Goal: Complete application form

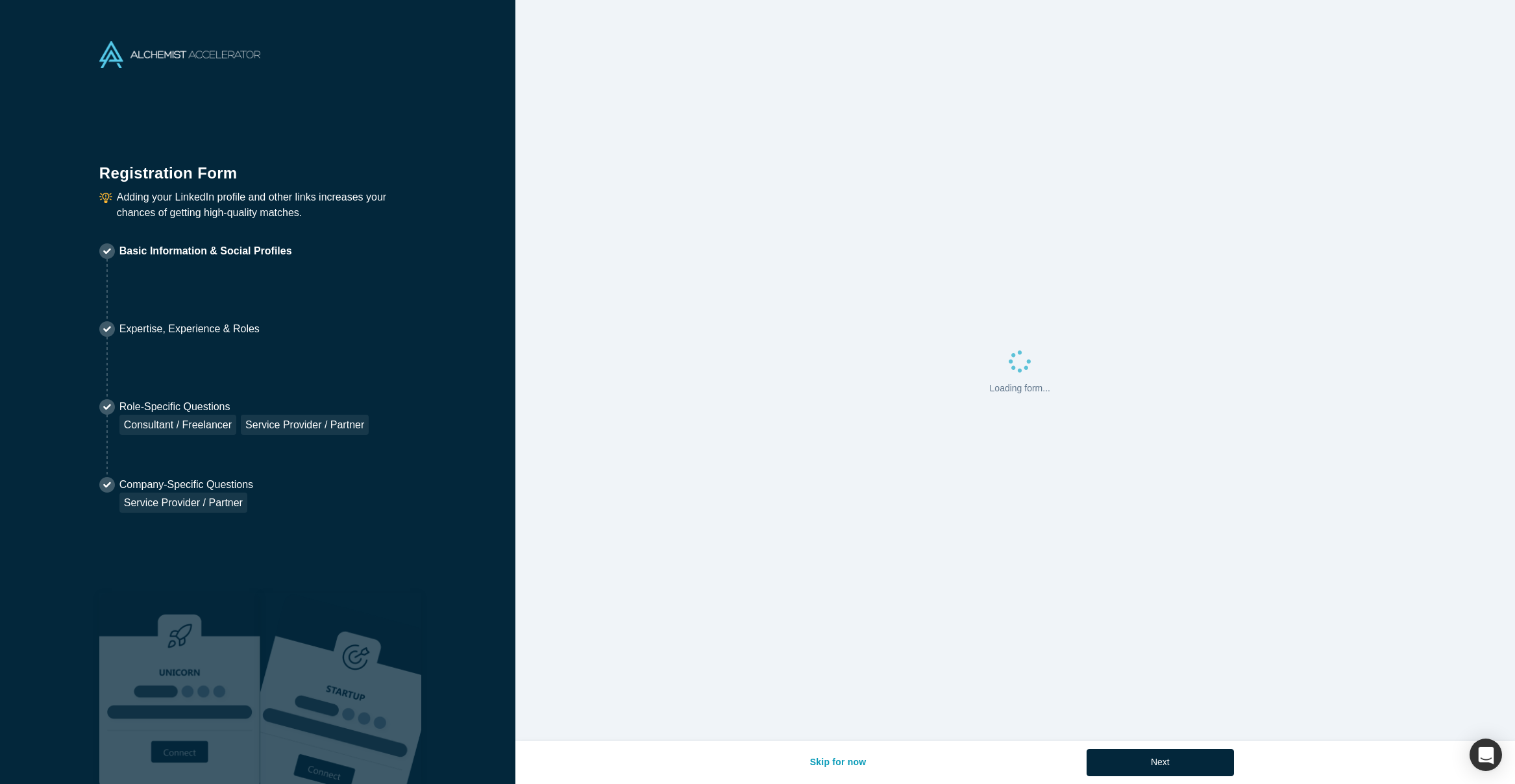
select select "US"
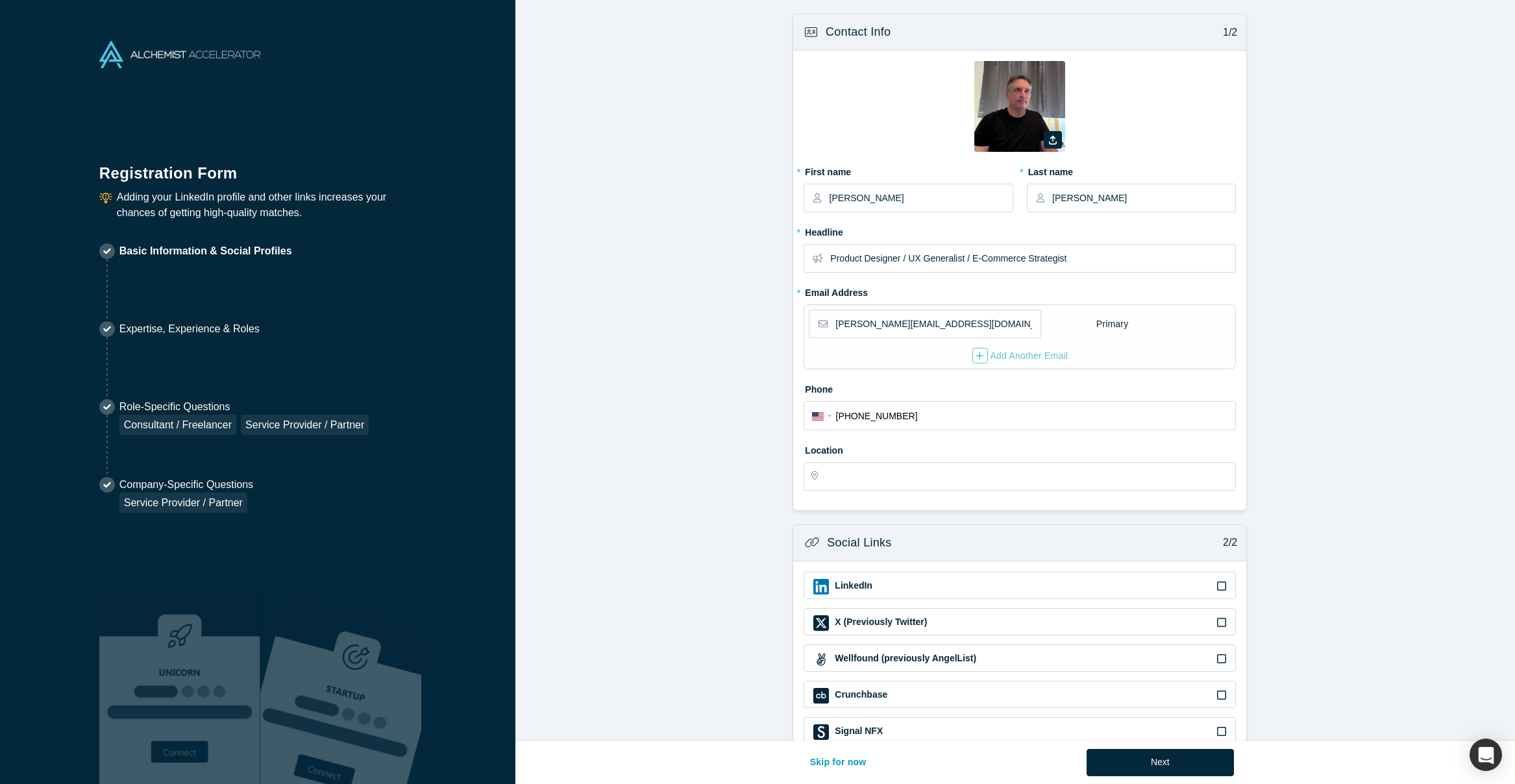
type input "[GEOGRAPHIC_DATA], [GEOGRAPHIC_DATA], [GEOGRAPHIC_DATA]"
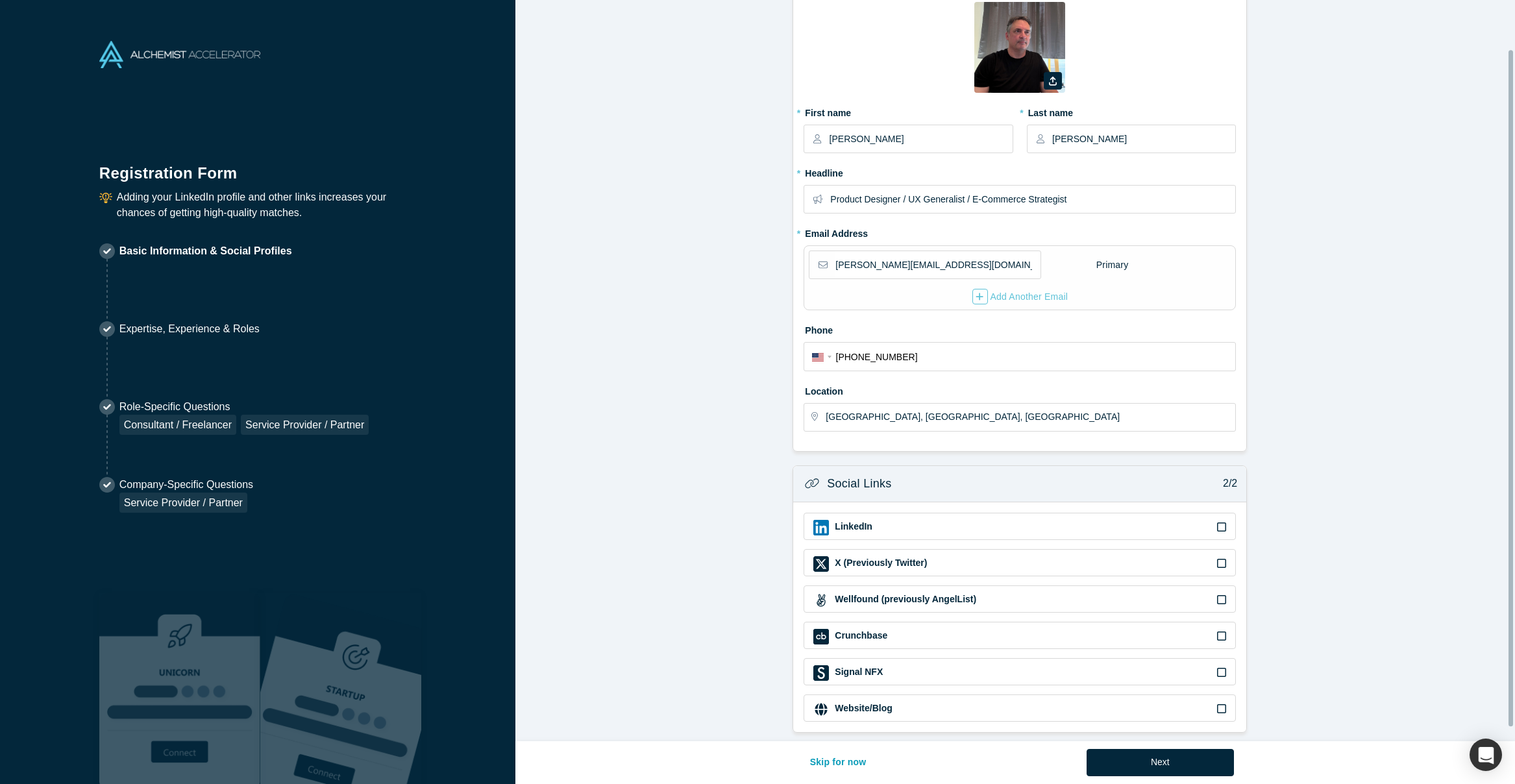
scroll to position [69, 0]
click at [987, 512] on div "LinkedIn" at bounding box center [1020, 526] width 433 height 27
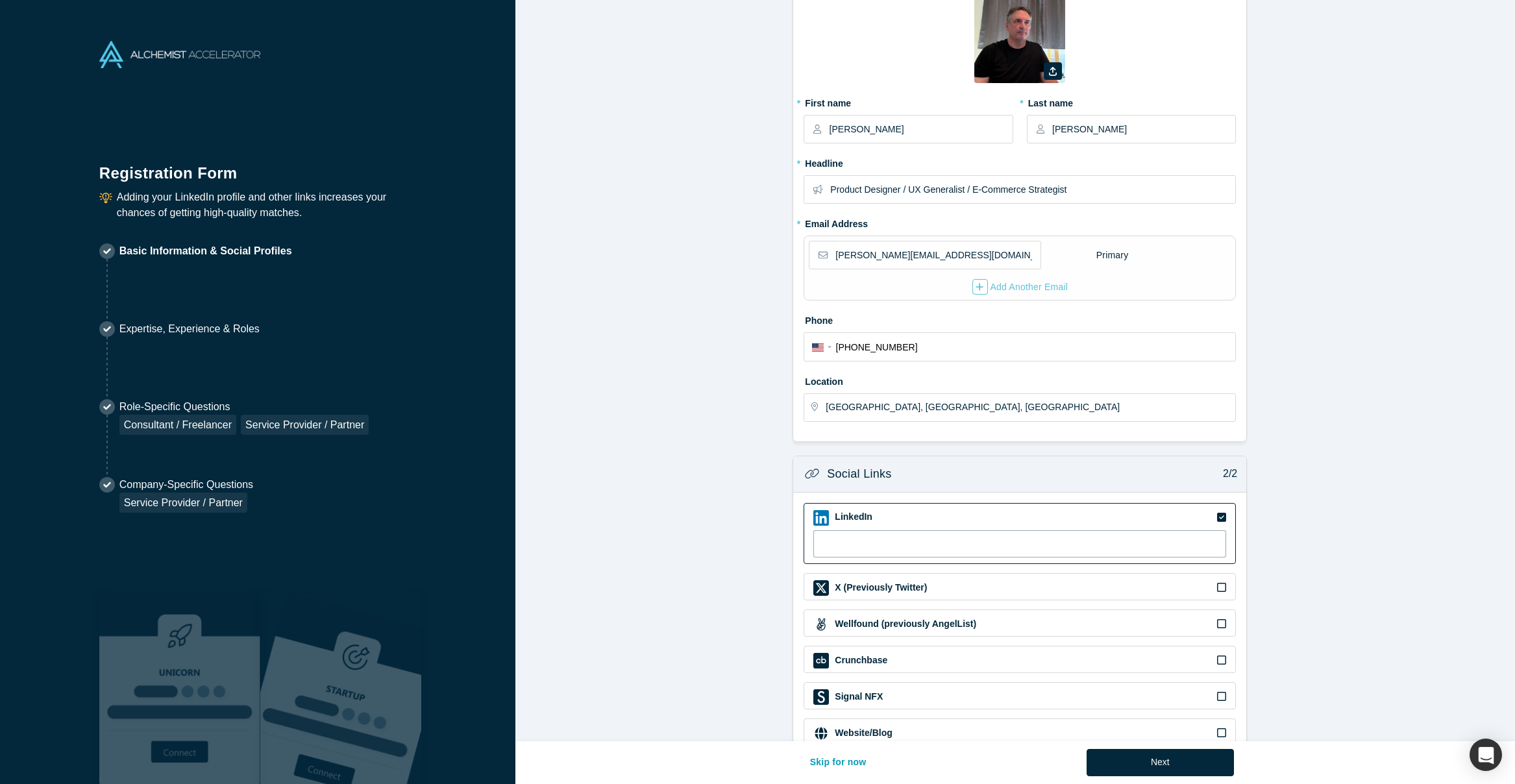
click at [881, 540] on input at bounding box center [1019, 544] width 412 height 27
paste input "[URL][DOMAIN_NAME][PERSON_NAME]"
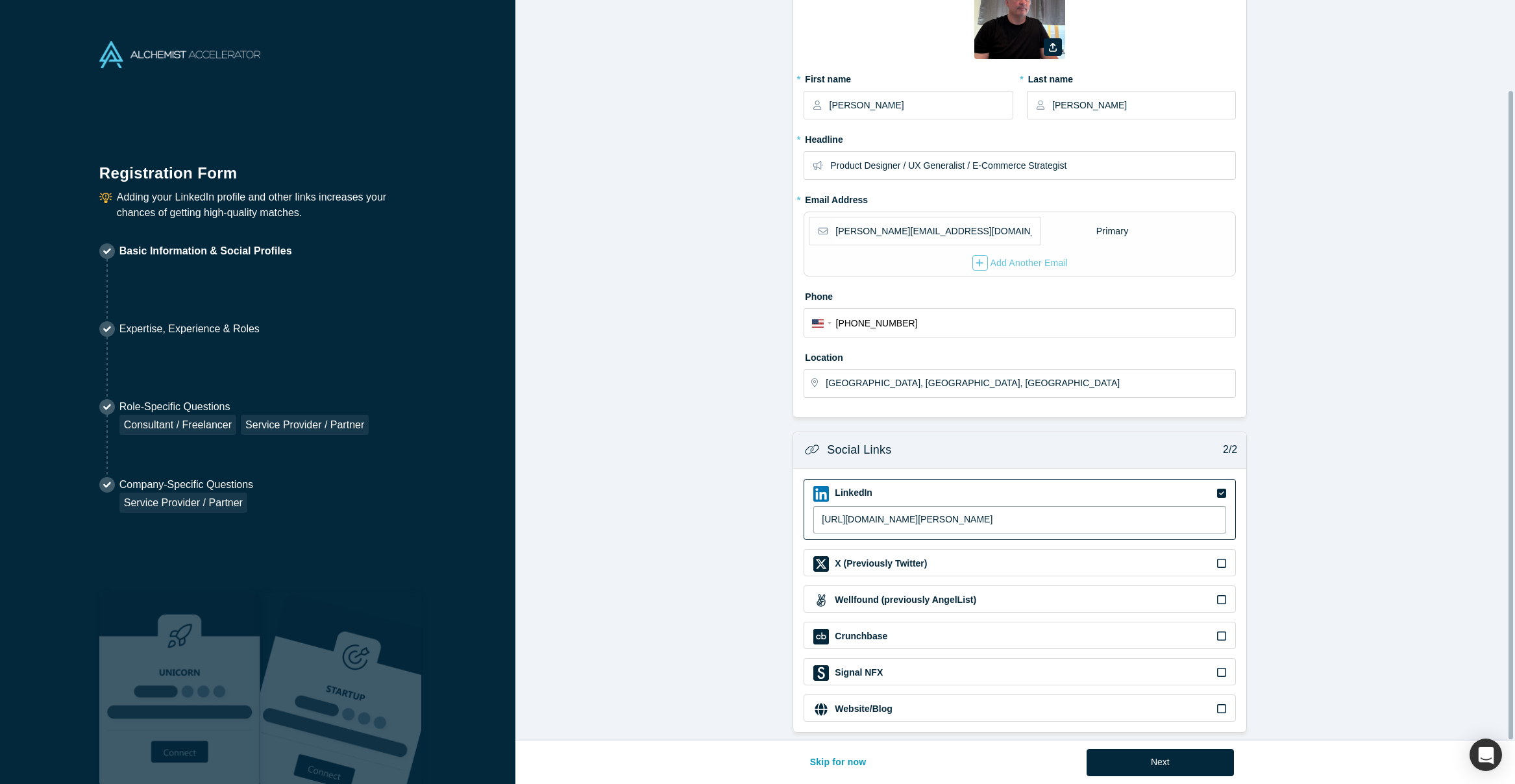
scroll to position [103, 0]
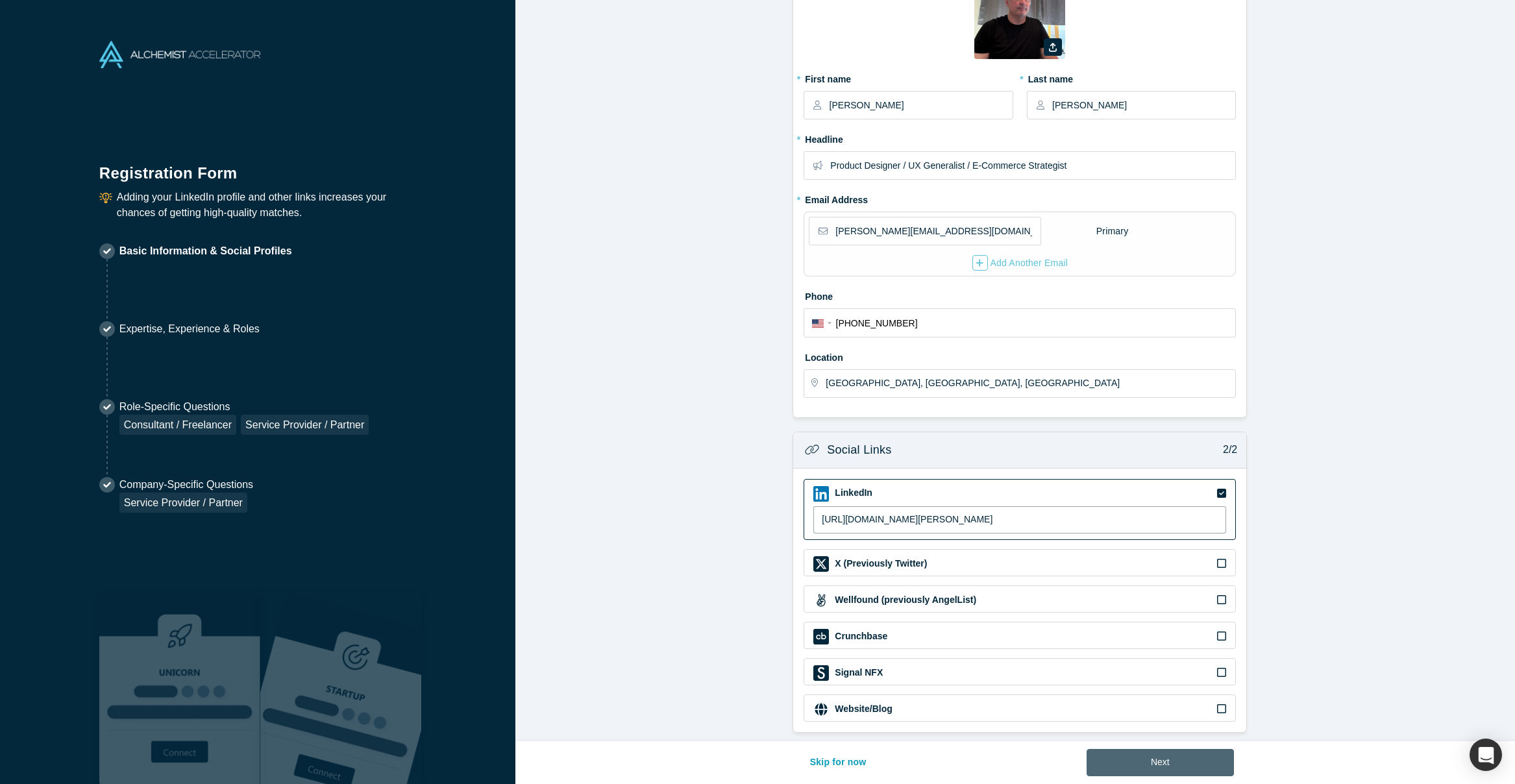
type input "[URL][DOMAIN_NAME][PERSON_NAME]"
click at [1163, 770] on button "Next" at bounding box center [1159, 762] width 147 height 27
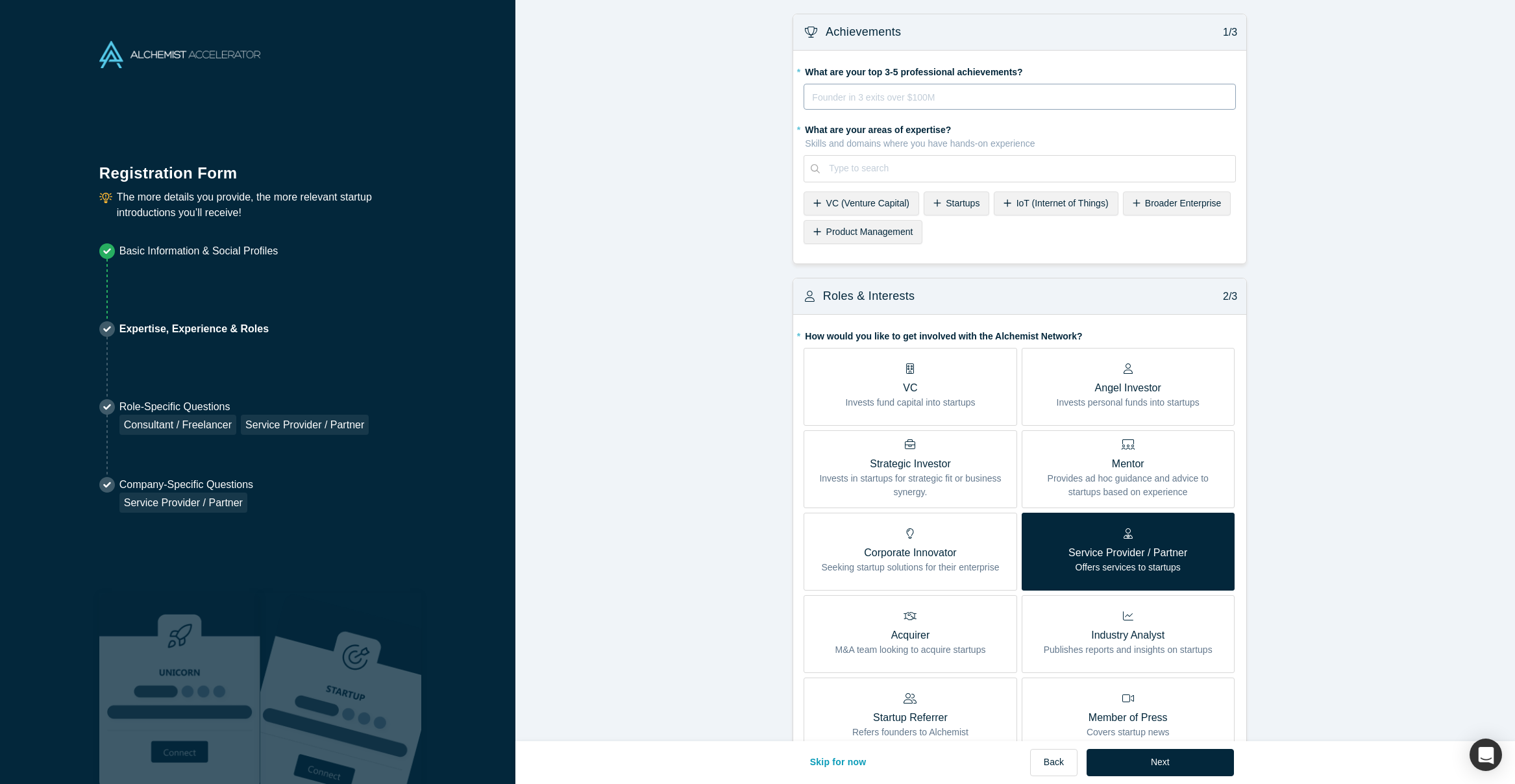
click at [931, 93] on div "rdw-editor" at bounding box center [1019, 97] width 414 height 15
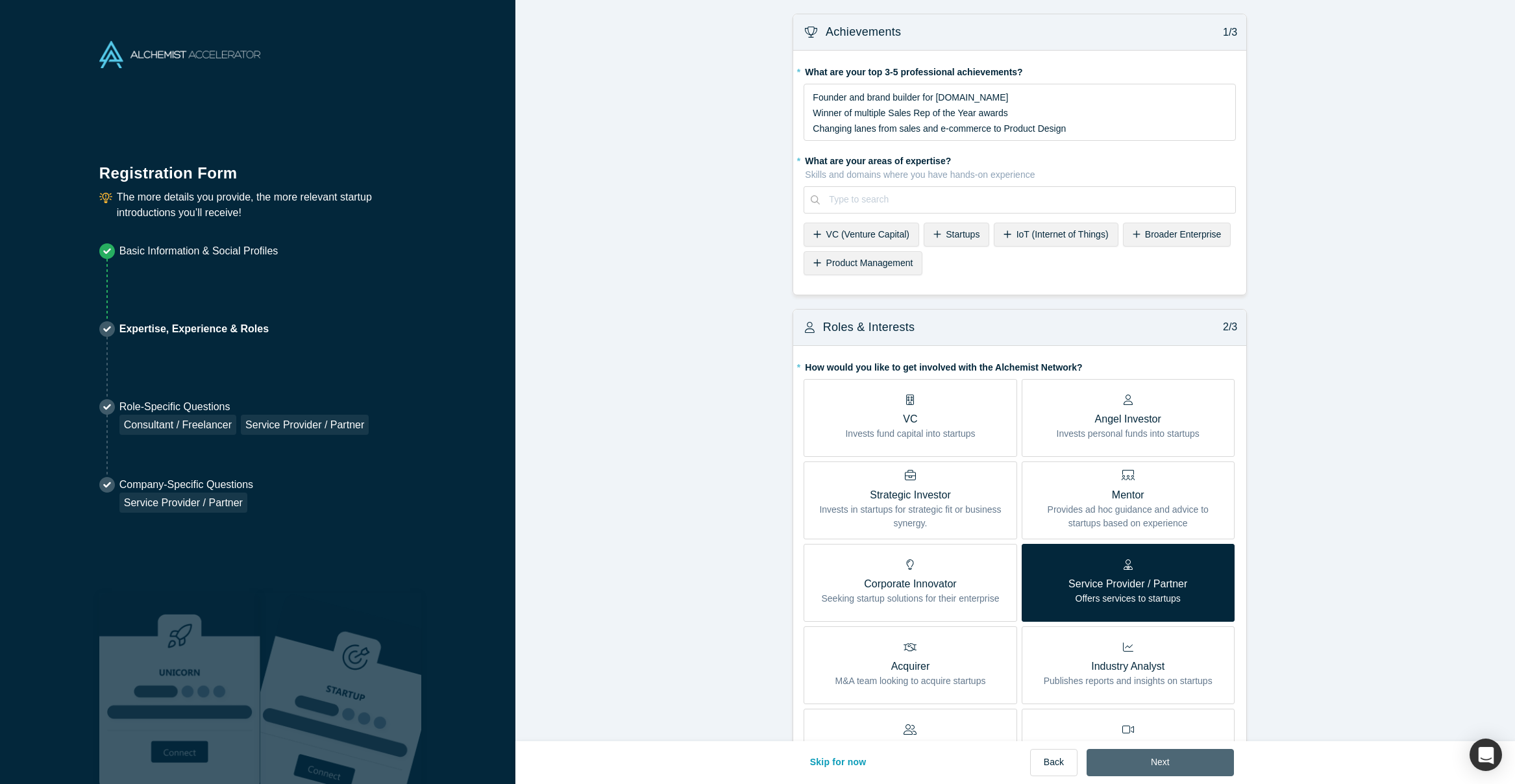
click at [1168, 764] on button "Next" at bounding box center [1159, 762] width 147 height 27
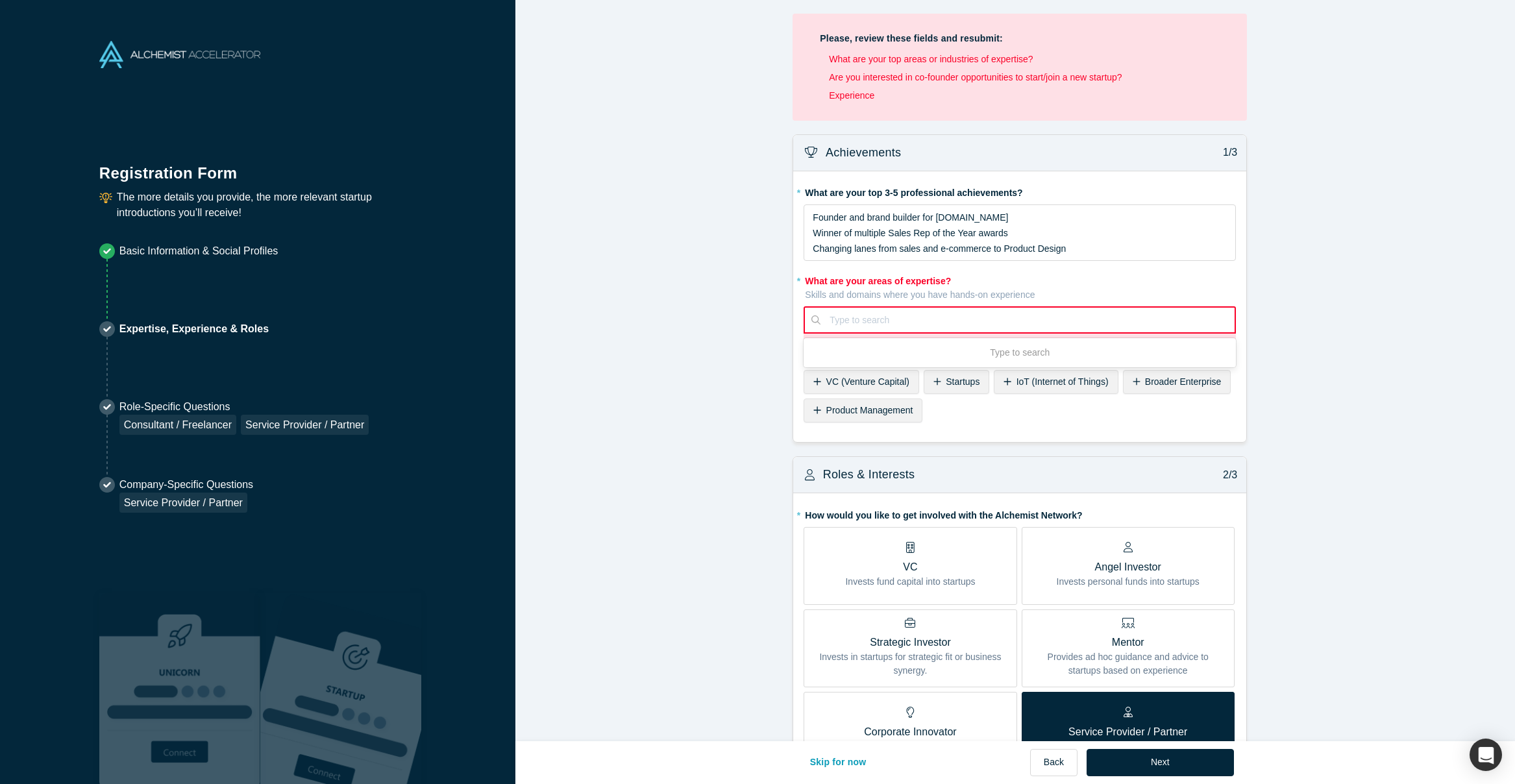
click at [943, 321] on div at bounding box center [1028, 320] width 396 height 16
type input "Product Design"
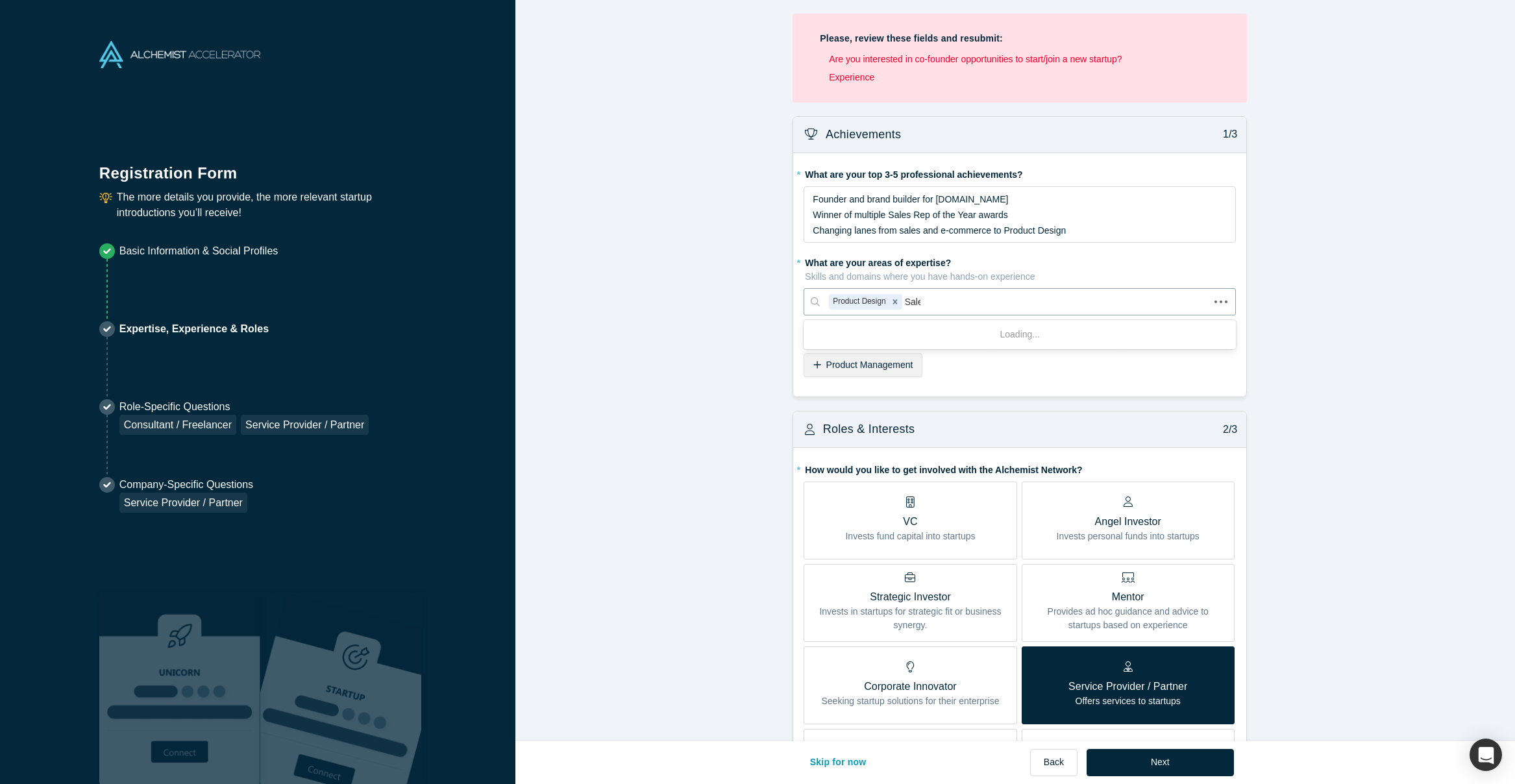
type input "Sales"
type input "E-Commerce"
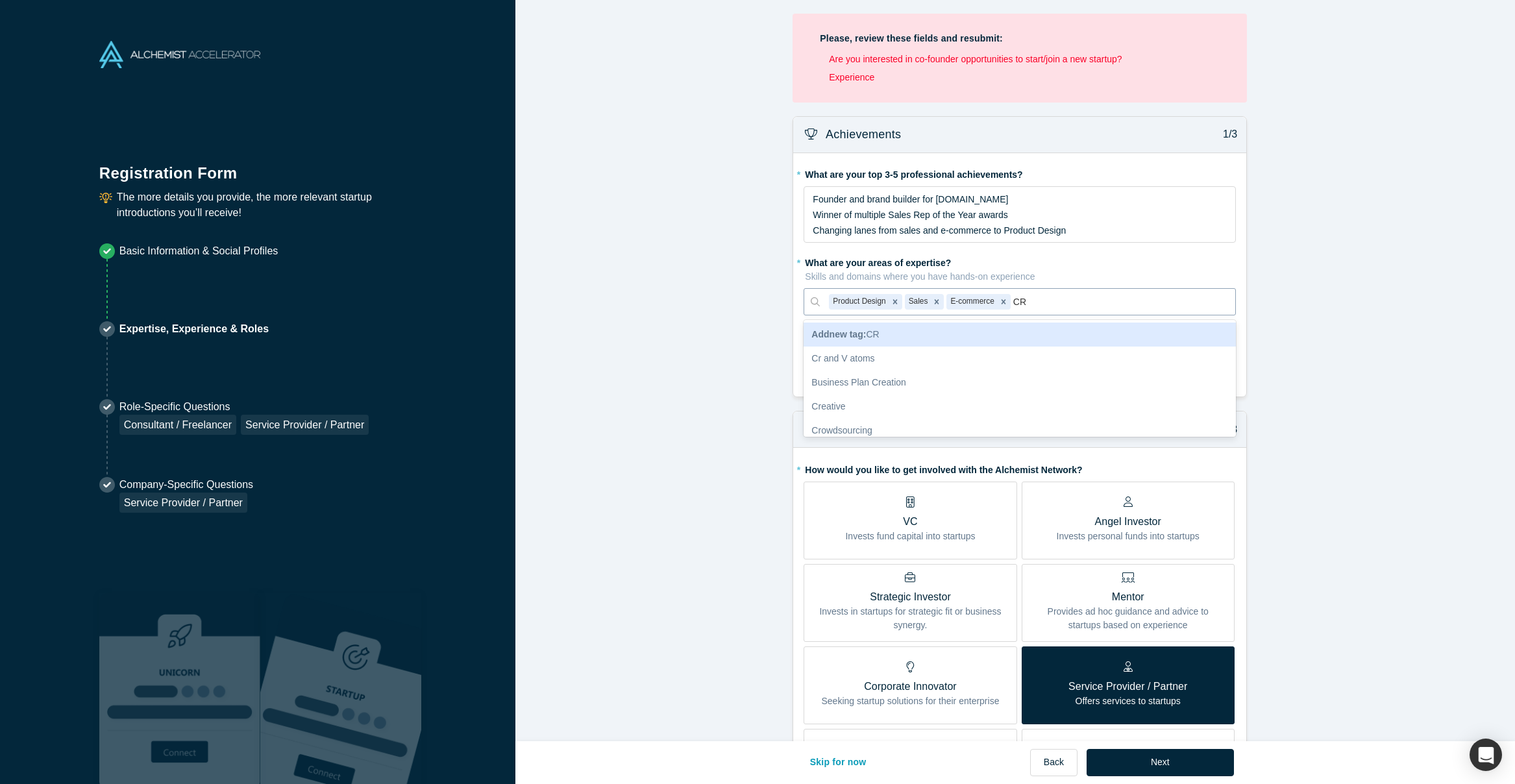
type input "C"
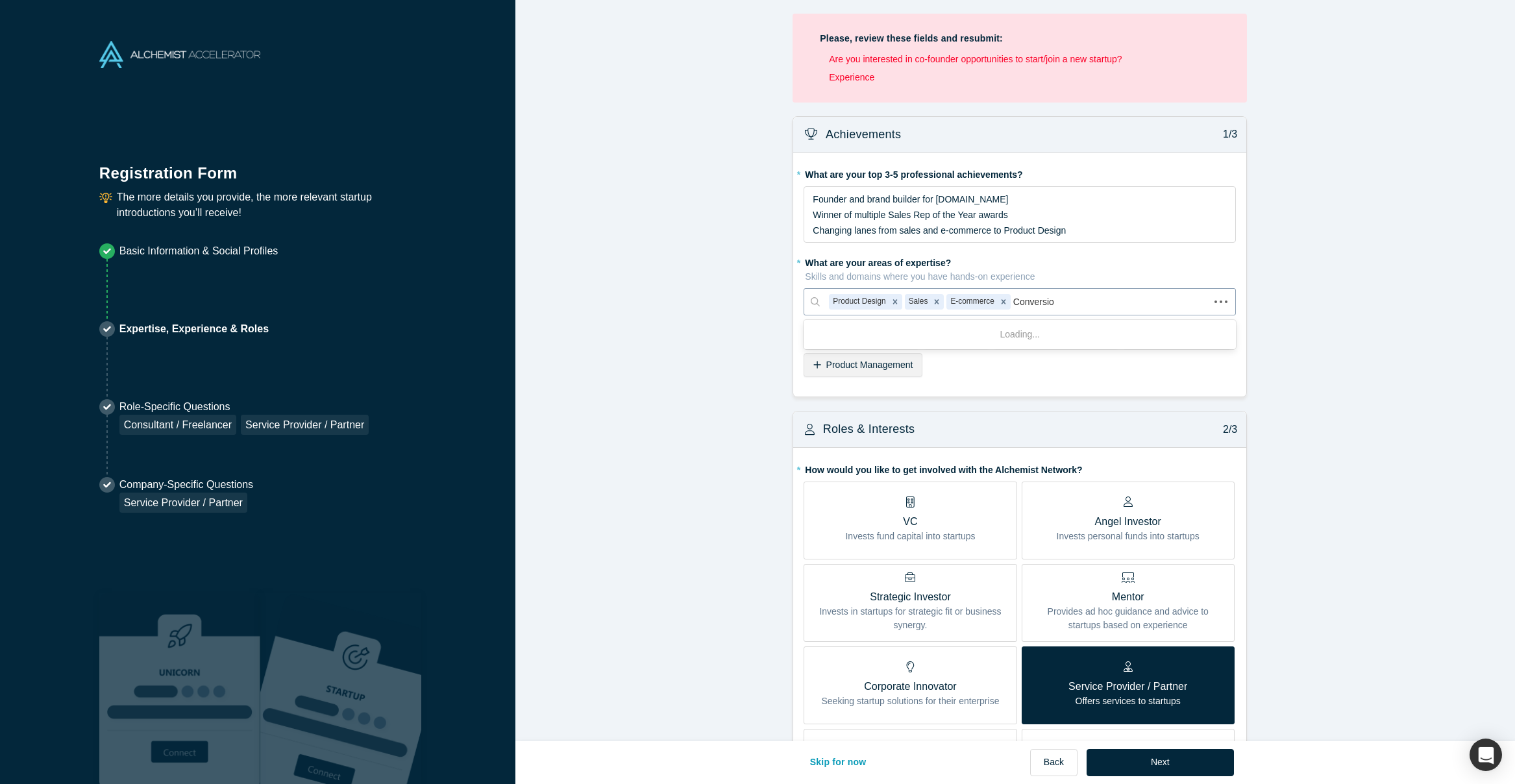
type input "Conversion"
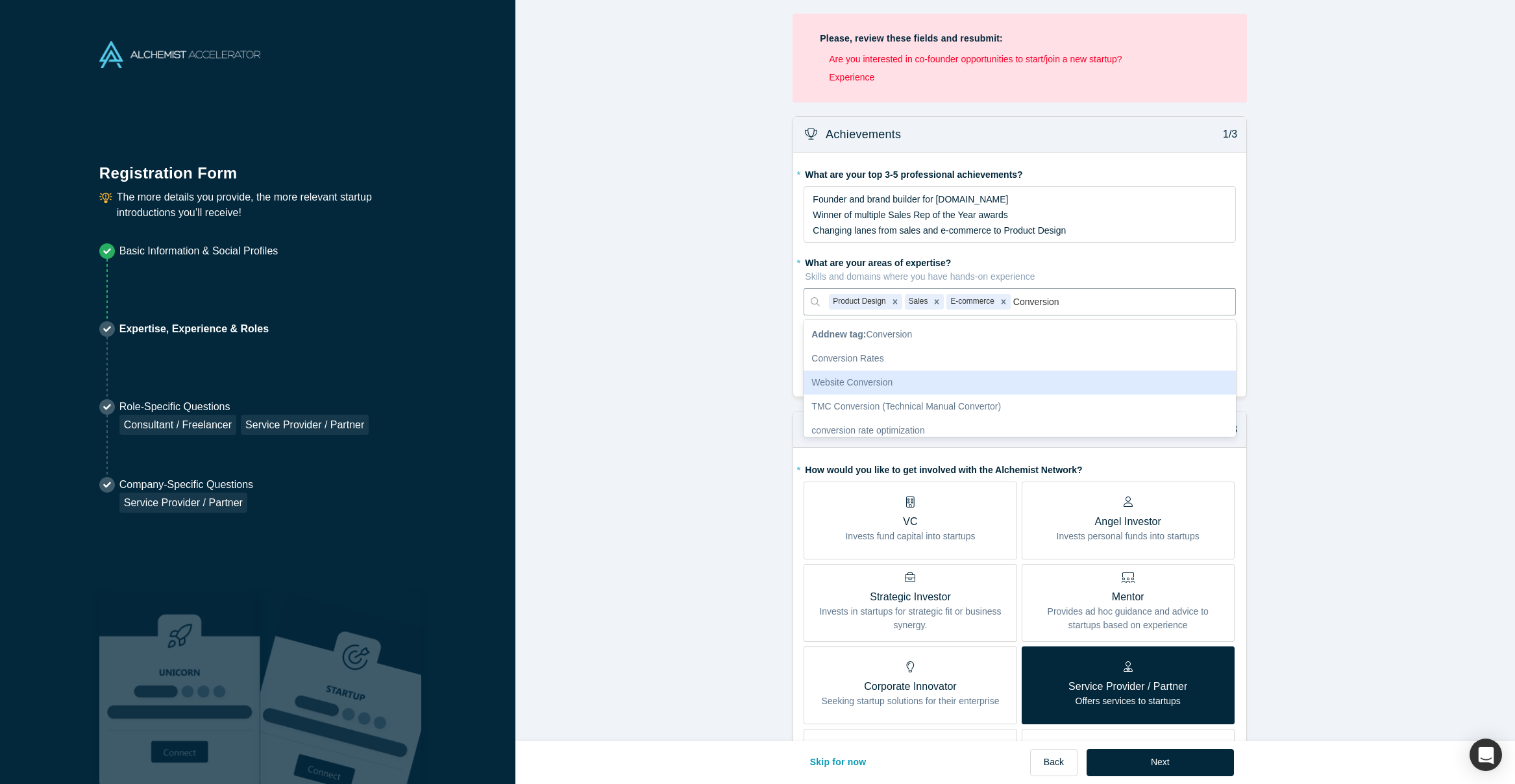
click at [897, 384] on div "Website Conversion" at bounding box center [1020, 382] width 433 height 24
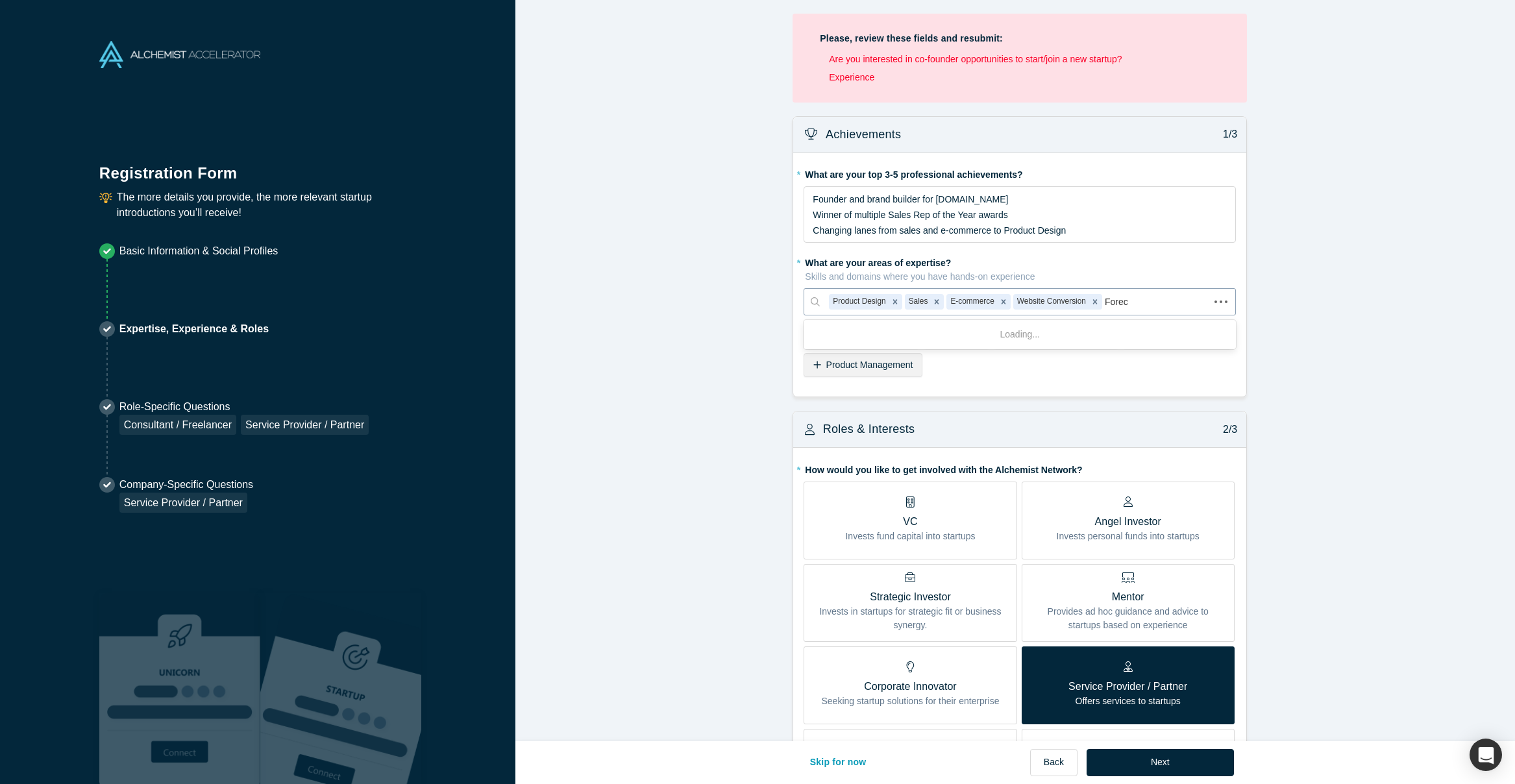
type input "Foreca"
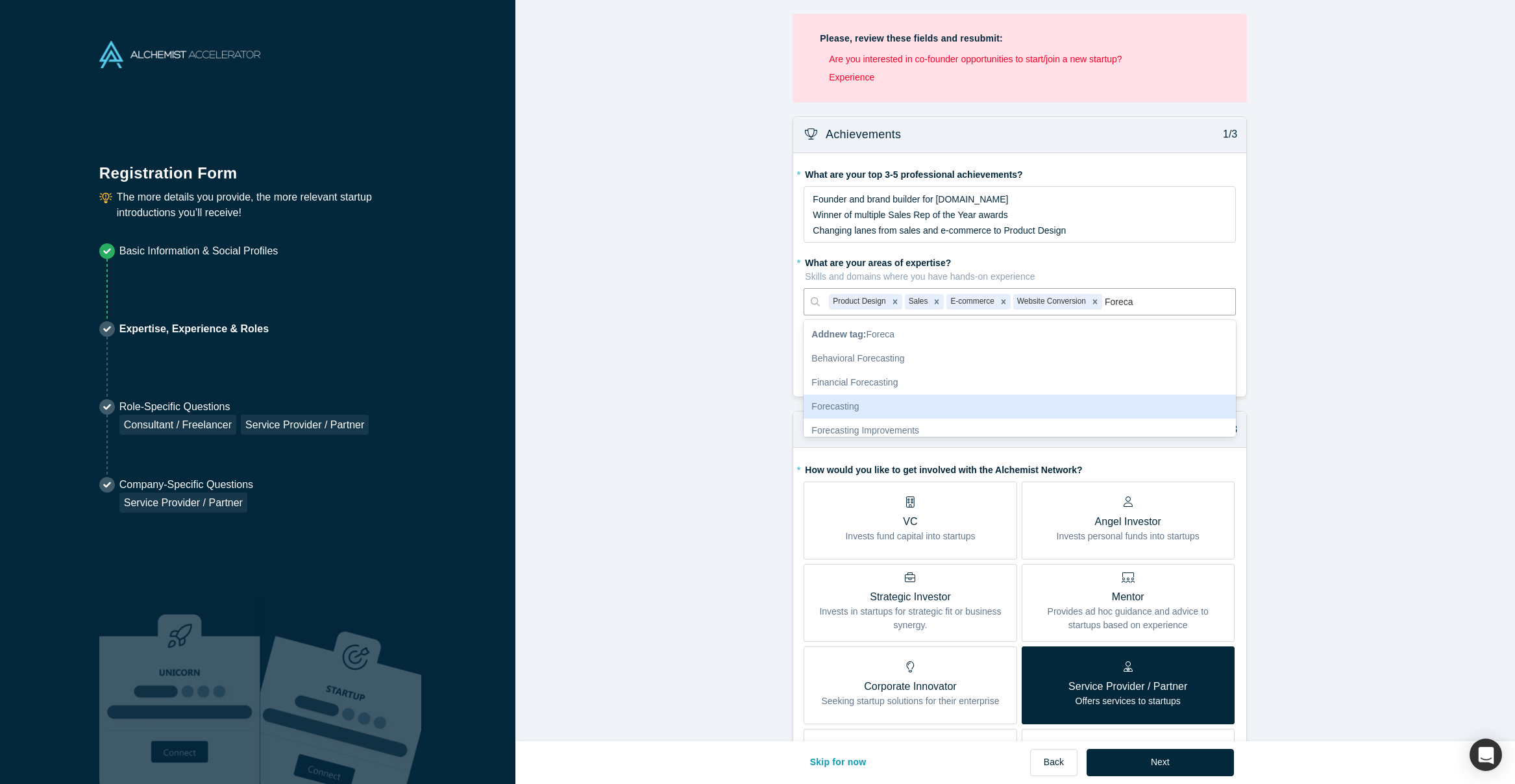
click at [906, 411] on div "Forecasting" at bounding box center [1020, 405] width 433 height 24
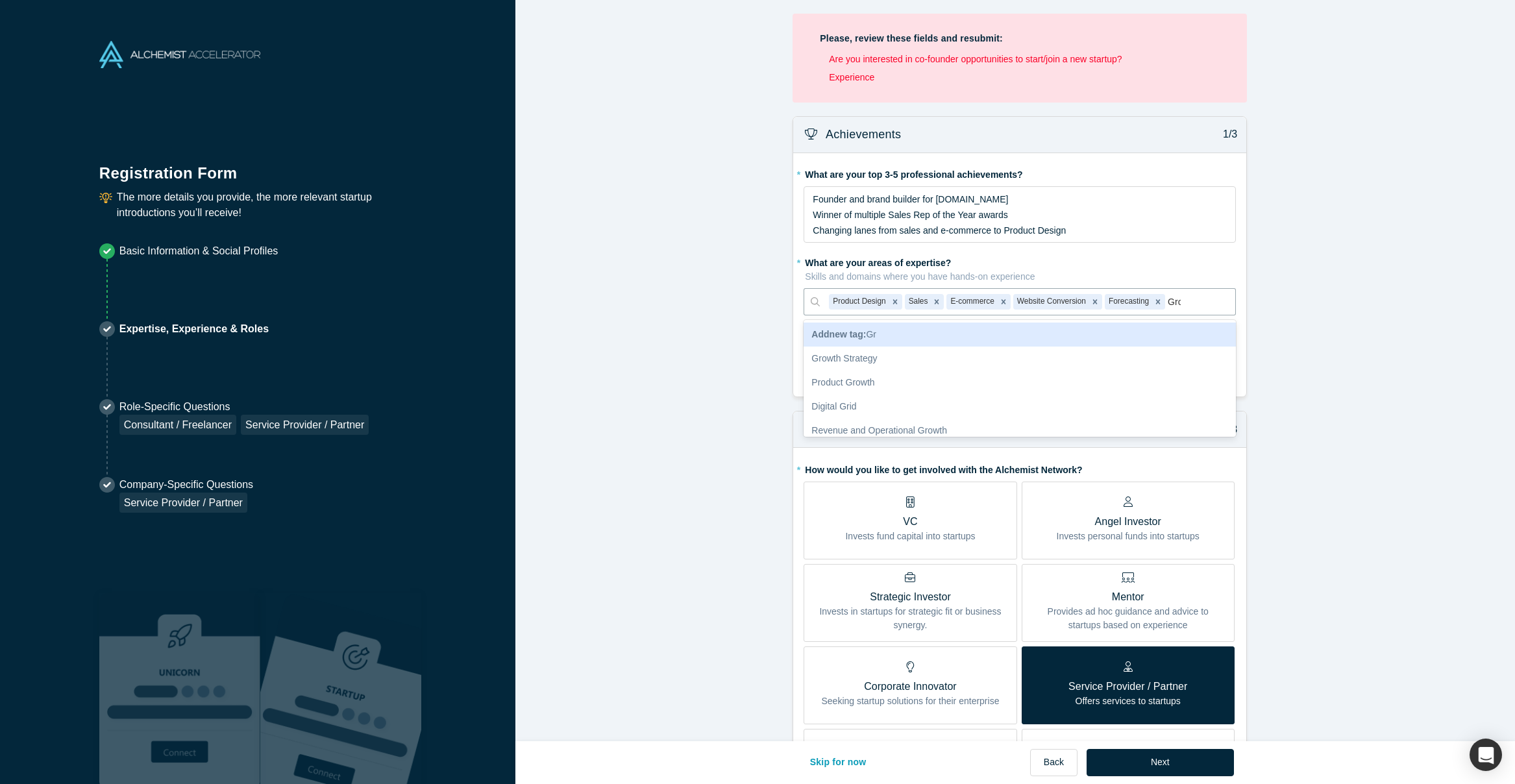
type input "Grow"
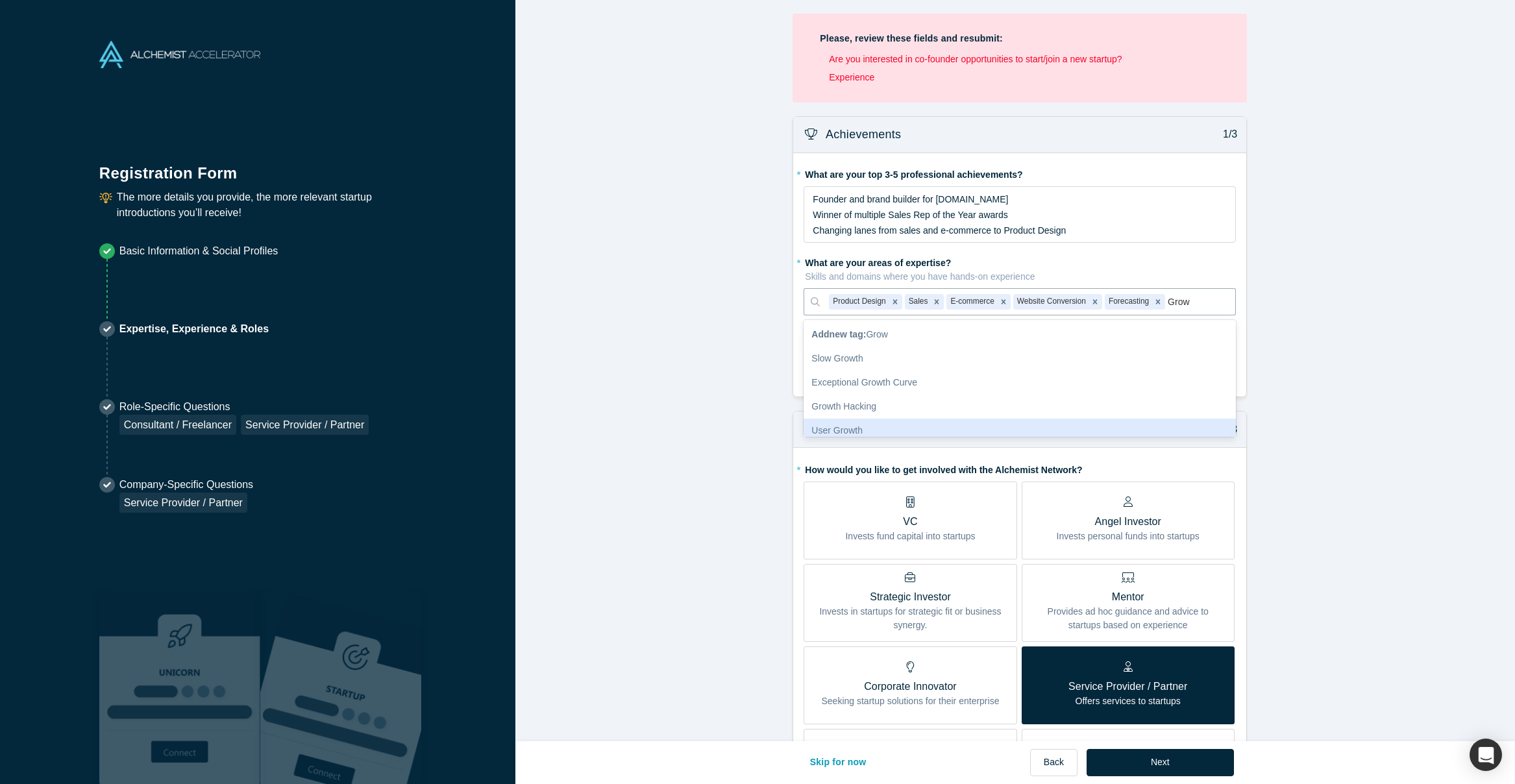
click at [915, 424] on div "User Growth" at bounding box center [1020, 429] width 433 height 24
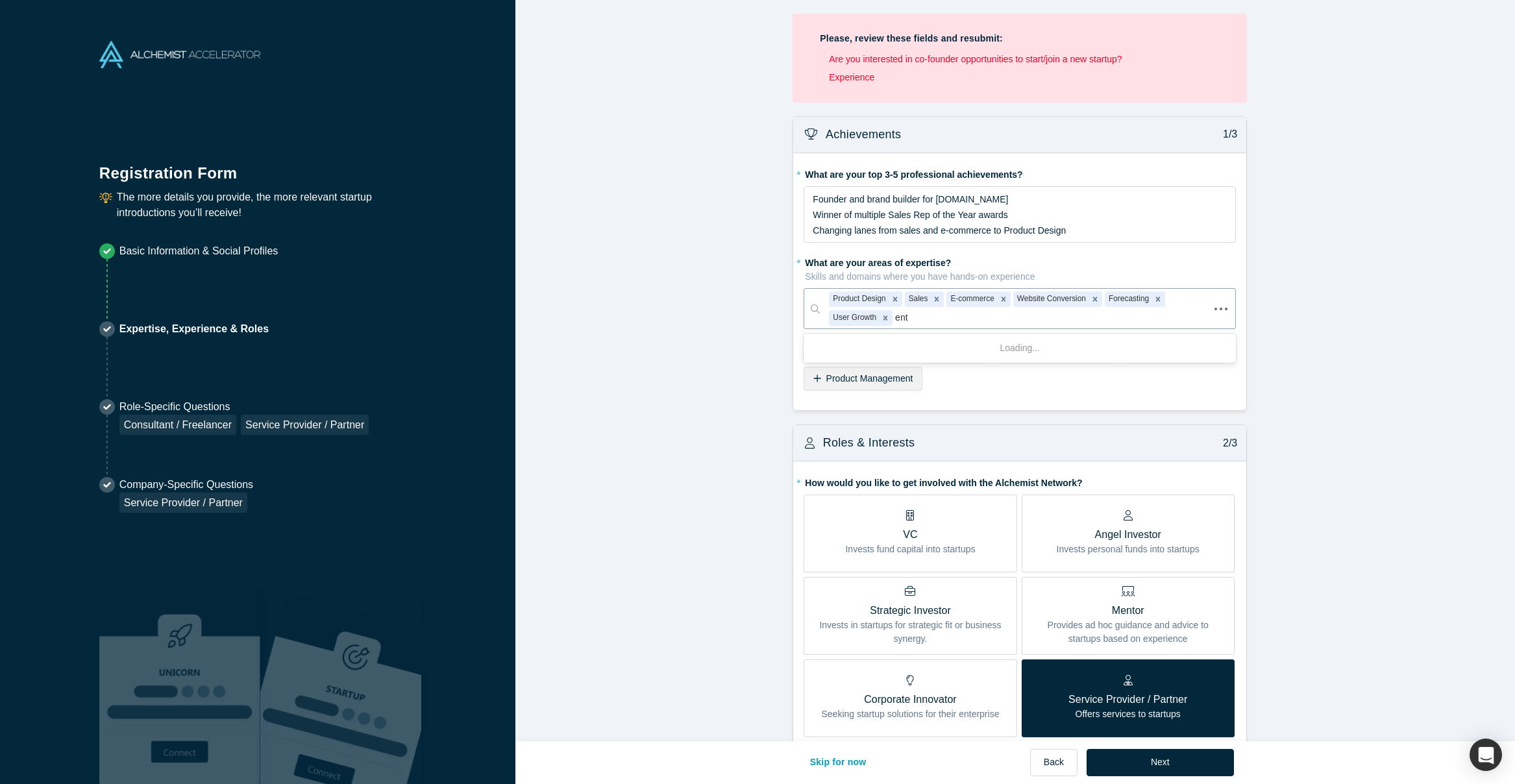
type input "entr"
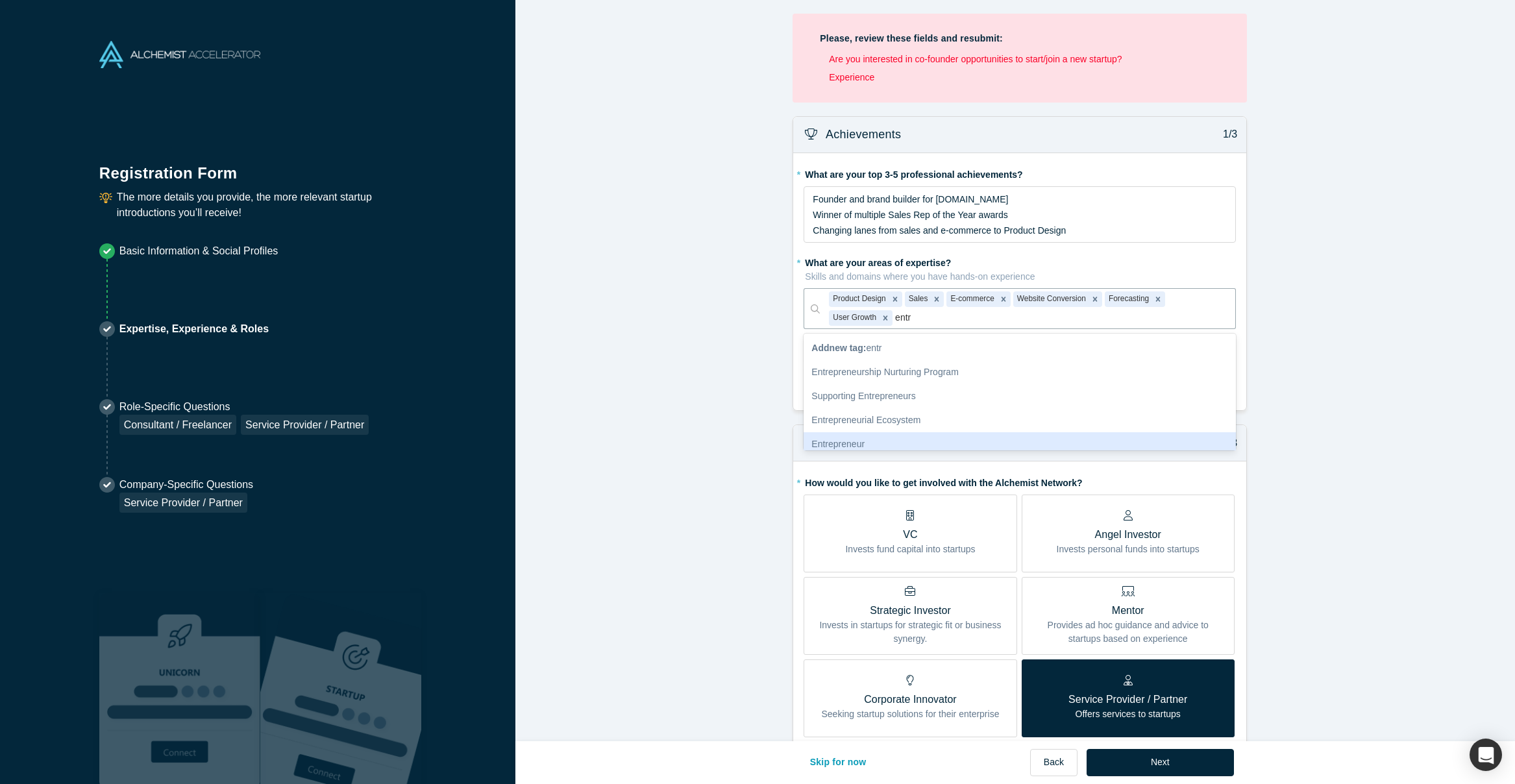
click at [857, 442] on div "Entrepreneur" at bounding box center [1020, 444] width 433 height 24
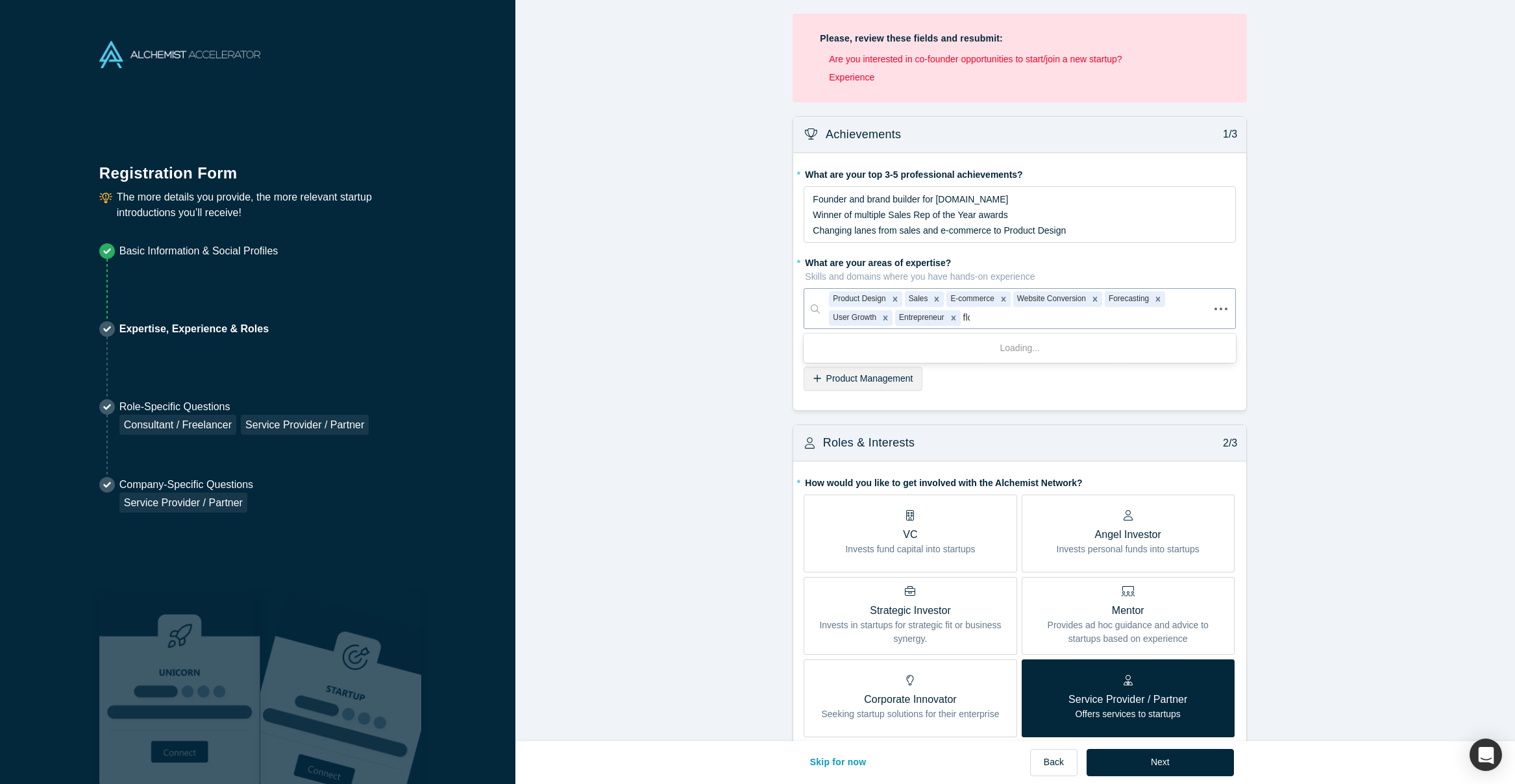
type input "flow"
click at [879, 418] on div "Workflow Automation" at bounding box center [1020, 420] width 433 height 24
type input "AI"
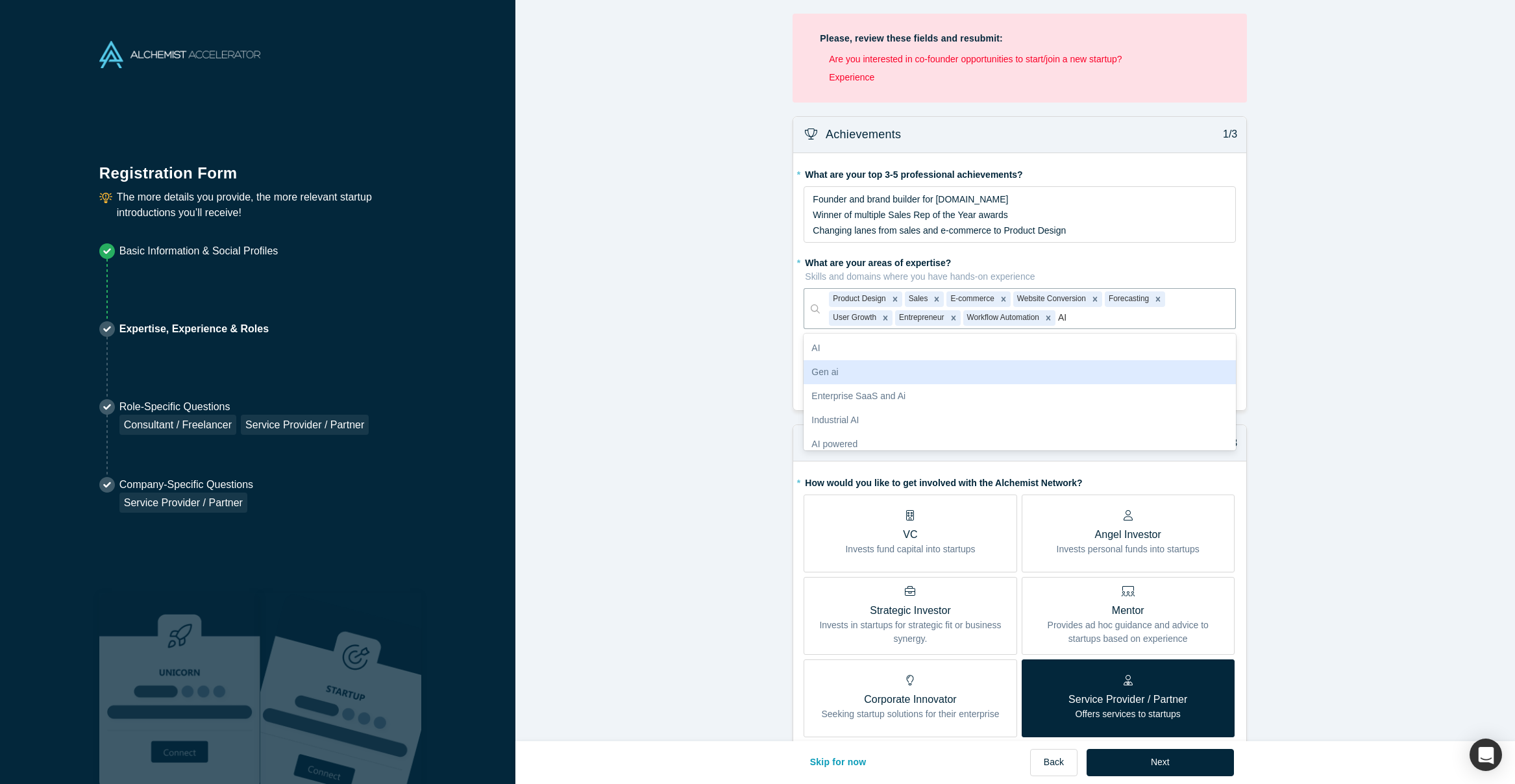
click at [832, 371] on div "Gen ai" at bounding box center [1020, 372] width 433 height 24
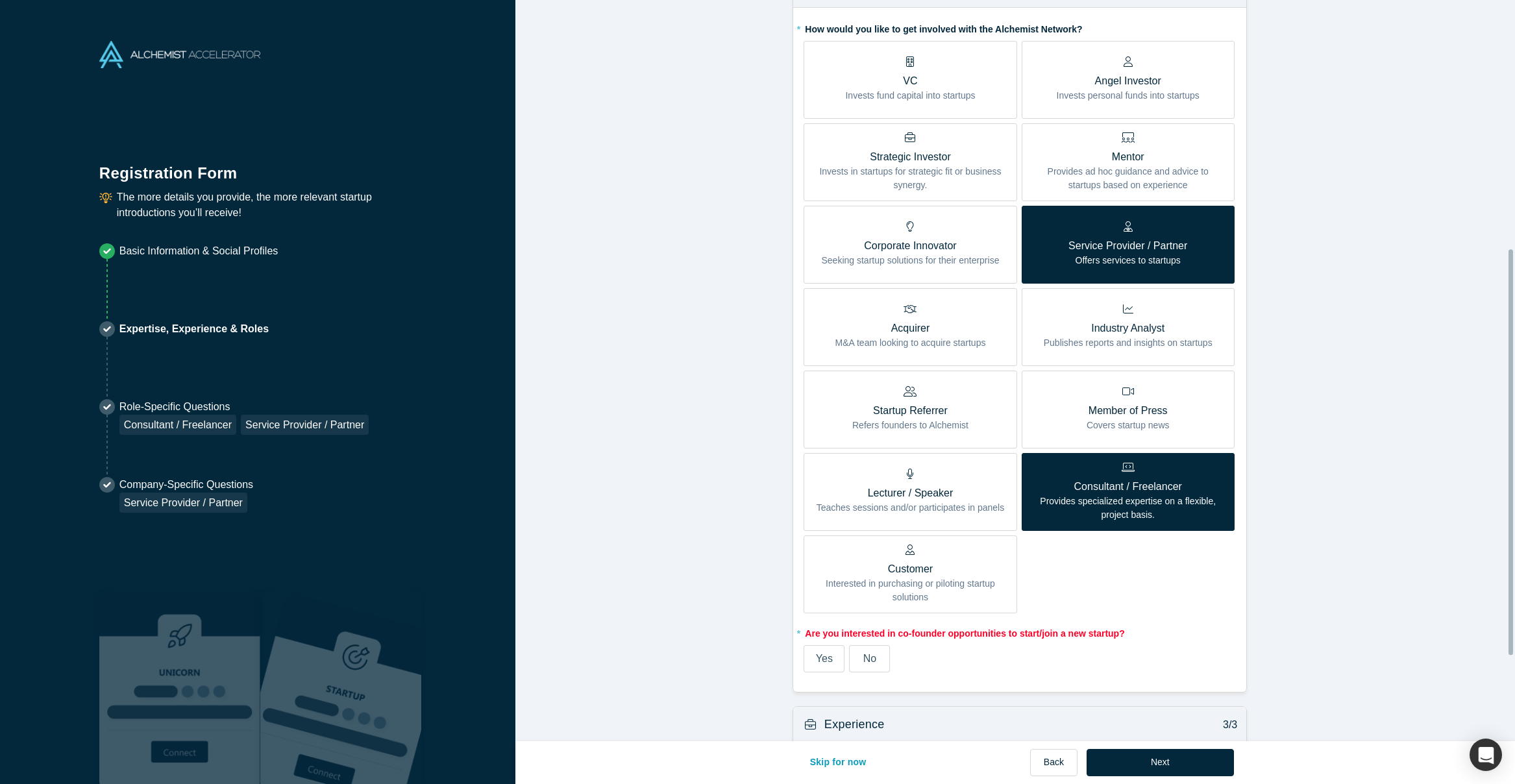
scroll to position [608, 0]
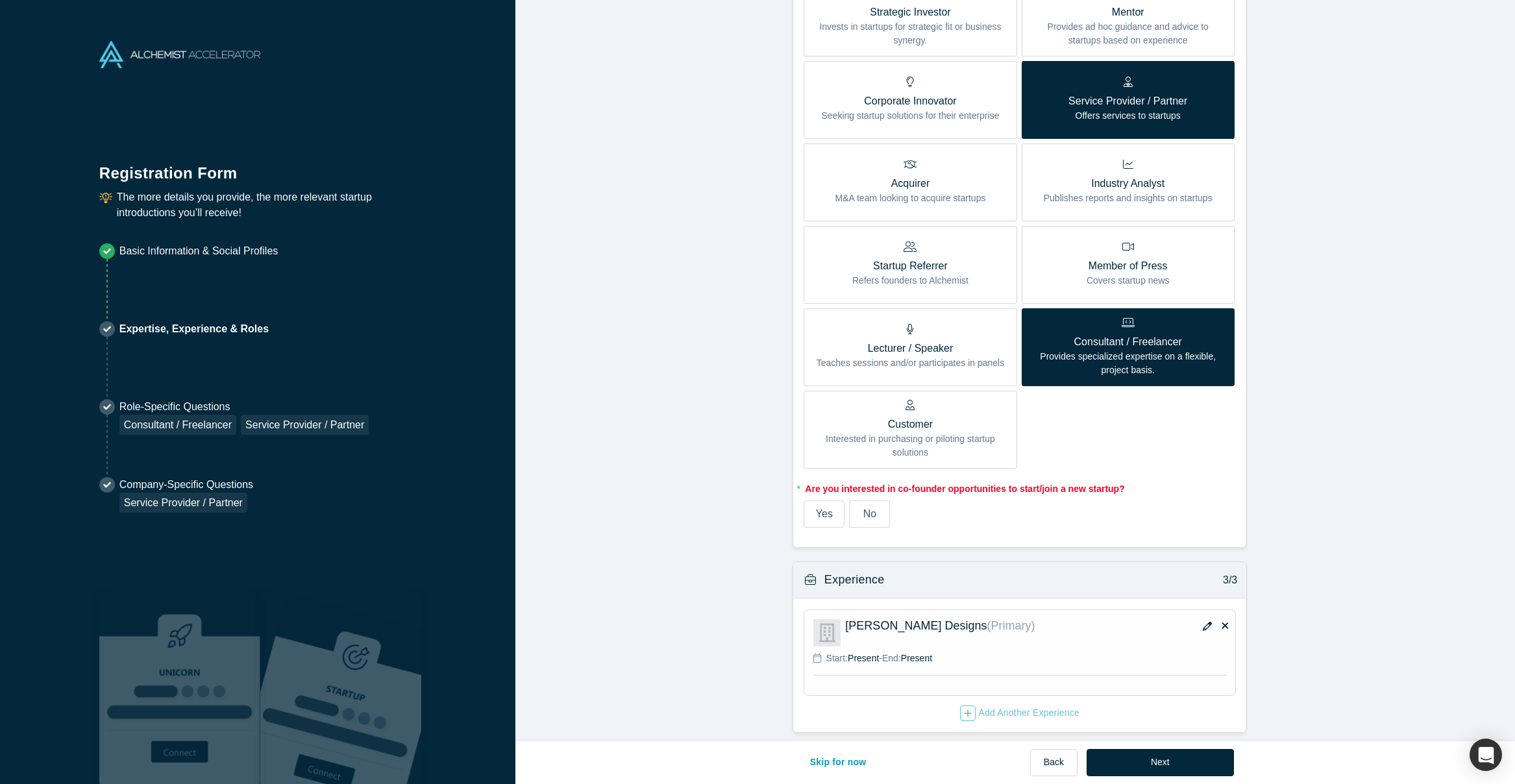
click at [824, 508] on span "Yes" at bounding box center [825, 513] width 17 height 11
click at [0, 0] on input "Yes" at bounding box center [0, 0] width 0 height 0
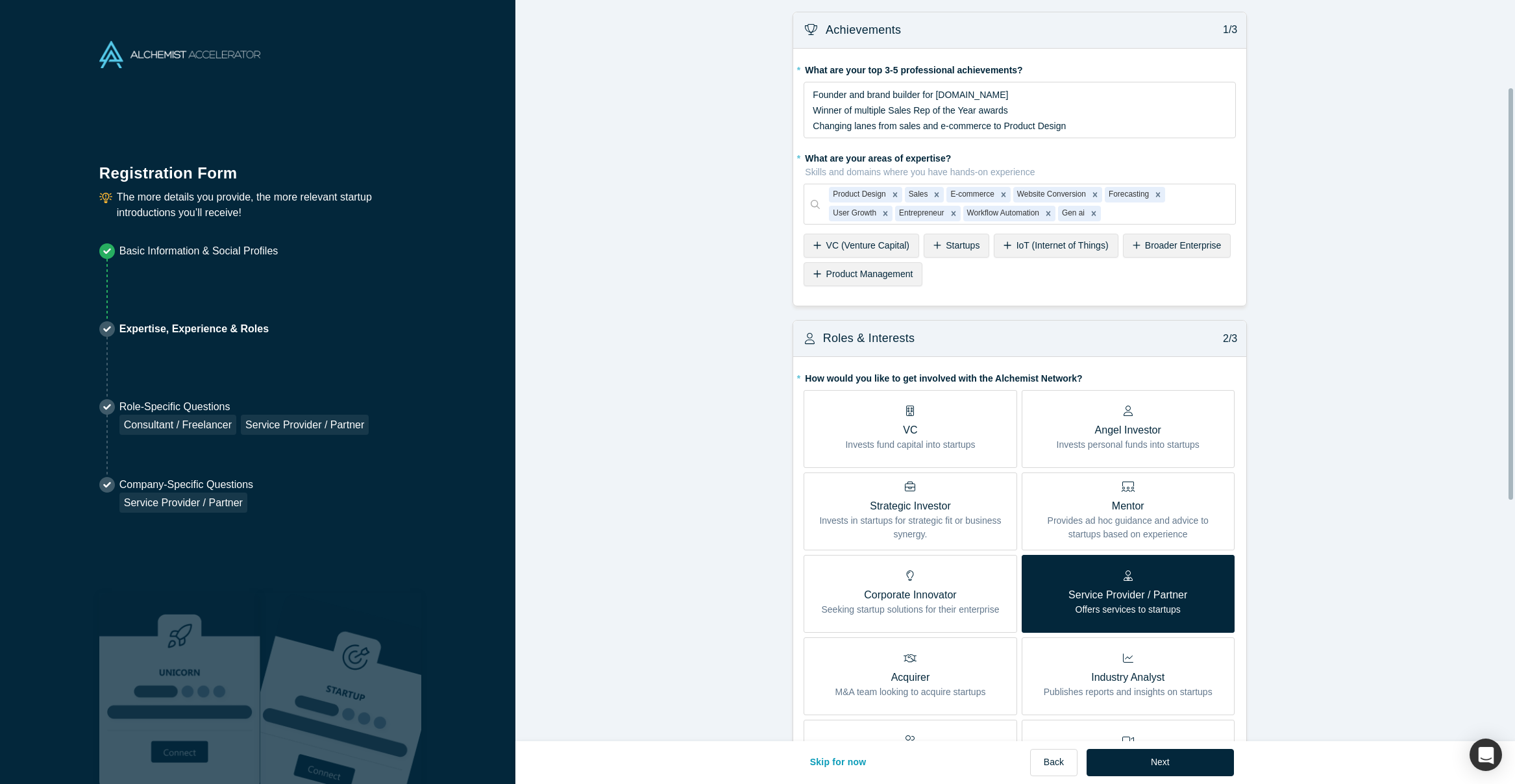
scroll to position [418, 0]
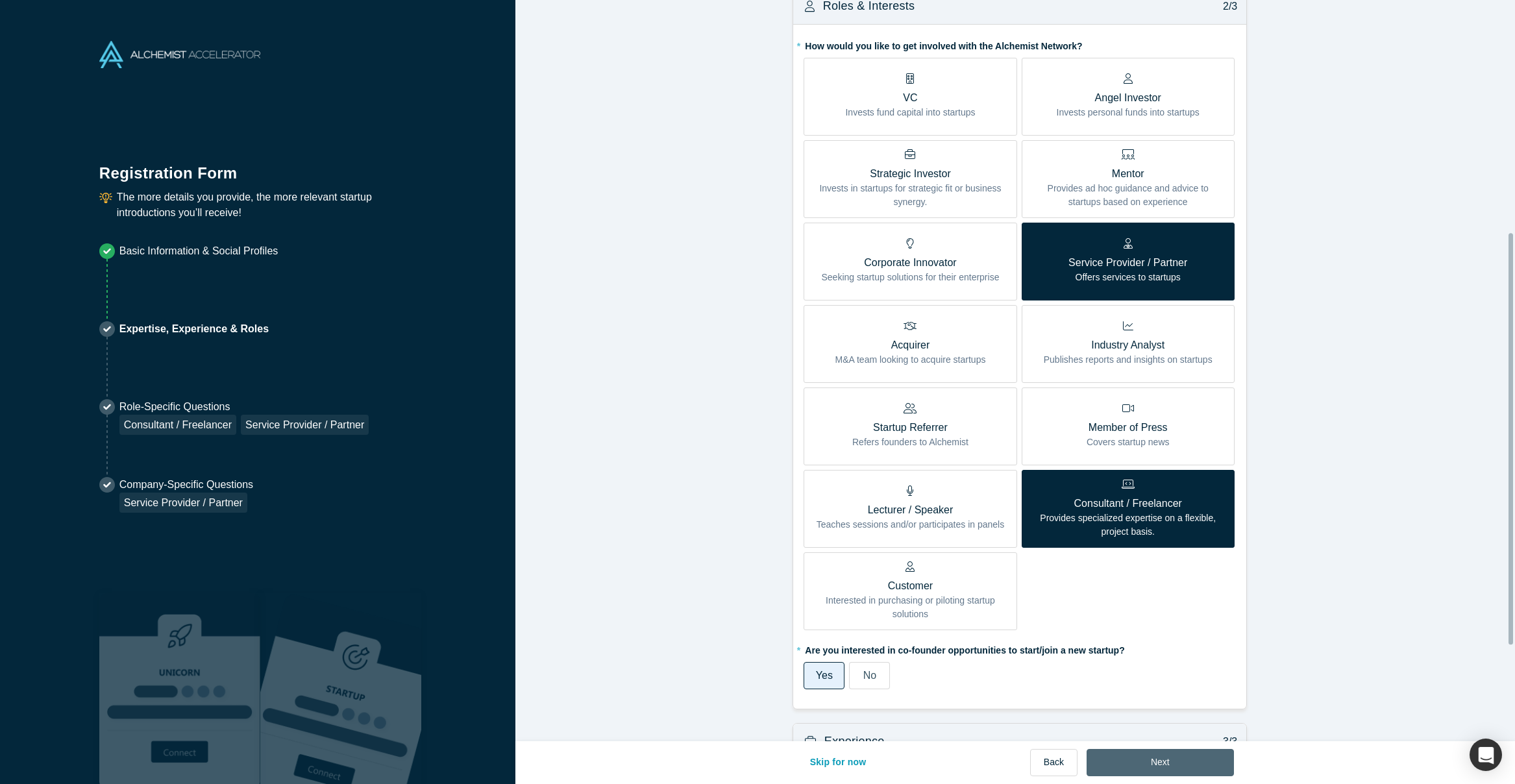
click at [1135, 762] on button "Next" at bounding box center [1159, 762] width 147 height 27
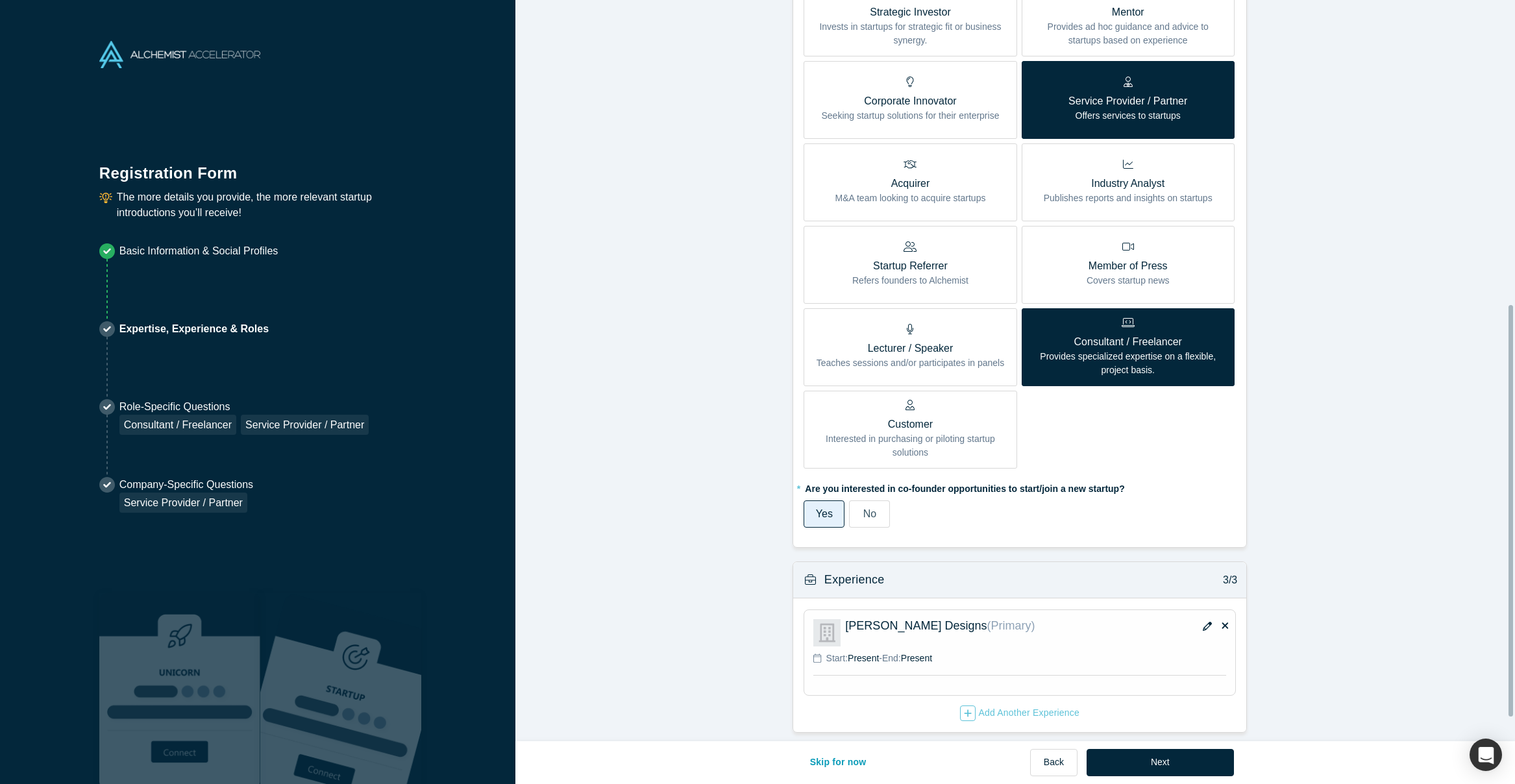
scroll to position [590, 0]
click at [1203, 622] on icon "button" at bounding box center [1206, 625] width 9 height 9
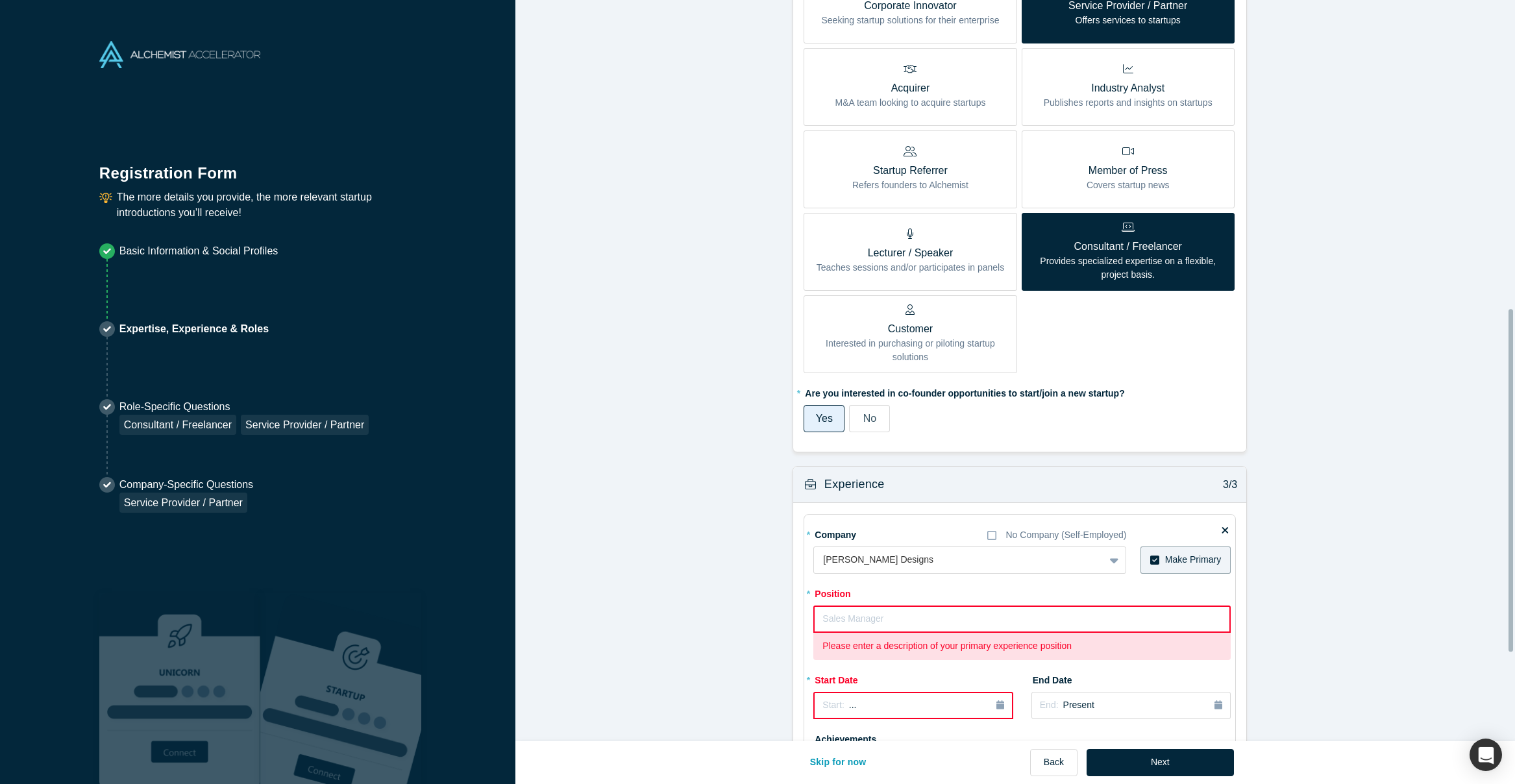
scroll to position [683, 0]
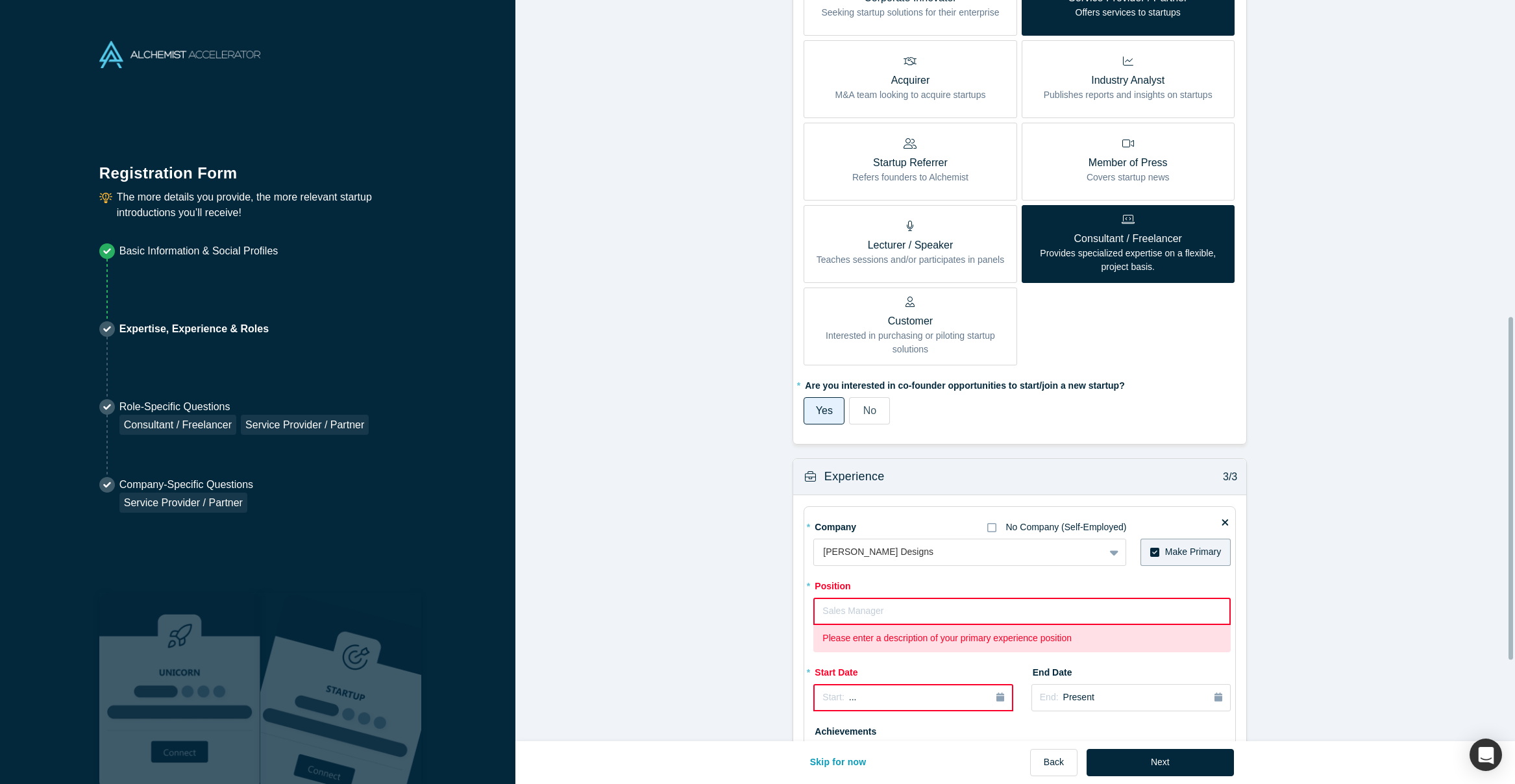
click at [987, 528] on icon at bounding box center [991, 527] width 9 height 11
click at [0, 0] on input "No Company (Self-Employed)" at bounding box center [0, 0] width 0 height 0
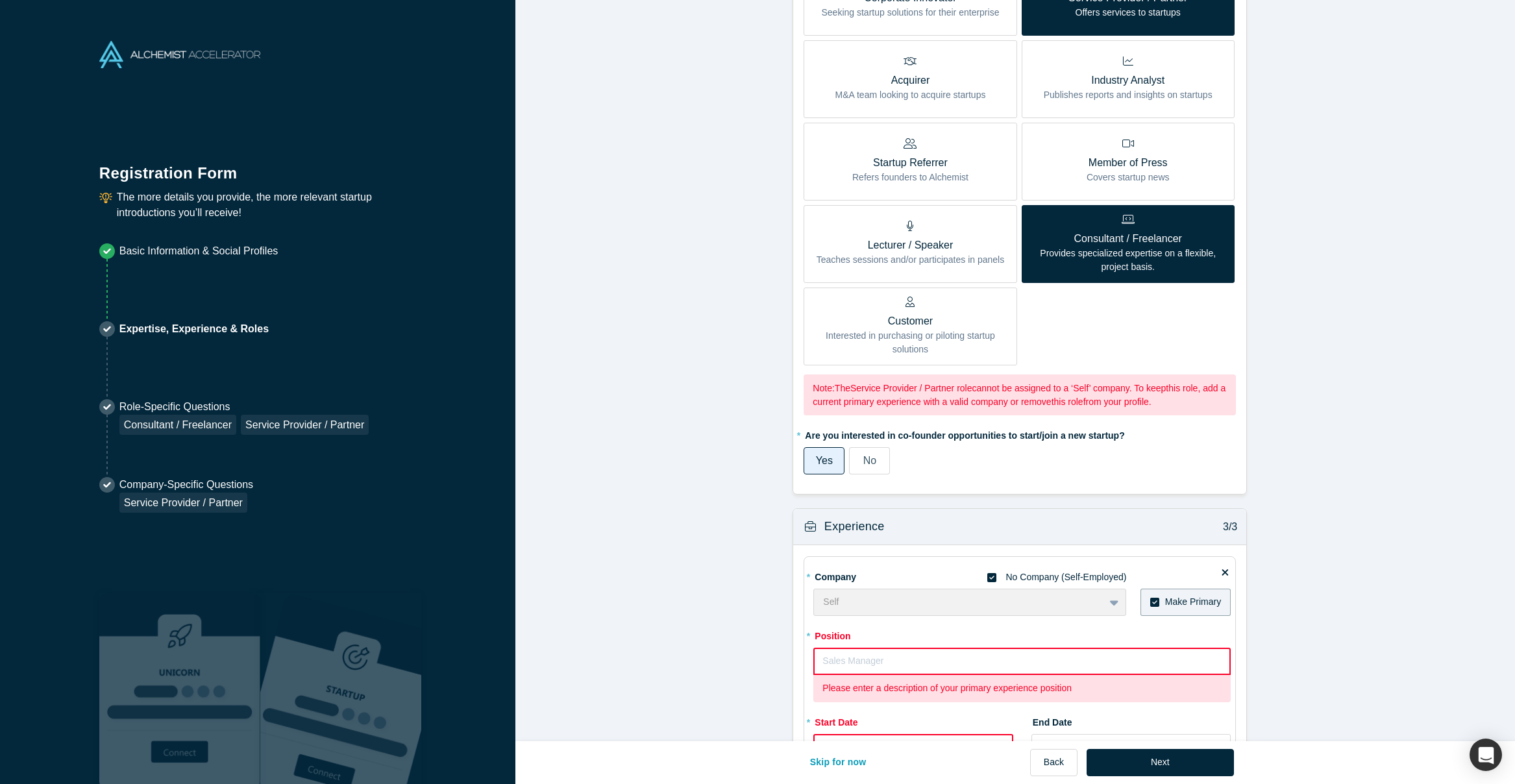
click at [909, 659] on input "text" at bounding box center [1022, 661] width 417 height 27
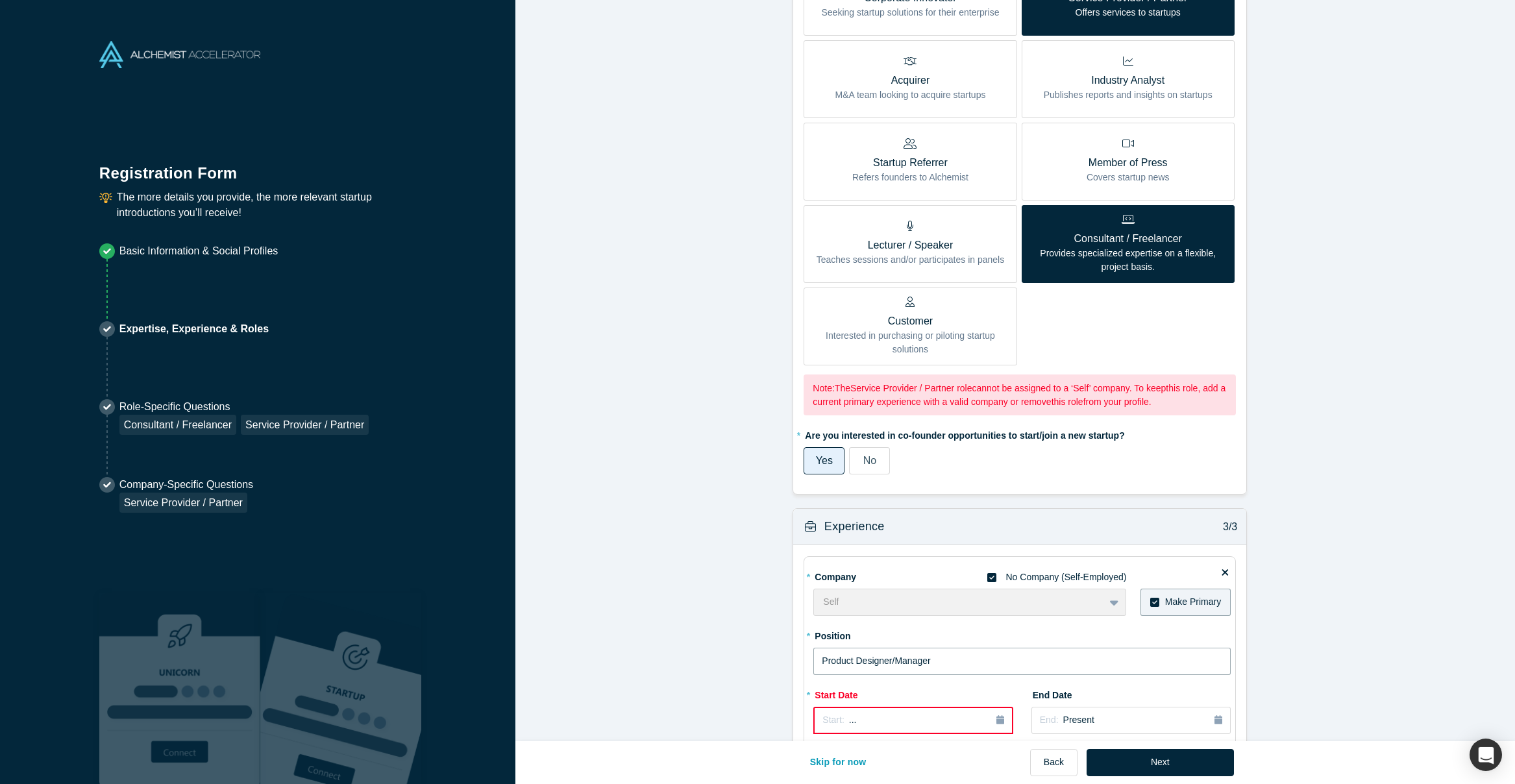
type input "Product Designer/Manager"
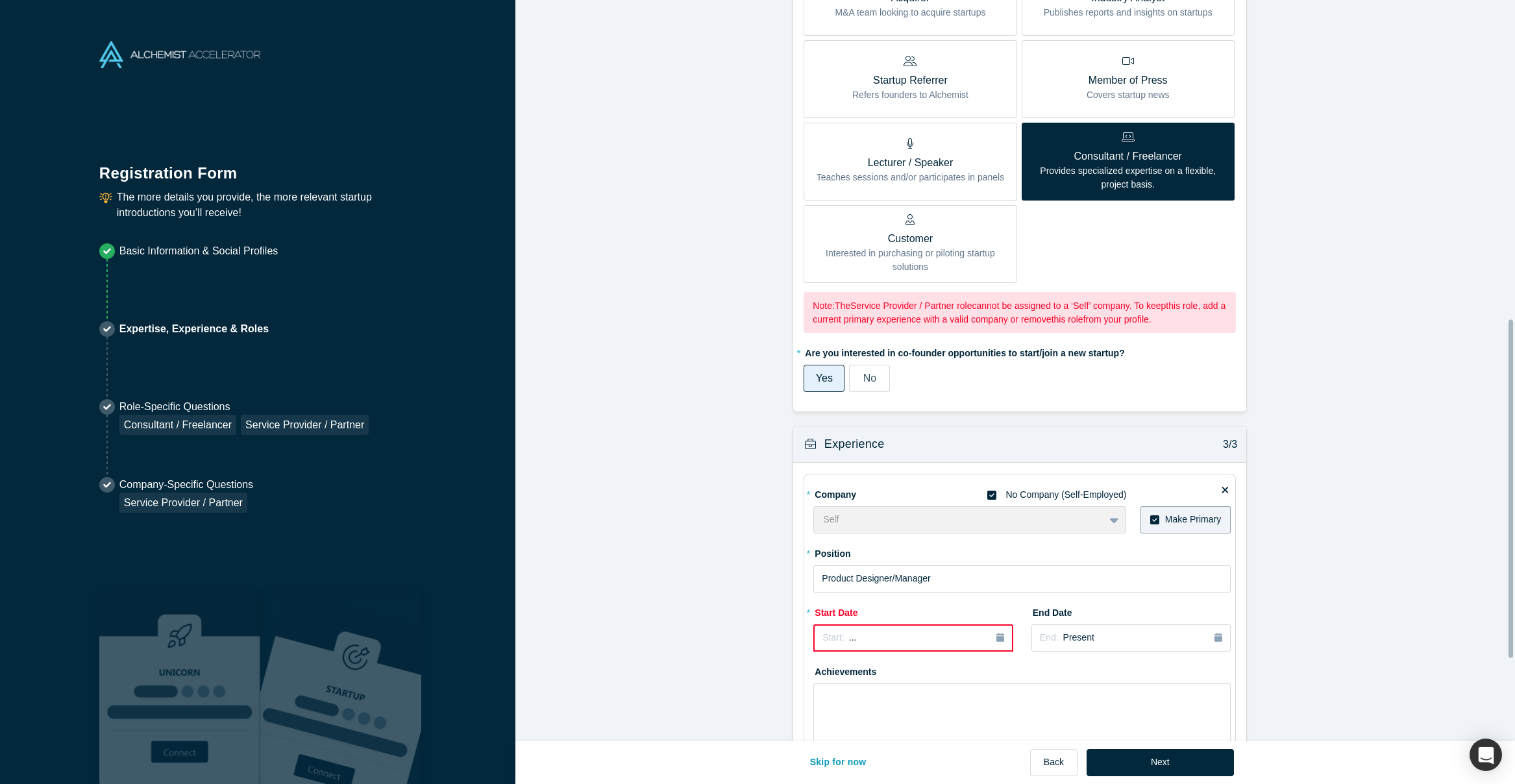
scroll to position [876, 0]
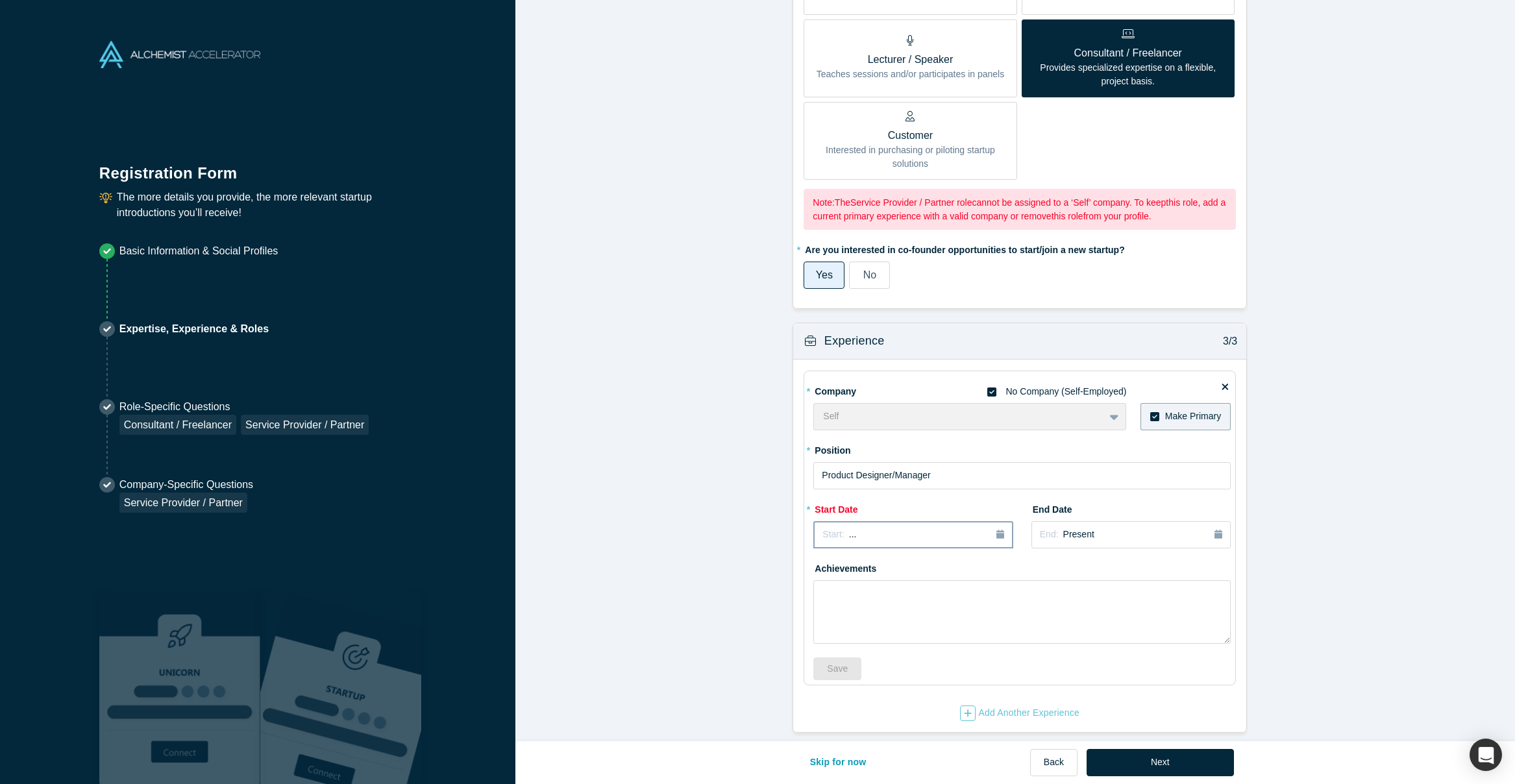
click at [910, 527] on div "Start: ..." at bounding box center [912, 534] width 181 height 14
click at [830, 644] on div "Oct" at bounding box center [839, 646] width 41 height 13
click at [877, 529] on span "[DATE]" at bounding box center [862, 534] width 29 height 11
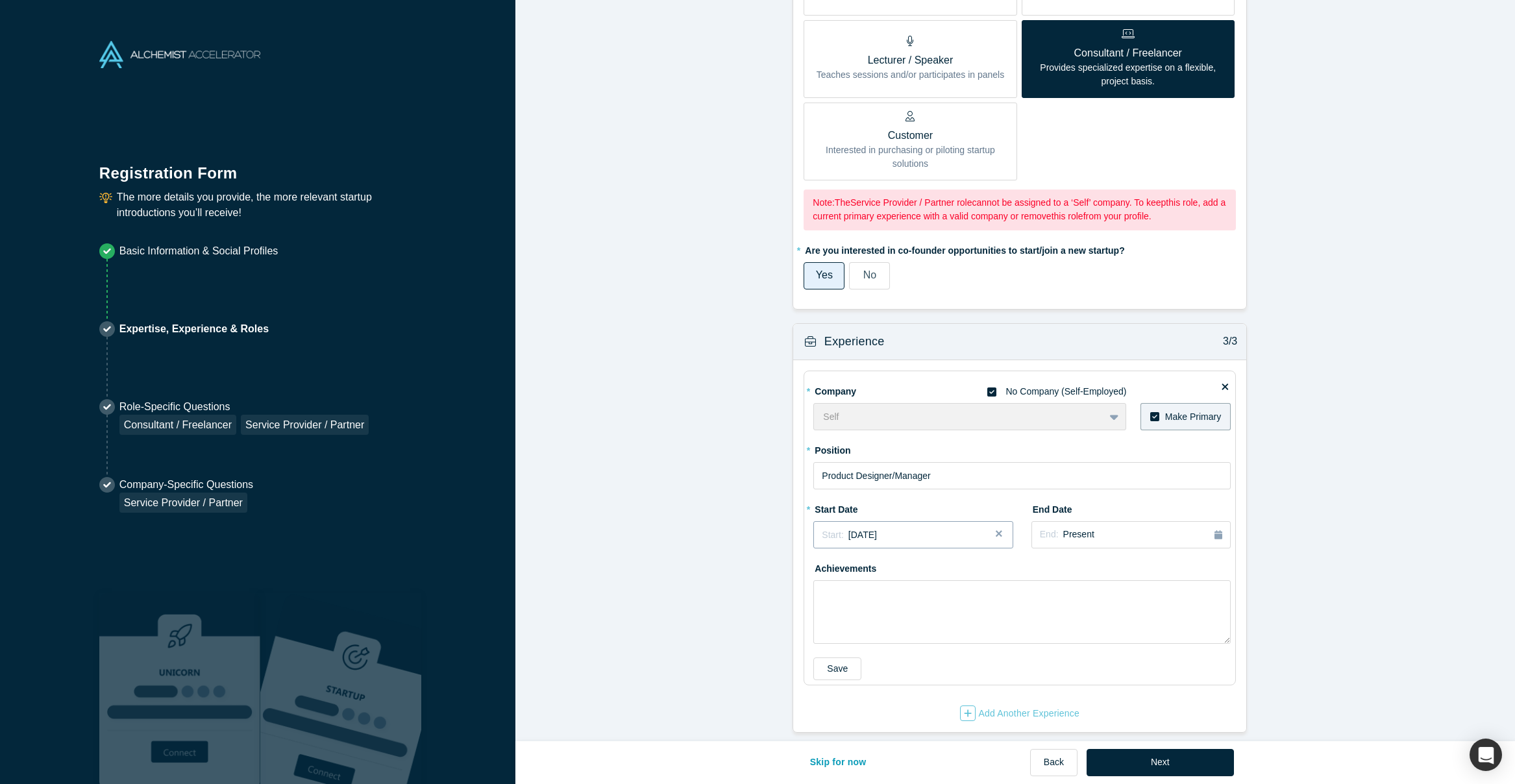
click at [877, 529] on span "[DATE]" at bounding box center [862, 534] width 29 height 11
click at [819, 564] on button "Previous Year" at bounding box center [819, 571] width 13 height 13
click at [840, 640] on div "Oct" at bounding box center [839, 647] width 41 height 13
click at [881, 602] on textarea at bounding box center [1022, 612] width 417 height 63
paste textarea "Led end-to-end UX design for multiple clients and startups, including Piper Rep…"
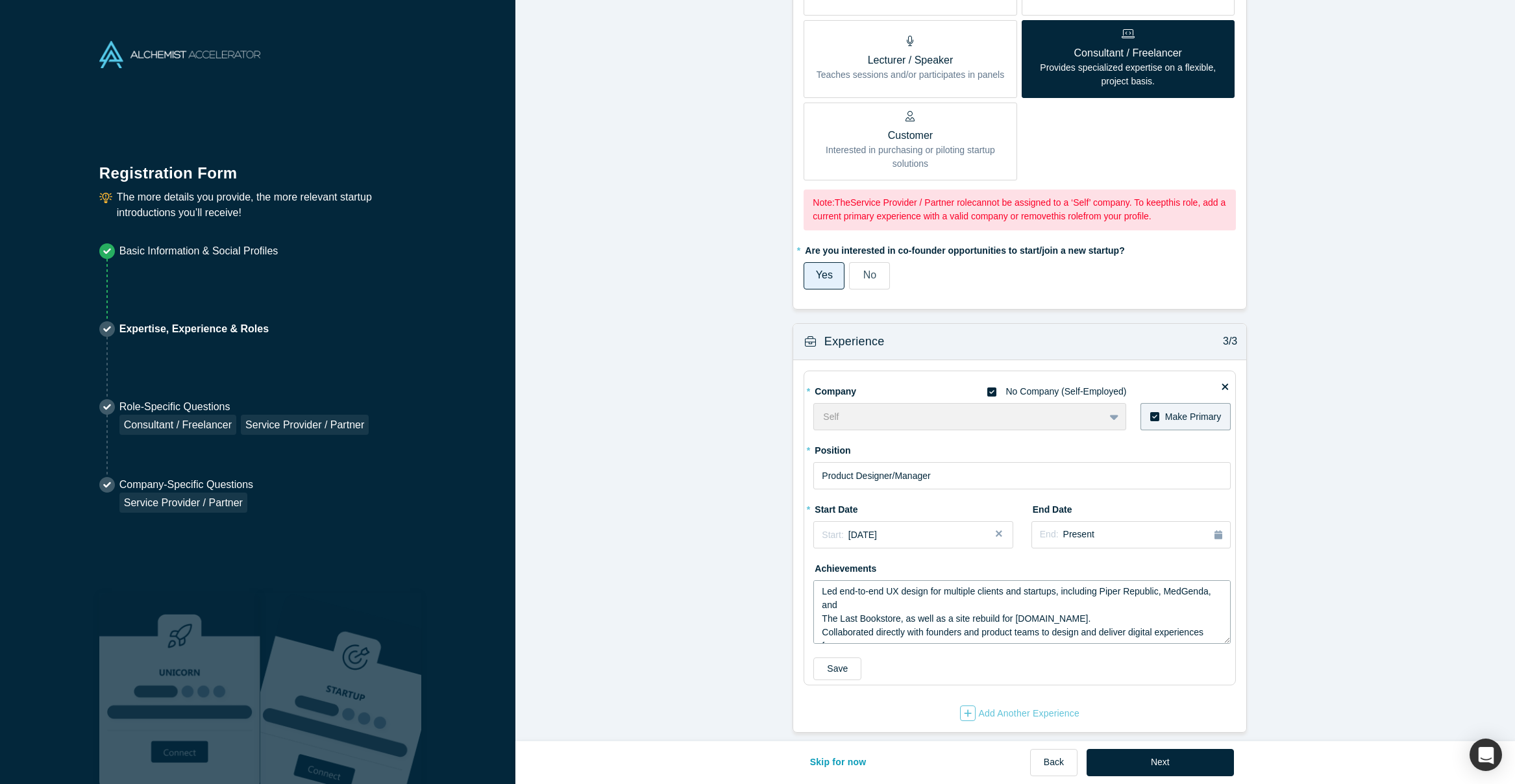
scroll to position [227, 0]
type textarea "Led end-to-end UX design for multiple clients and startups, including Piper Rep…"
click at [837, 666] on button "Save" at bounding box center [837, 669] width 48 height 23
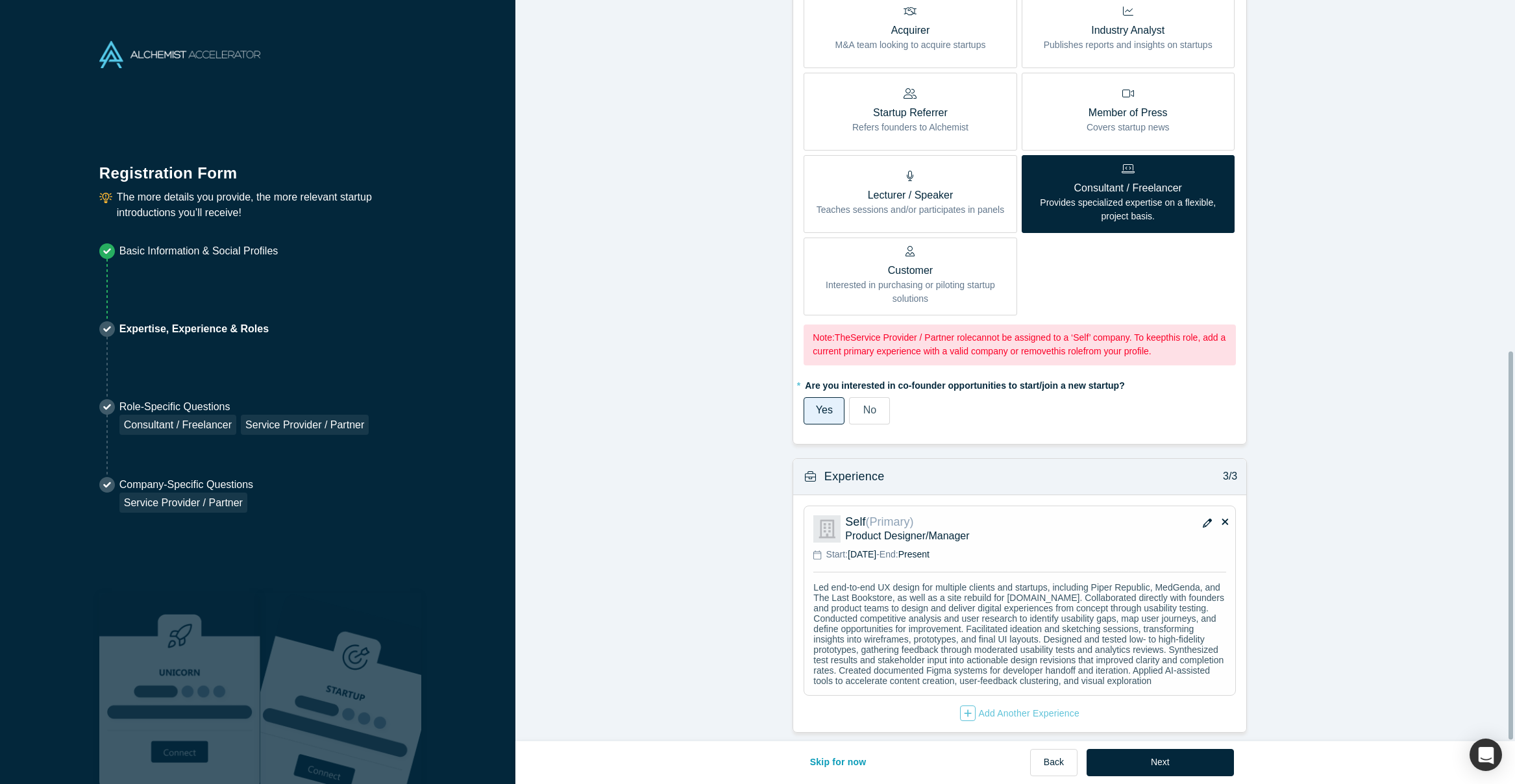
scroll to position [670, 0]
click at [964, 708] on icon "button" at bounding box center [968, 712] width 8 height 9
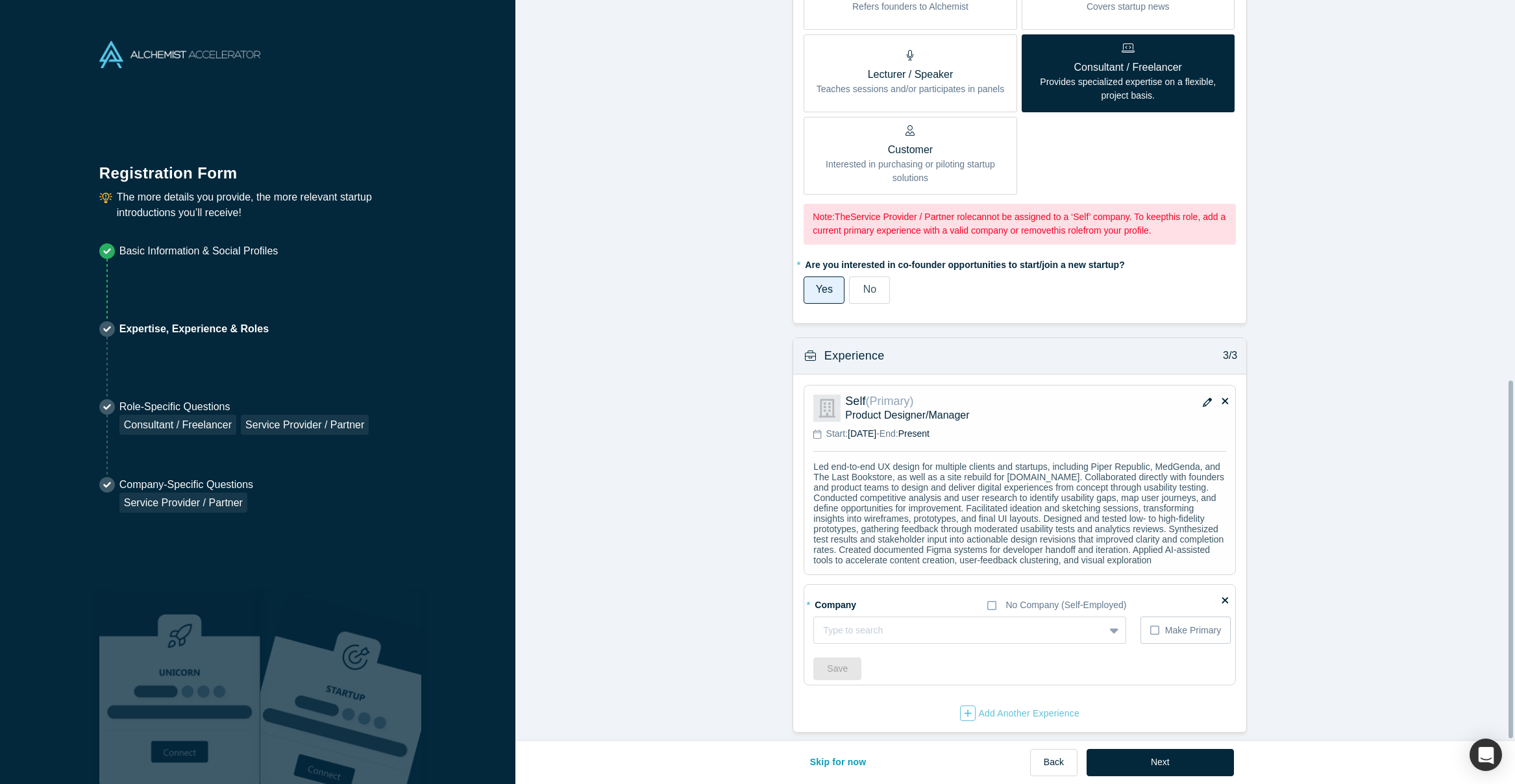
scroll to position [791, 0]
click at [941, 622] on div at bounding box center [946, 629] width 246 height 16
type input "[DOMAIN_NAME]"
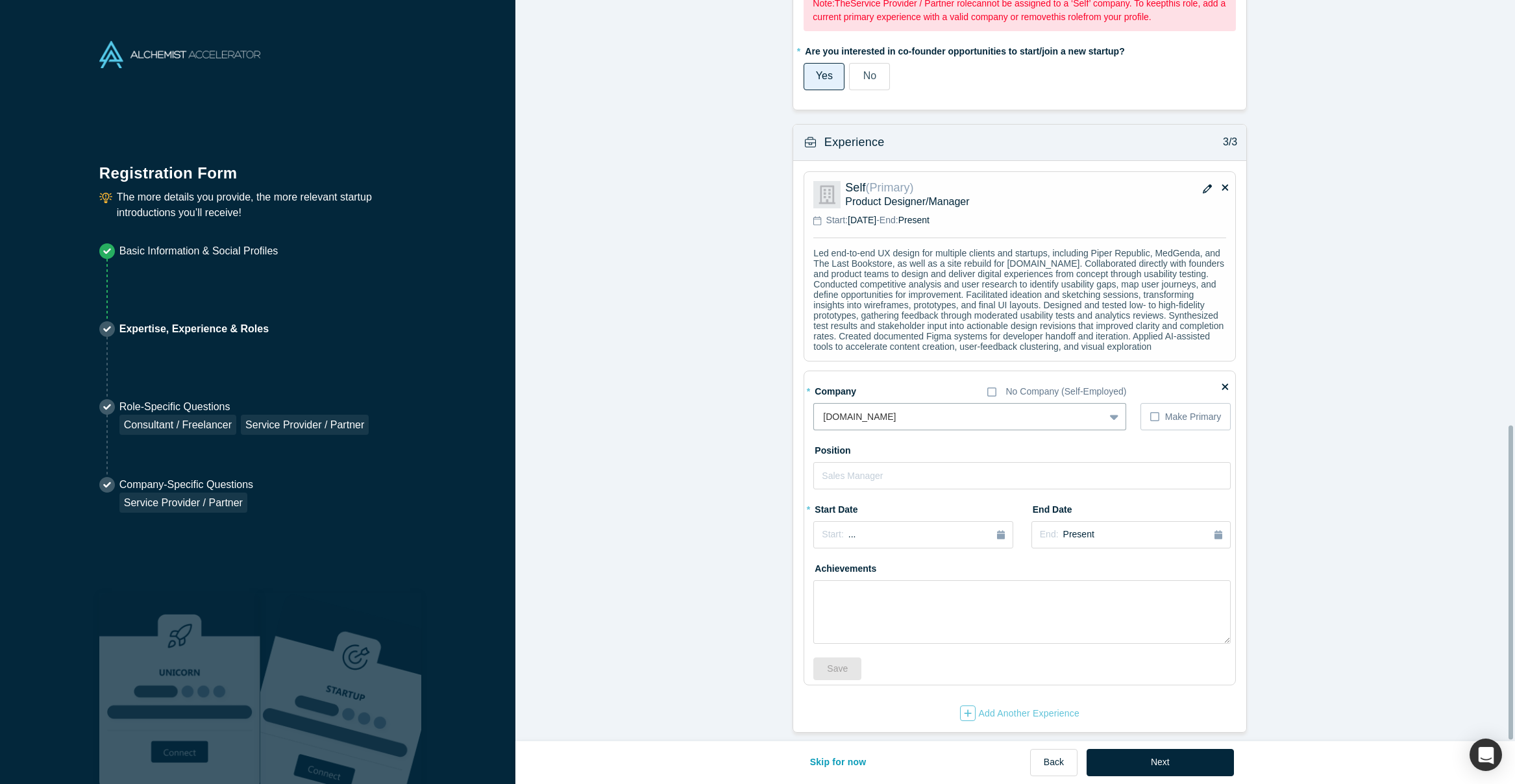
scroll to position [1004, 0]
click at [850, 468] on input "text" at bounding box center [1022, 476] width 417 height 27
type input "Founder"
click at [878, 527] on div "Start: ..." at bounding box center [913, 534] width 183 height 14
click at [833, 591] on div "Jan" at bounding box center [839, 598] width 41 height 13
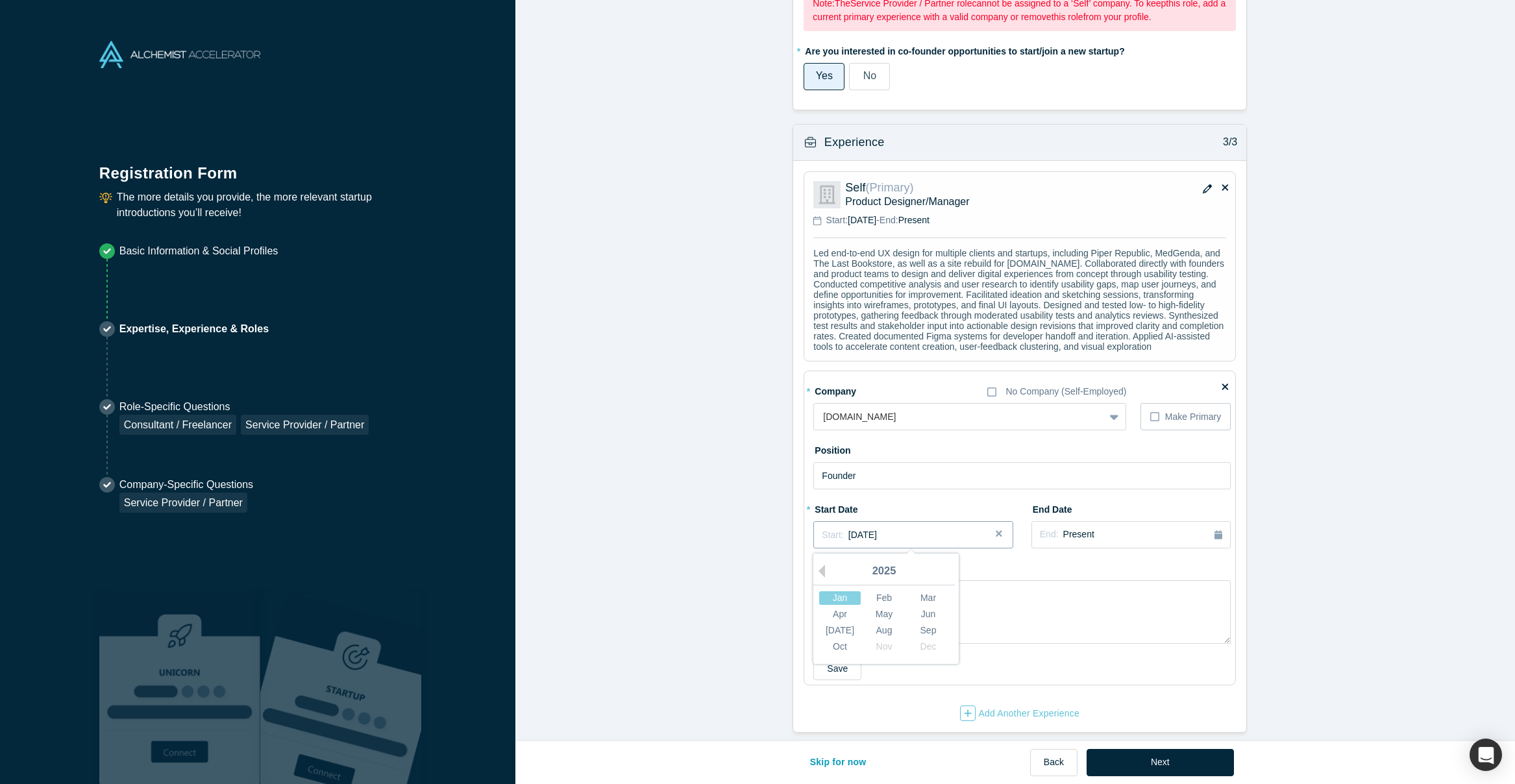
click at [934, 528] on div "Start: [DATE]" at bounding box center [913, 535] width 183 height 13
click at [816, 564] on button "Previous Year" at bounding box center [819, 571] width 13 height 13
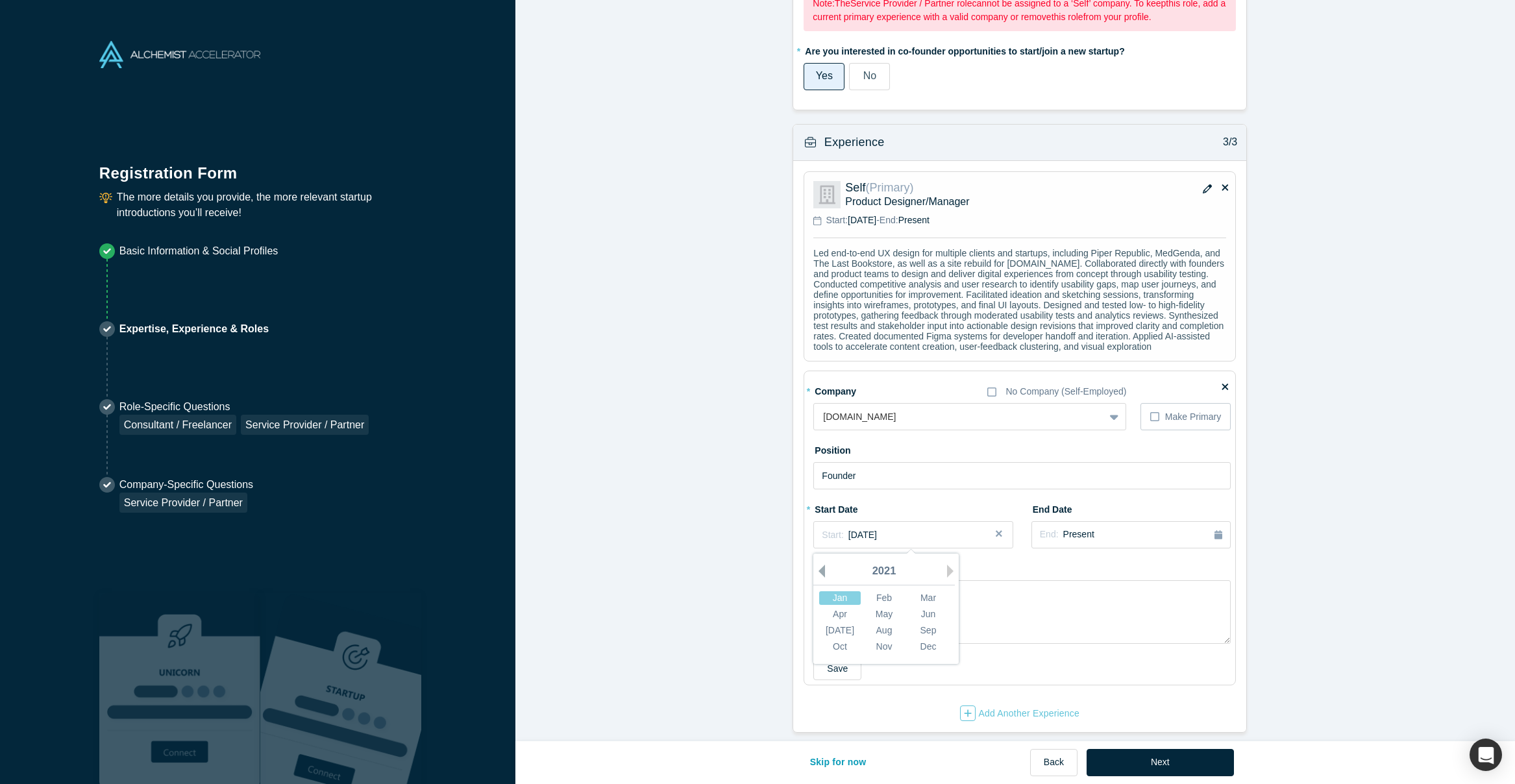
click at [816, 564] on button "Previous Year" at bounding box center [819, 571] width 13 height 13
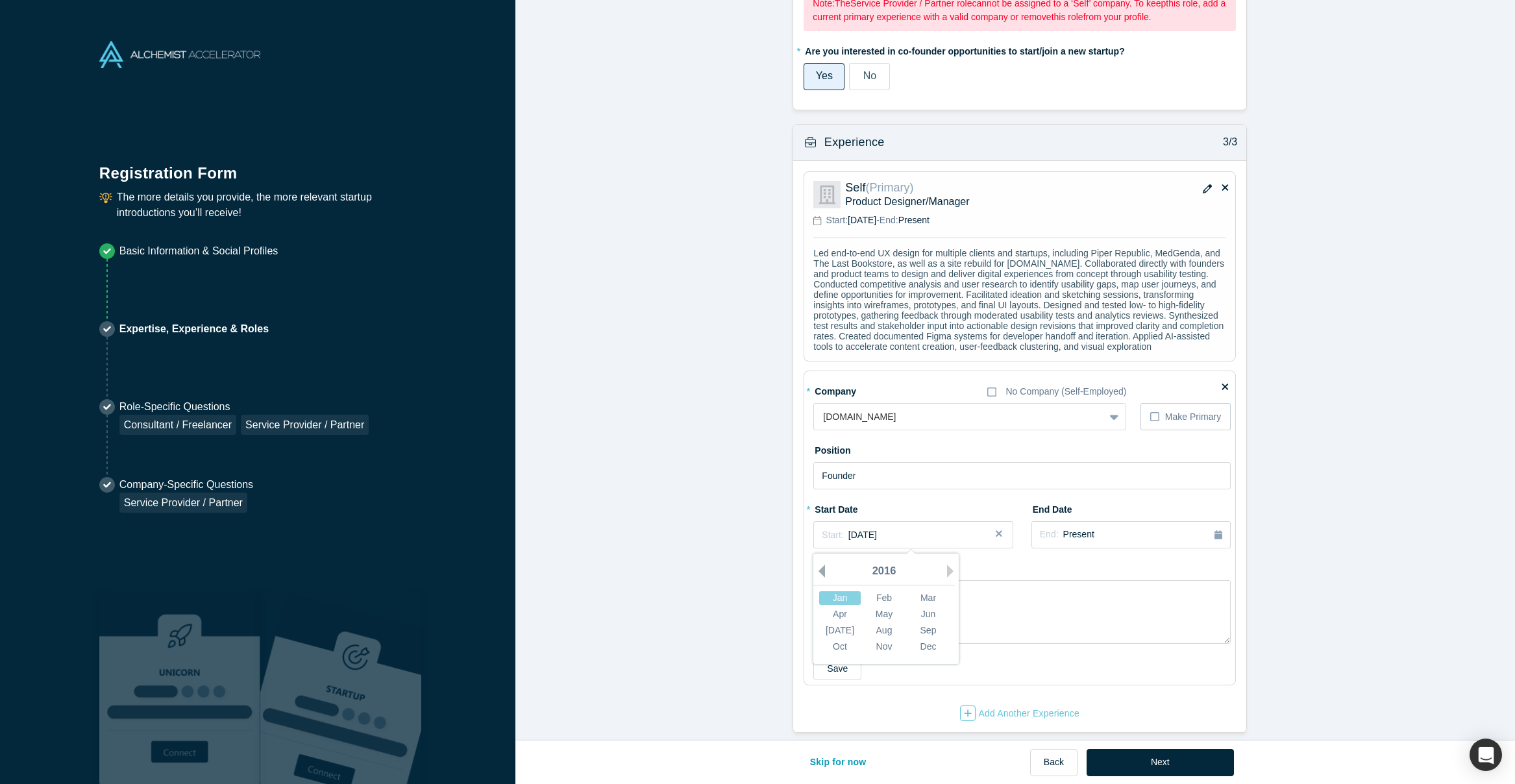
click at [816, 564] on button "Previous Year" at bounding box center [819, 571] width 13 height 13
click at [1101, 527] on div "End: Present" at bounding box center [1131, 534] width 183 height 14
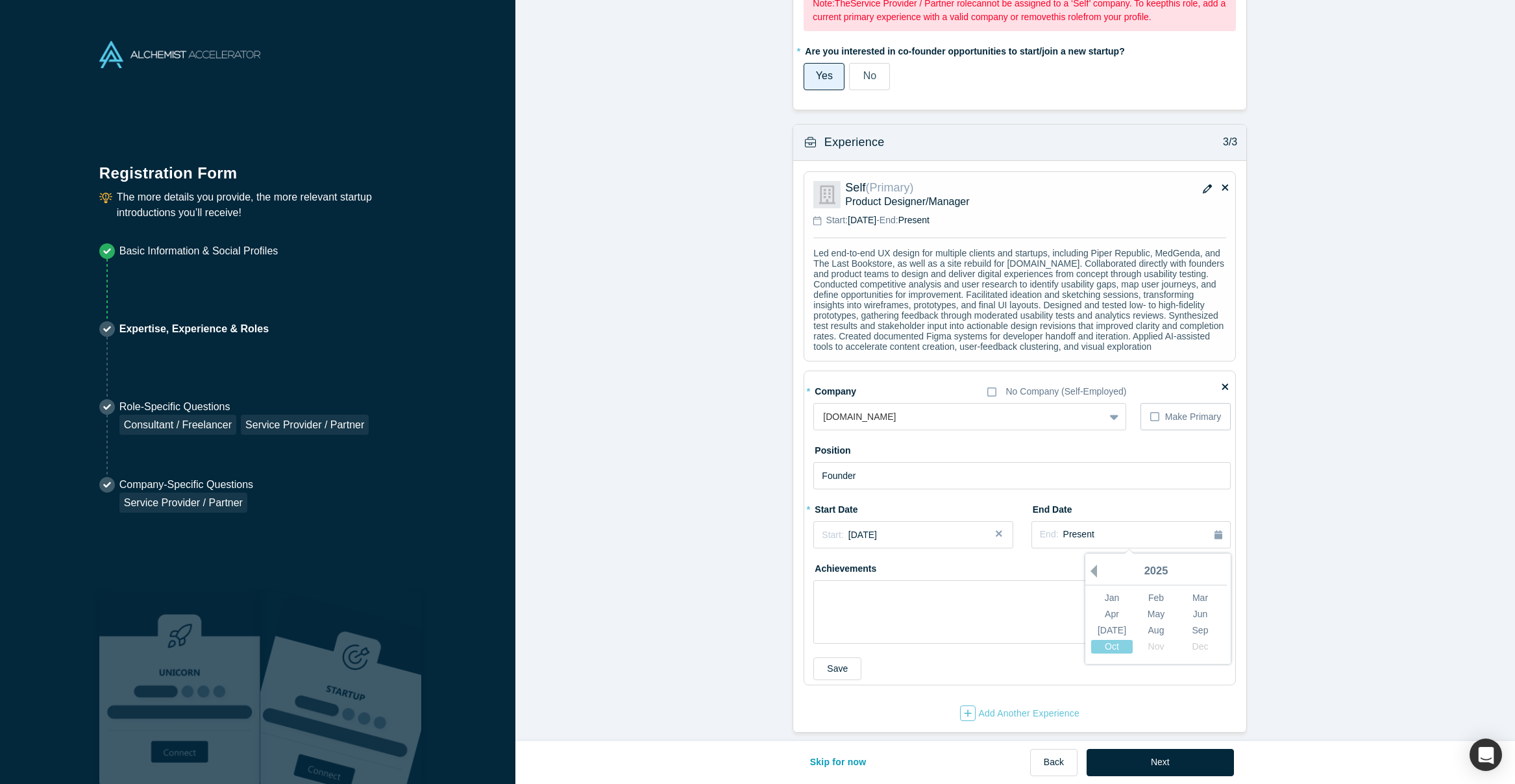
click at [1088, 564] on button "Previous Year" at bounding box center [1090, 571] width 13 height 13
click at [1114, 640] on div "Oct" at bounding box center [1111, 647] width 41 height 13
click at [863, 592] on textarea at bounding box center [1022, 612] width 417 height 63
paste textarea "Created and scaled a 10K+ SKU e-commerce brand from the ground up. Designed and…"
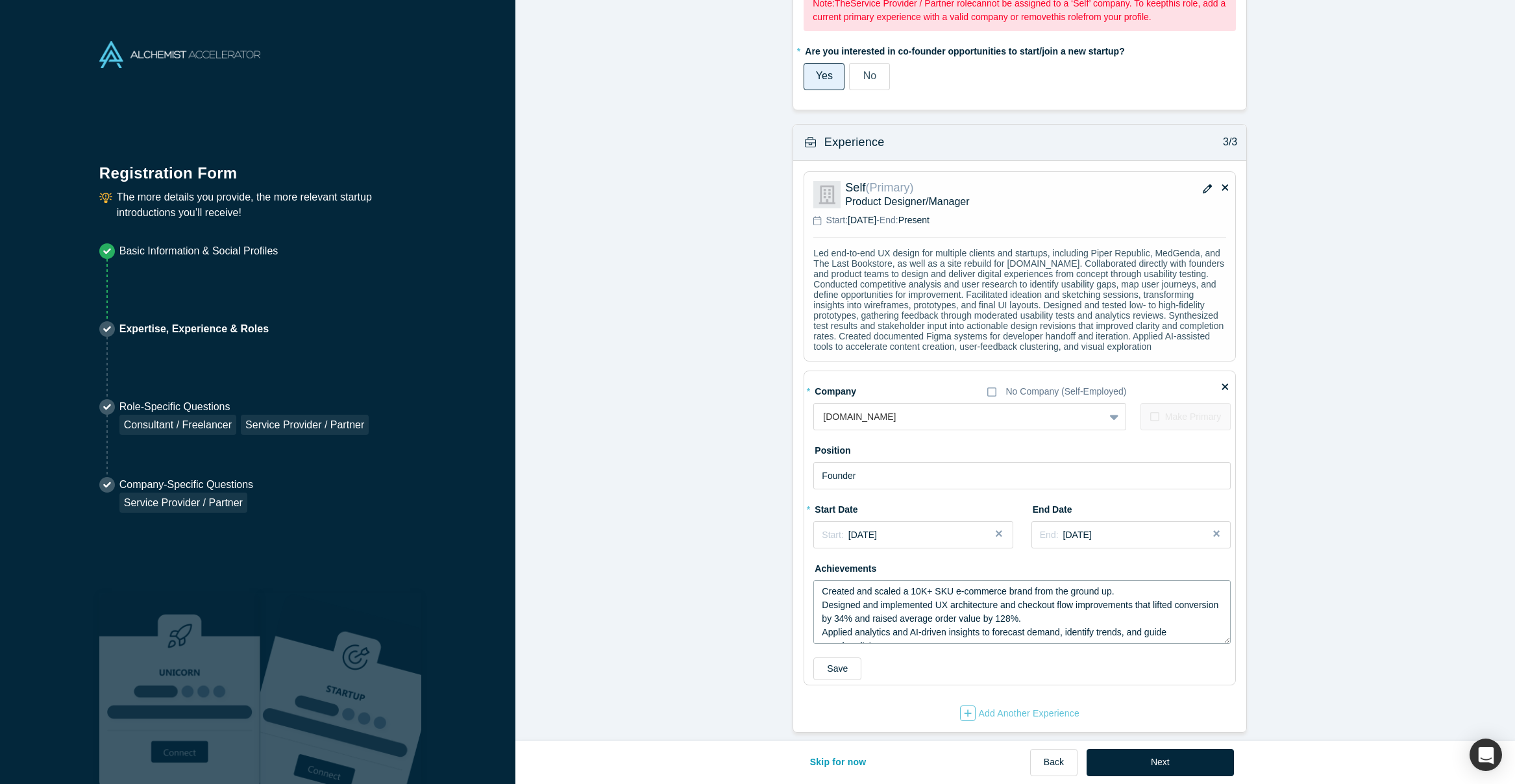
scroll to position [159, 0]
type textarea "Created and scaled a 10K+ SKU e-commerce brand from the ground up. Designed and…"
click at [829, 664] on button "Save" at bounding box center [837, 669] width 48 height 23
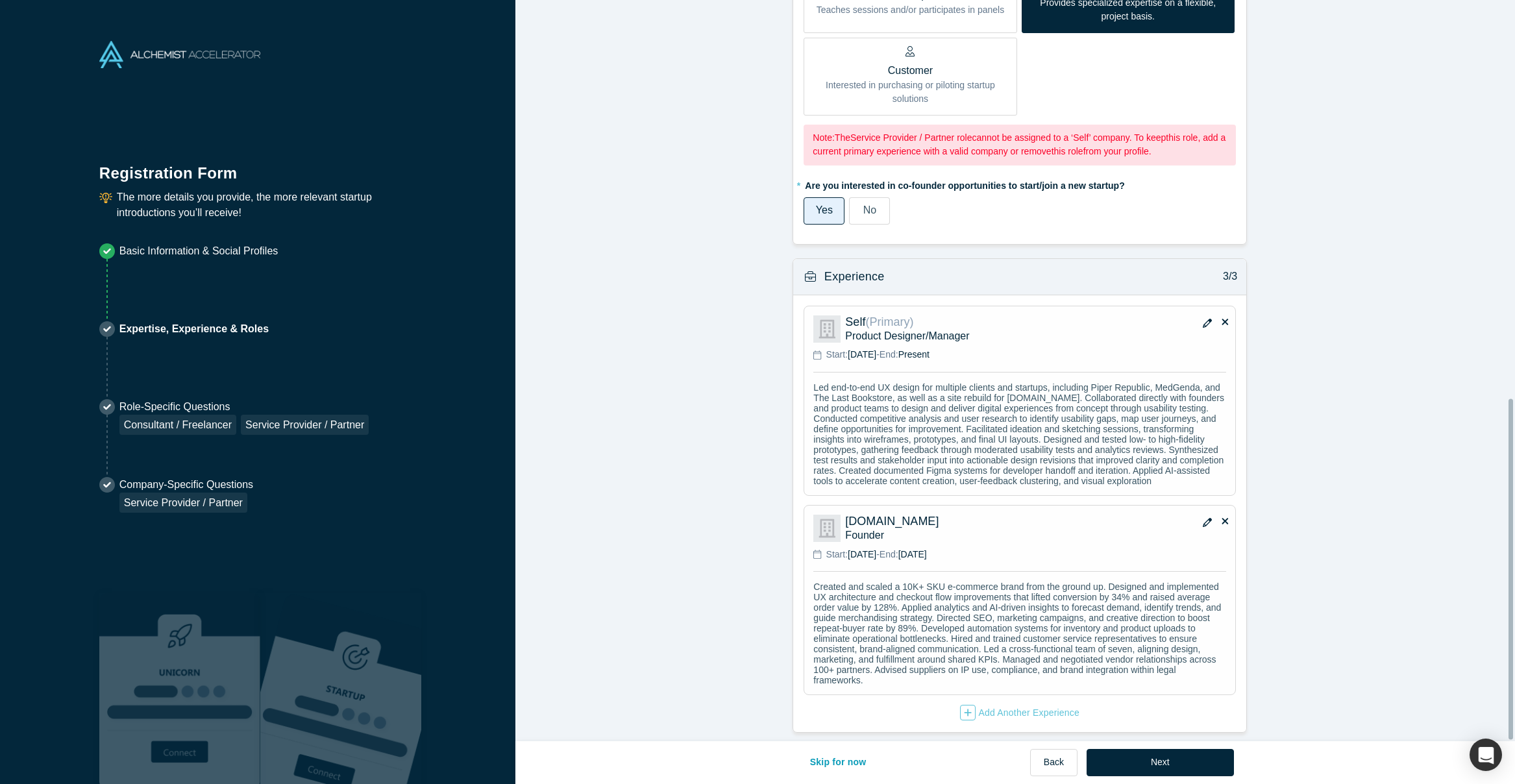
scroll to position [870, 0]
click at [1018, 704] on div "Add Another Experience" at bounding box center [1020, 712] width 119 height 15
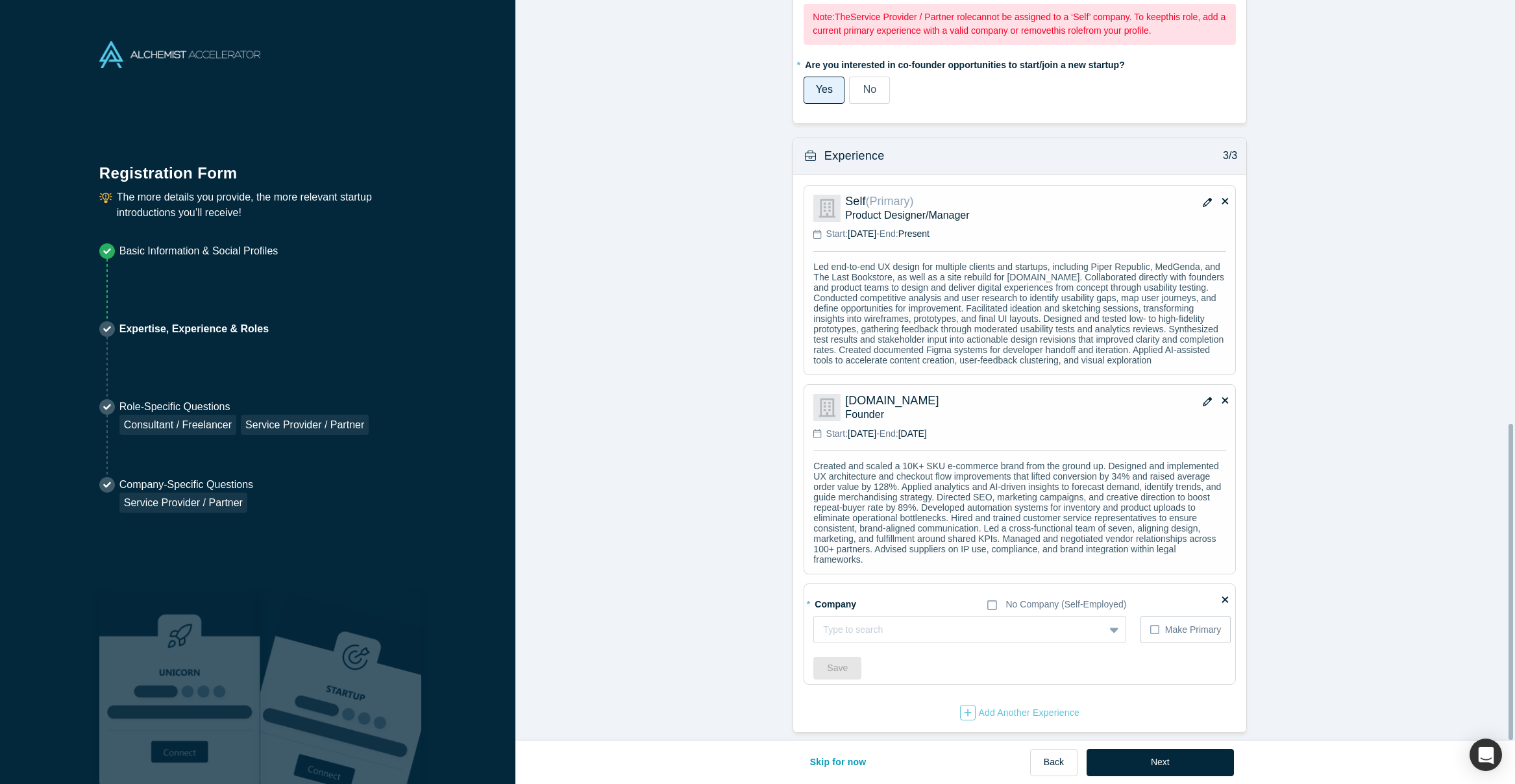
scroll to position [991, 0]
click at [926, 622] on div at bounding box center [958, 629] width 272 height 16
type input "[DOMAIN_NAME]"
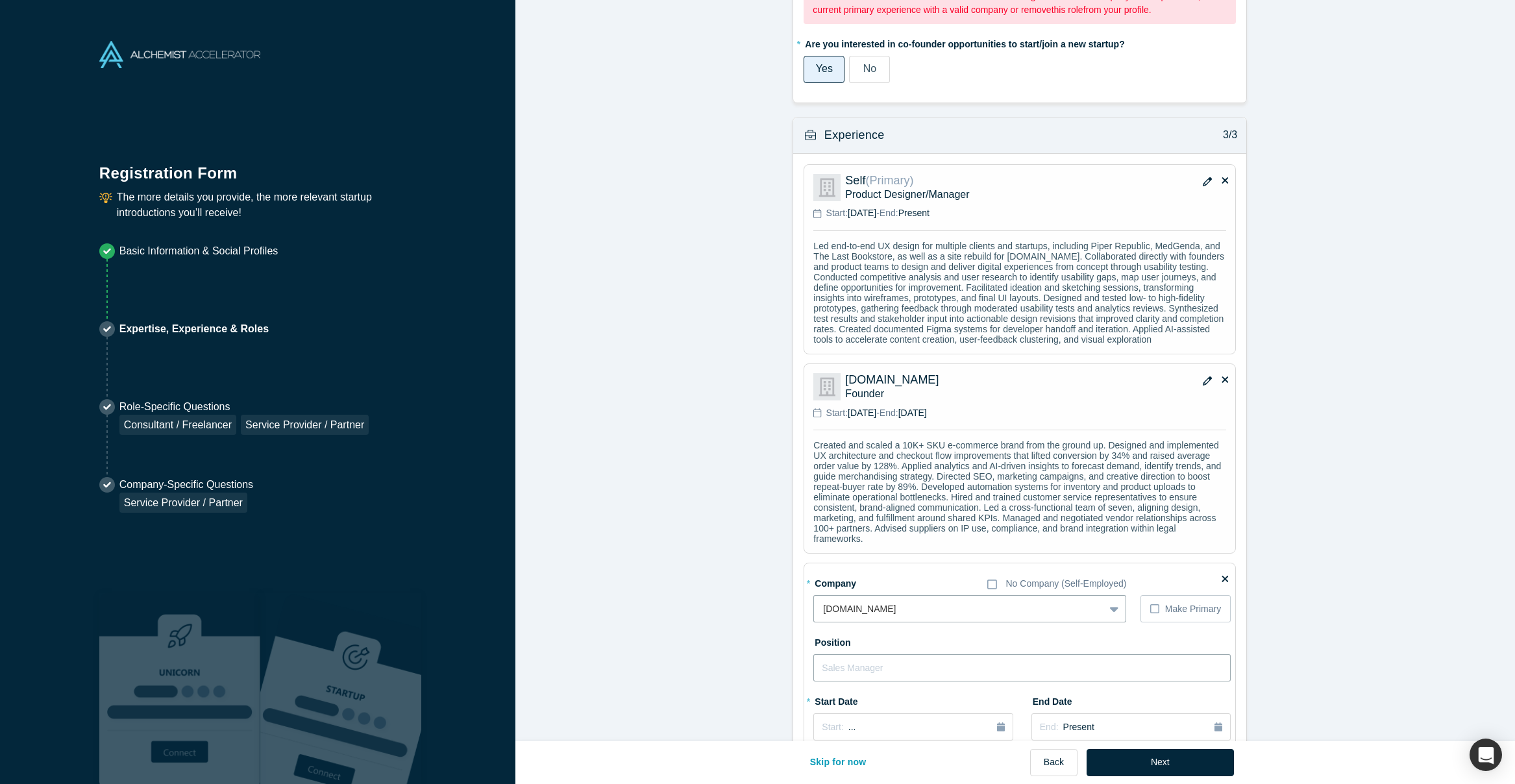
click at [868, 681] on input "text" at bounding box center [1022, 668] width 417 height 27
paste input "Visual Product / Site Designer"
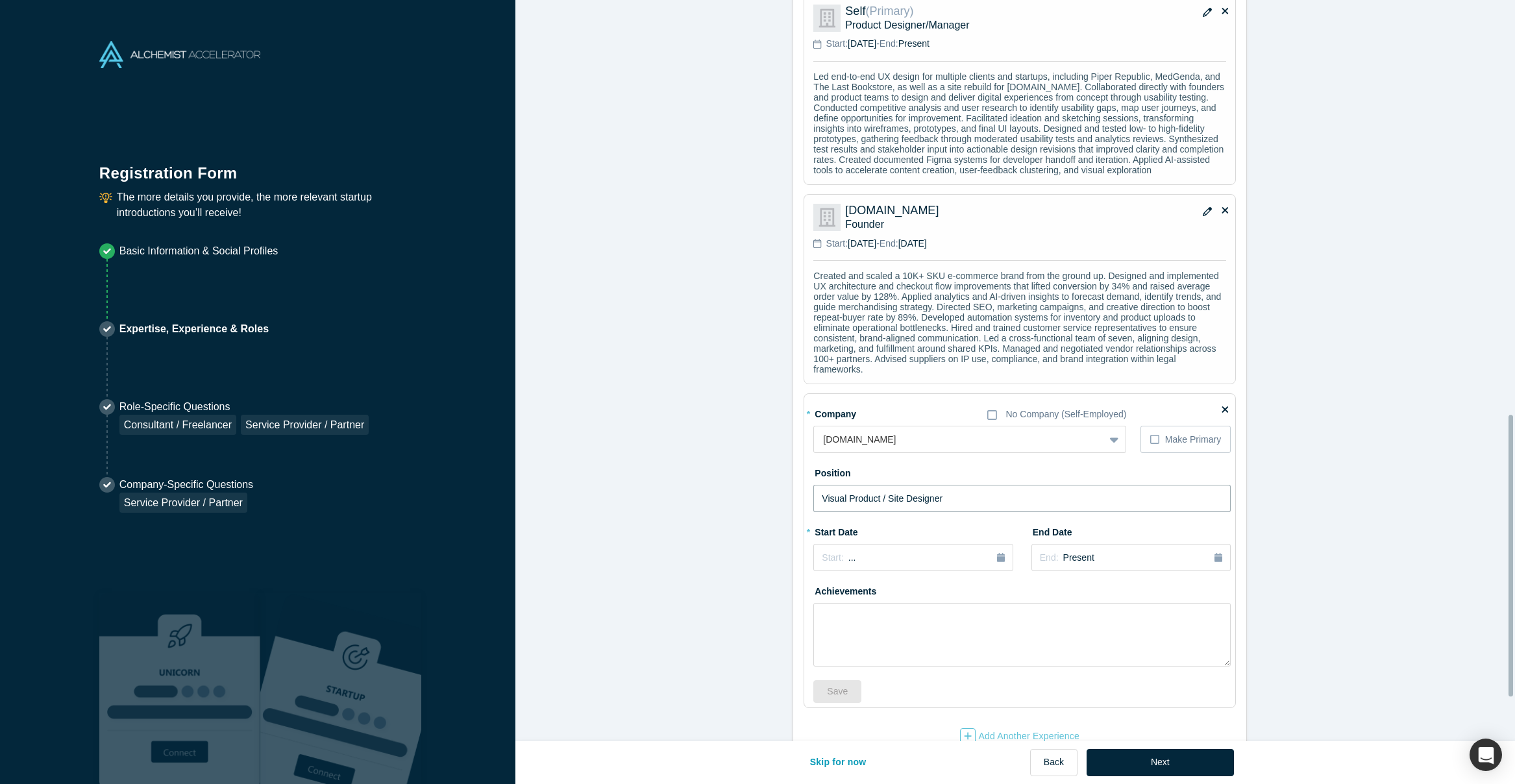
scroll to position [1204, 0]
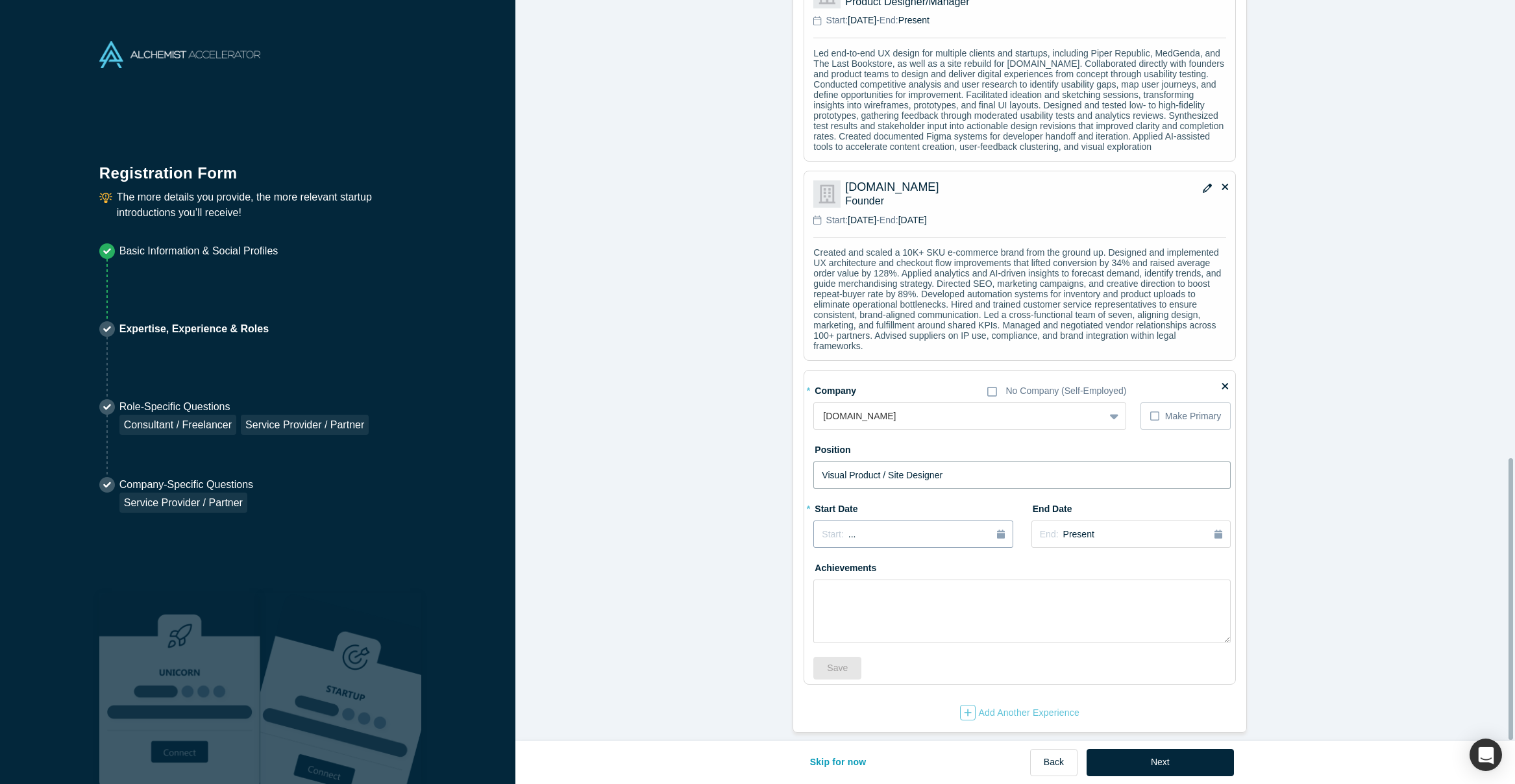
type input "Visual Product / Site Designer"
click at [851, 532] on button "Start: ..." at bounding box center [912, 533] width 199 height 27
click at [817, 564] on button "Previous Year" at bounding box center [819, 571] width 13 height 13
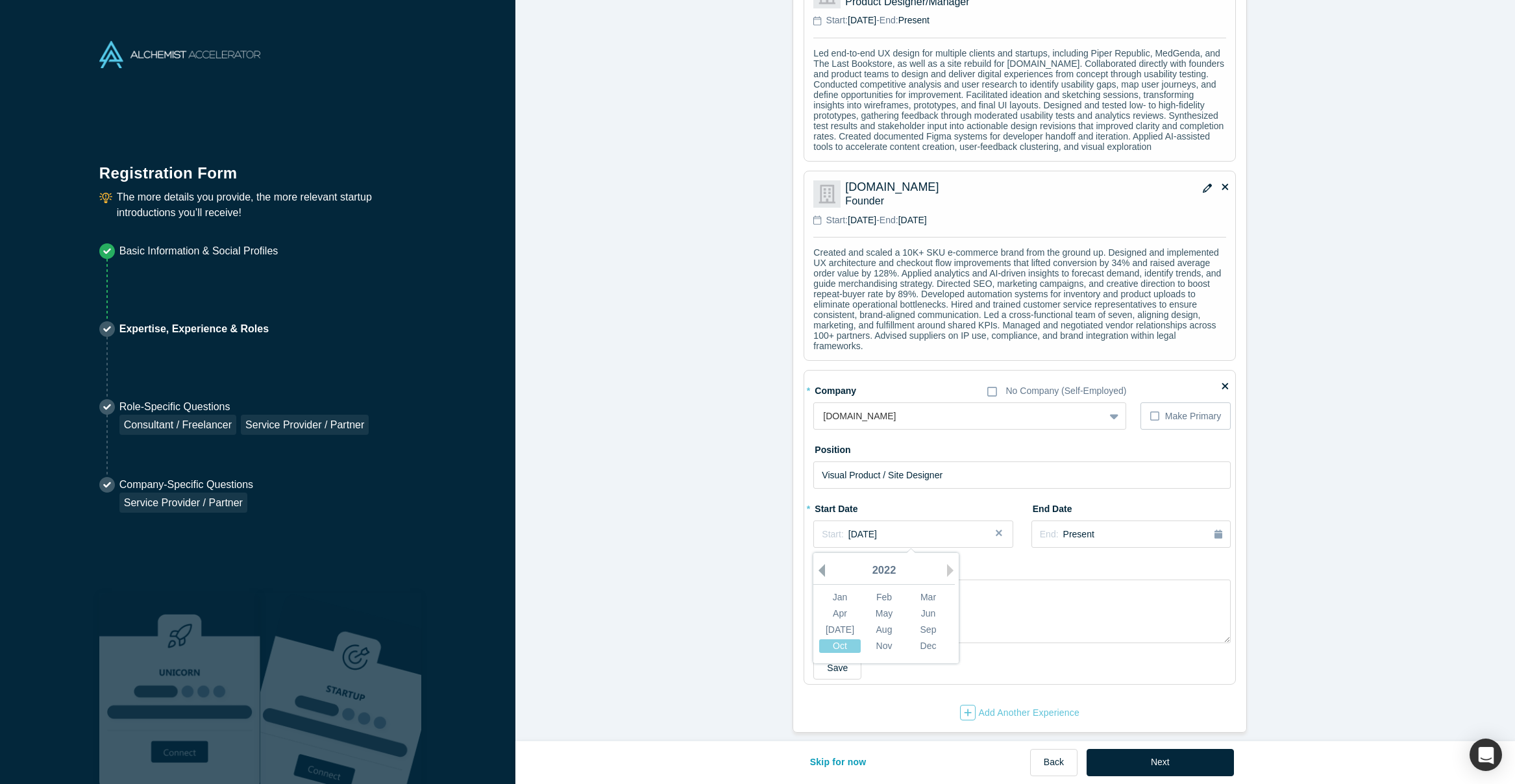
click at [818, 564] on button "Previous Year" at bounding box center [819, 571] width 13 height 13
click at [882, 625] on div "Aug" at bounding box center [883, 629] width 41 height 13
click at [1118, 528] on div "End: Present" at bounding box center [1131, 534] width 183 height 14
click at [1092, 564] on button "Previous Year" at bounding box center [1090, 571] width 13 height 13
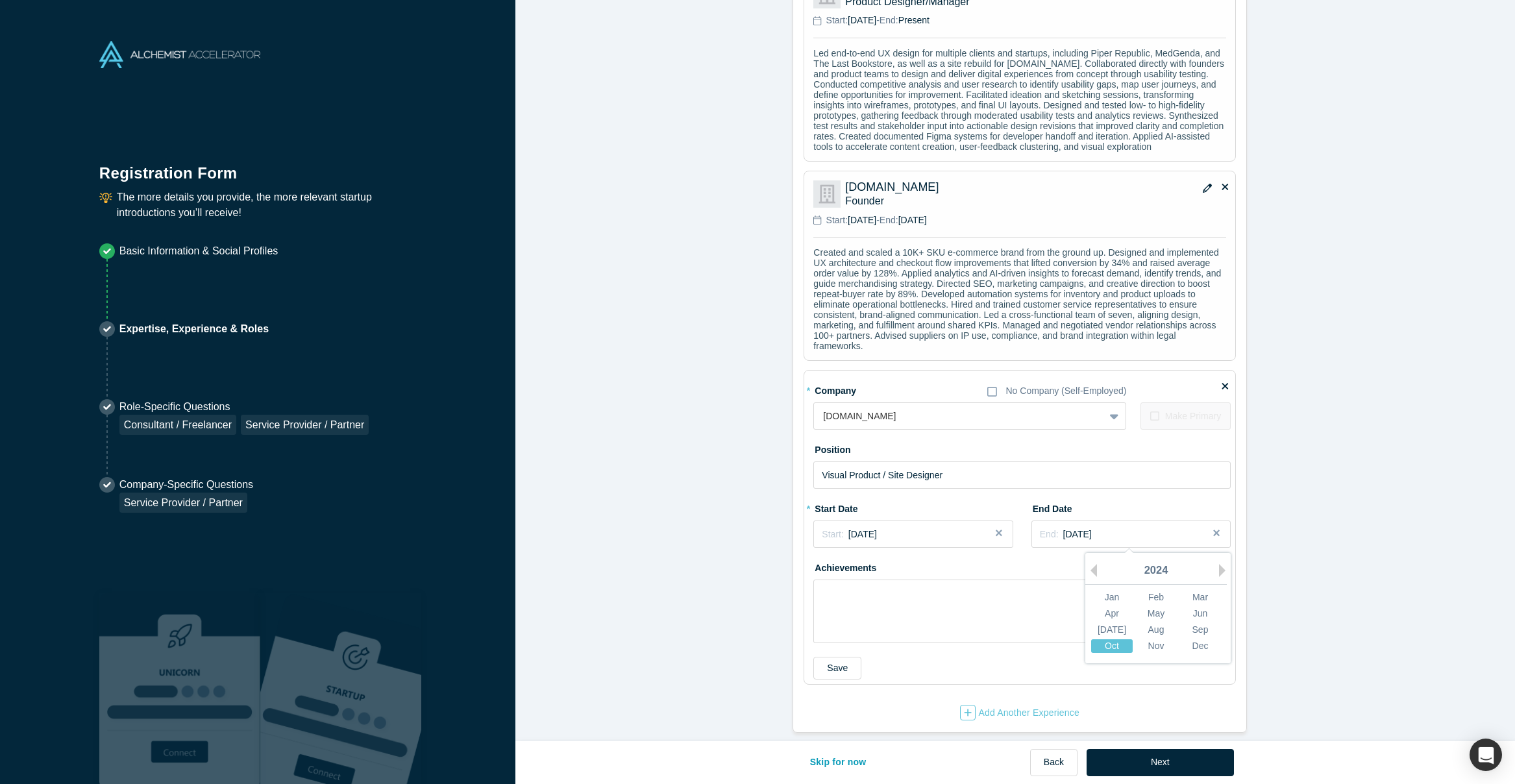
click at [1112, 639] on div "Oct" at bounding box center [1111, 646] width 41 height 13
click at [1022, 592] on textarea at bounding box center [1022, 611] width 417 height 63
paste textarea "Rebuilt site structure, navigation, and visual hierarchy to improve clarity, ac…"
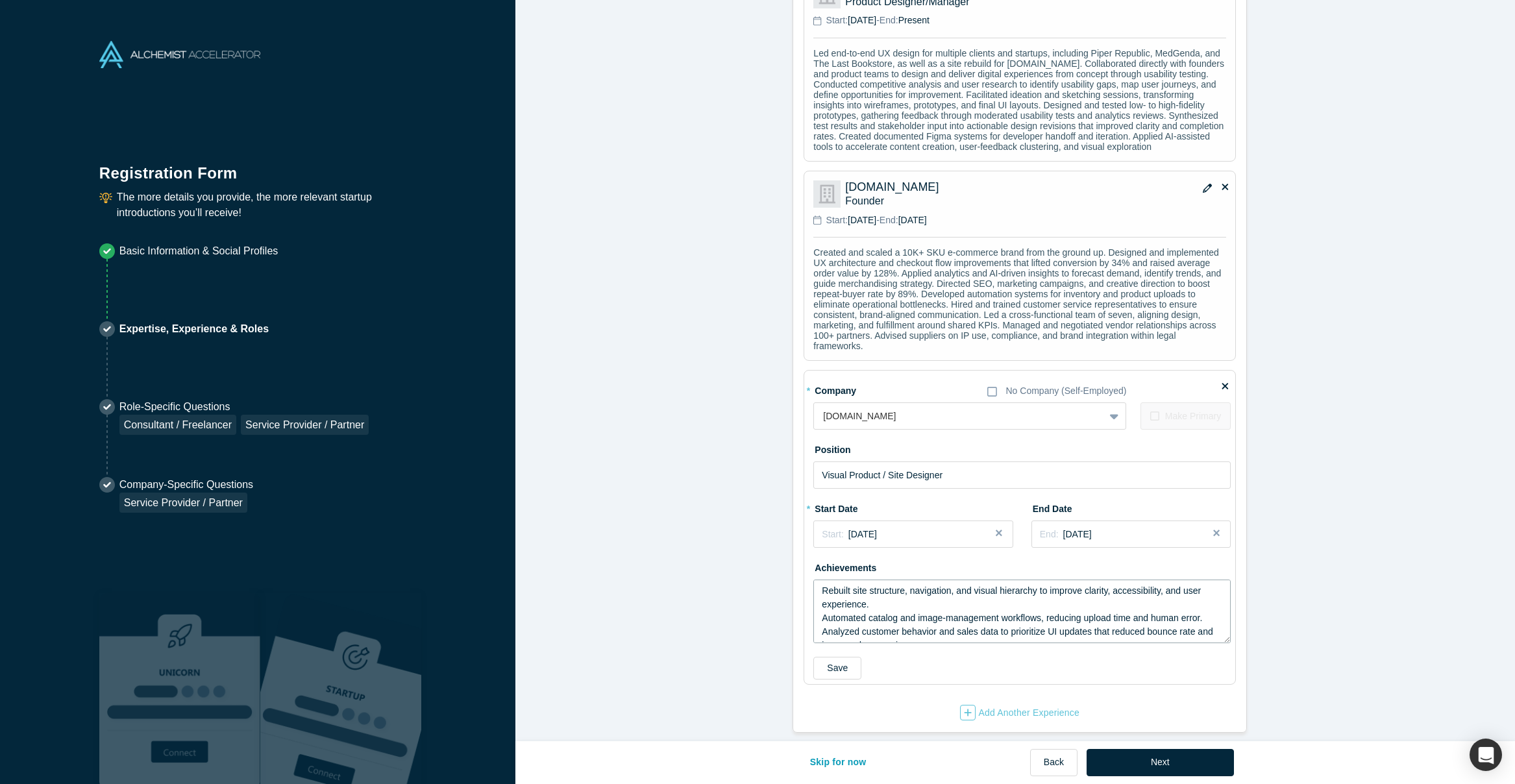
scroll to position [104, 0]
type textarea "Rebuilt site structure, navigation, and visual hierarchy to improve clarity, ac…"
click at [828, 662] on button "Save" at bounding box center [837, 668] width 48 height 23
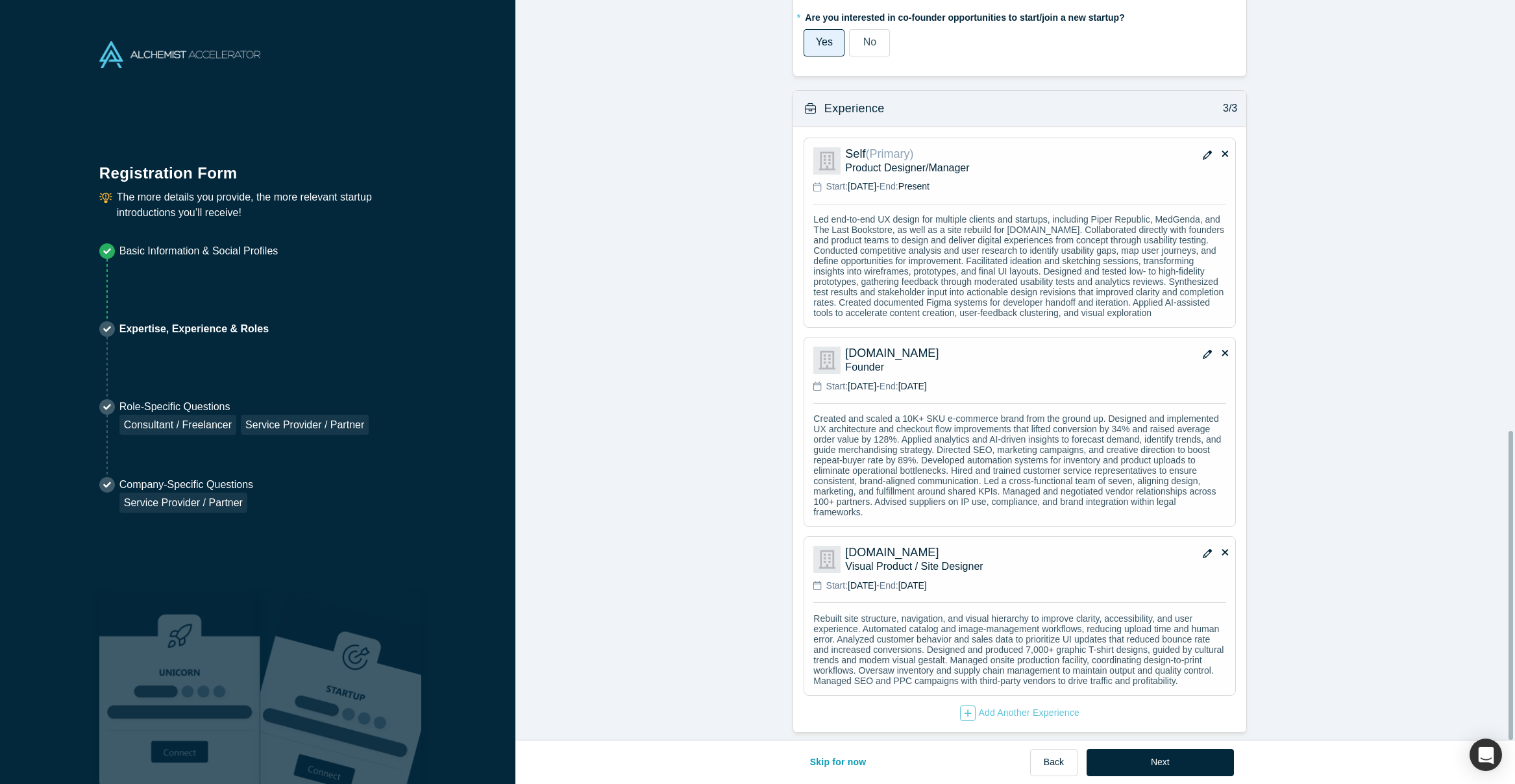
scroll to position [1036, 0]
click at [1203, 350] on icon "button" at bounding box center [1206, 354] width 9 height 9
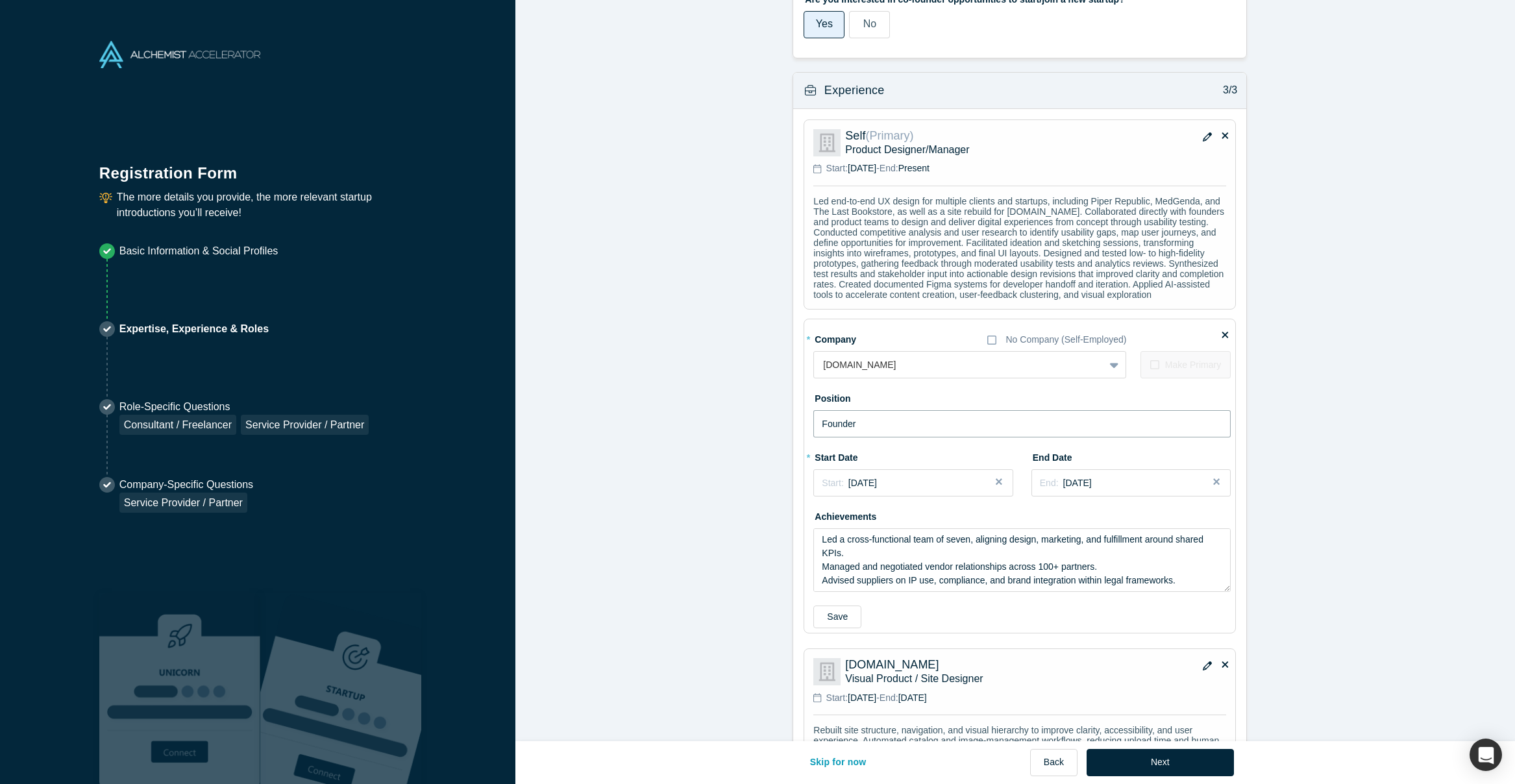
drag, startPoint x: 880, startPoint y: 437, endPoint x: 750, endPoint y: 433, distance: 130.1
paste input "/ Product & UX Director"
type input "Founder / Product & UX Director"
click at [828, 616] on button "Save" at bounding box center [837, 617] width 48 height 23
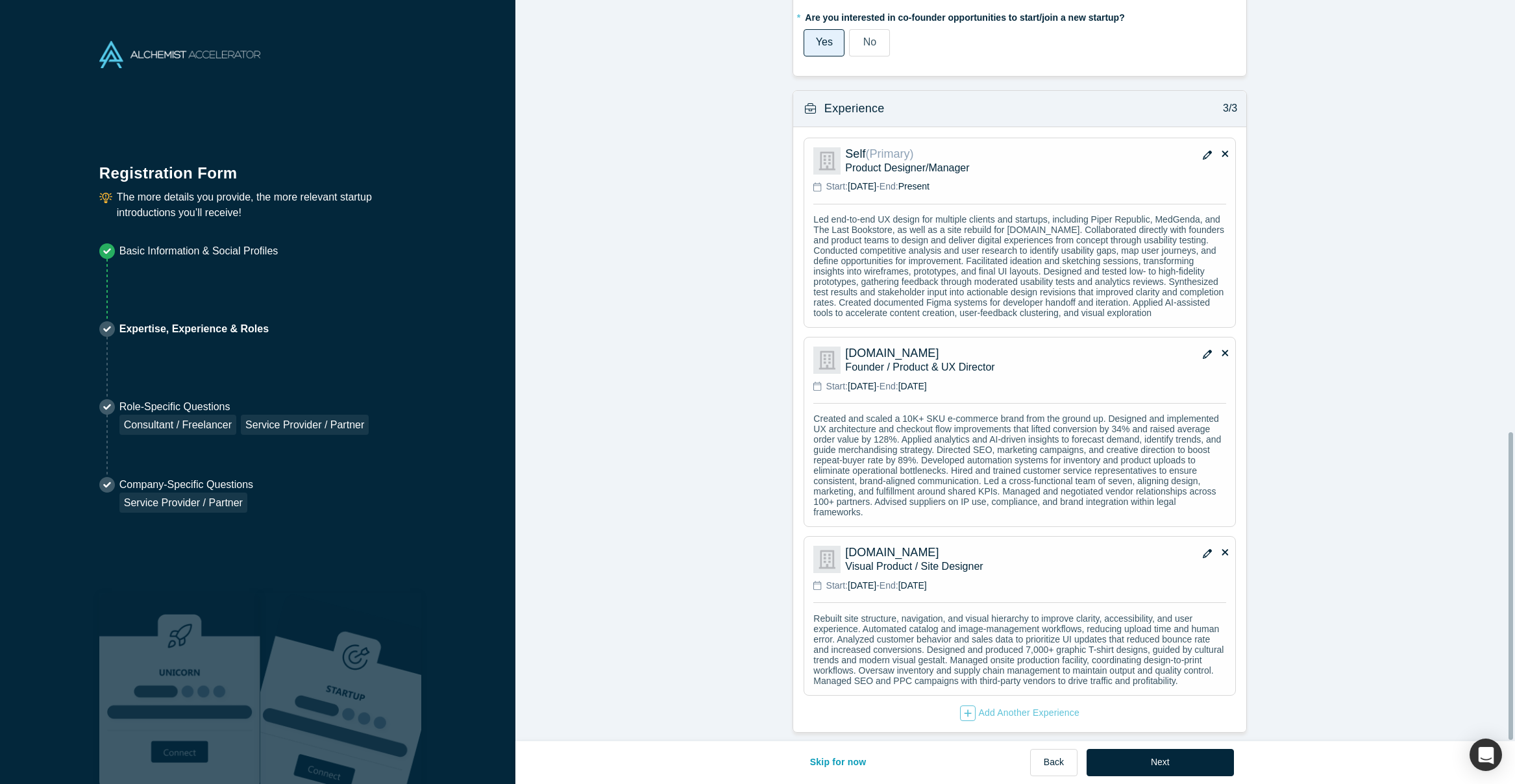
scroll to position [1038, 0]
click at [994, 705] on div "Add Another Experience" at bounding box center [1020, 713] width 119 height 15
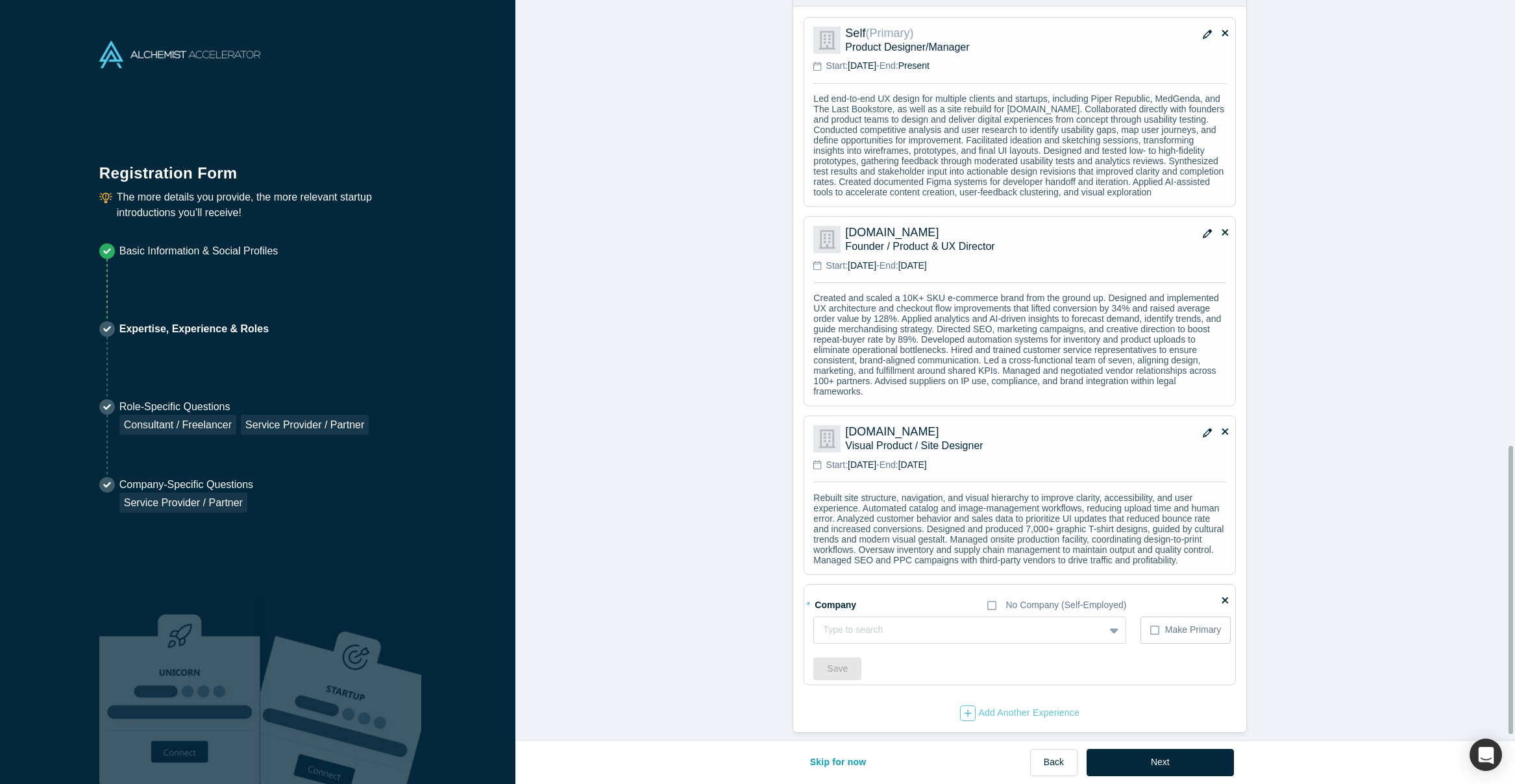
scroll to position [1159, 0]
click at [888, 626] on div at bounding box center [946, 629] width 246 height 16
type input "Rollerblade [GEOGRAPHIC_DATA]"
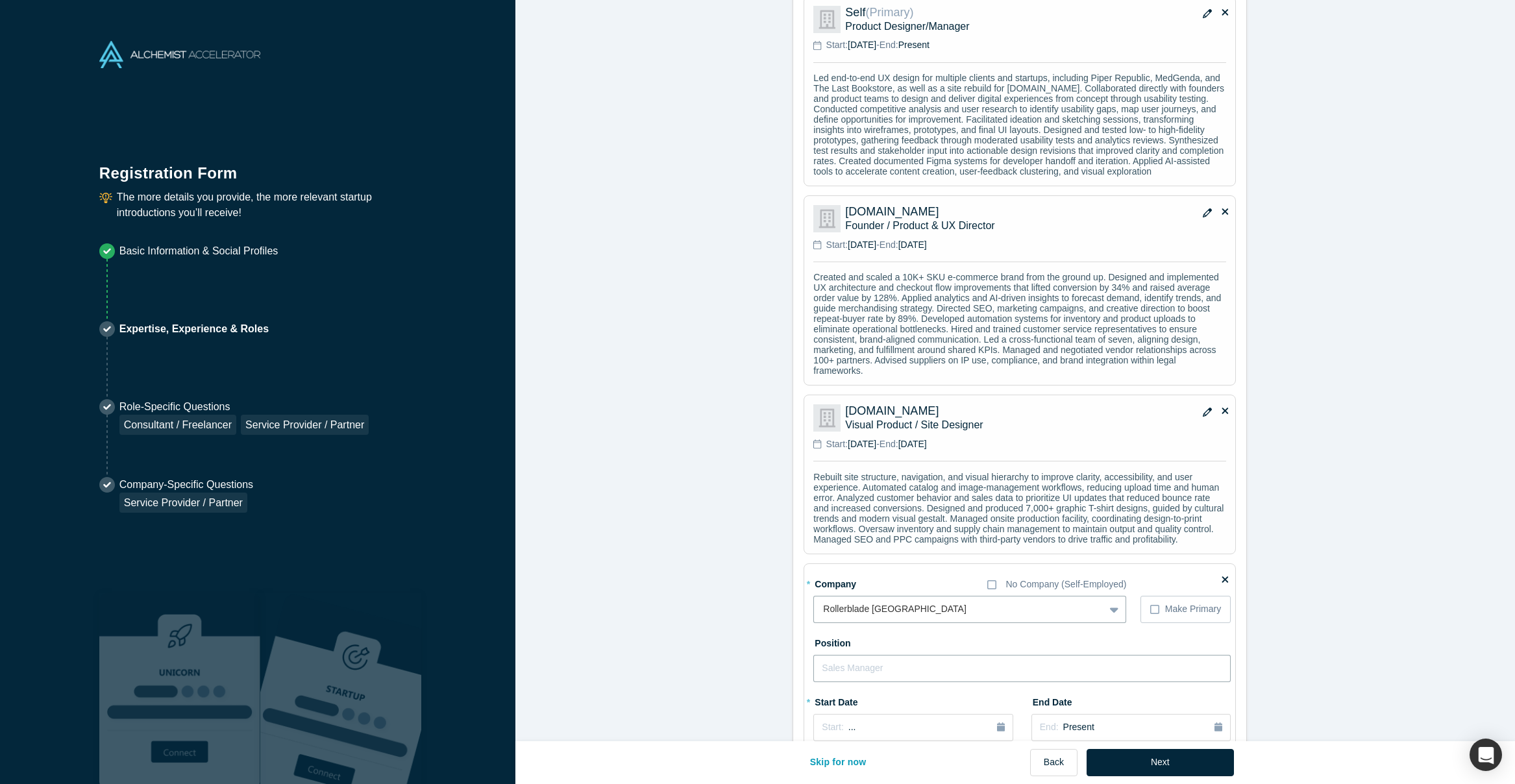
click at [912, 682] on input "text" at bounding box center [1022, 668] width 417 height 27
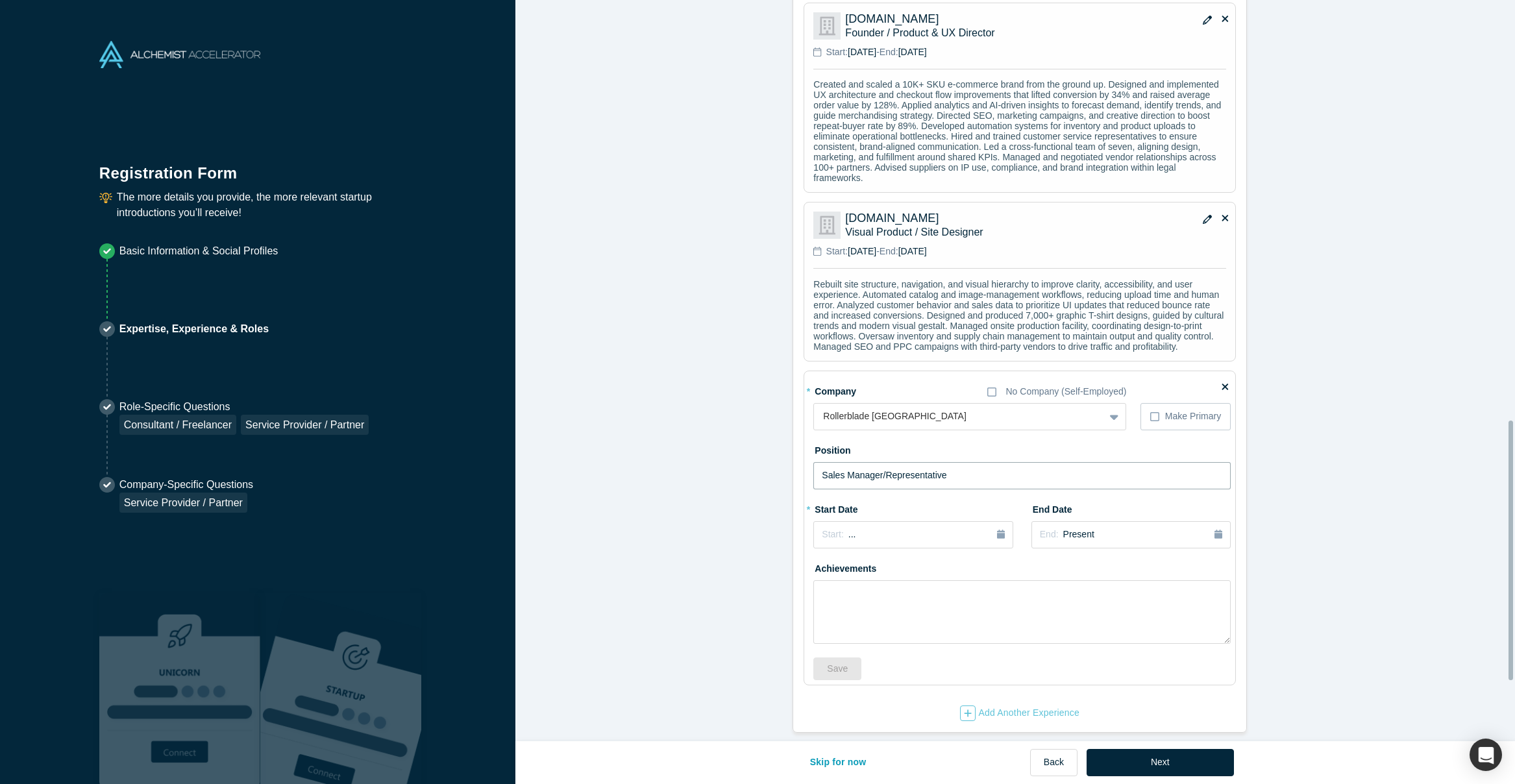
scroll to position [1372, 0]
type input "Sales Manager/Representative"
click at [859, 529] on div "Start: ..." at bounding box center [913, 534] width 183 height 14
click at [816, 564] on button "Previous Year" at bounding box center [819, 571] width 13 height 13
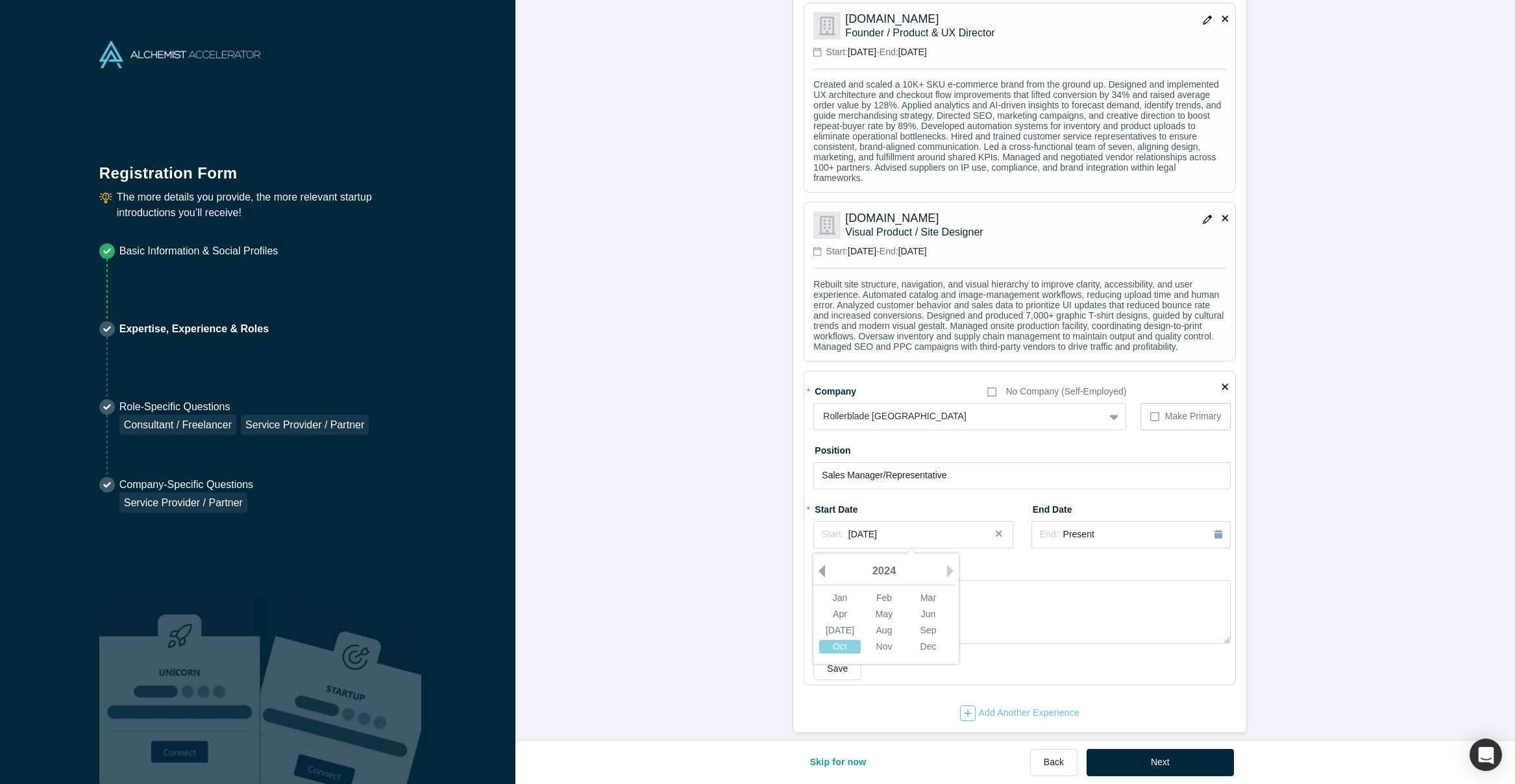
click at [816, 564] on button "Previous Year" at bounding box center [819, 571] width 13 height 13
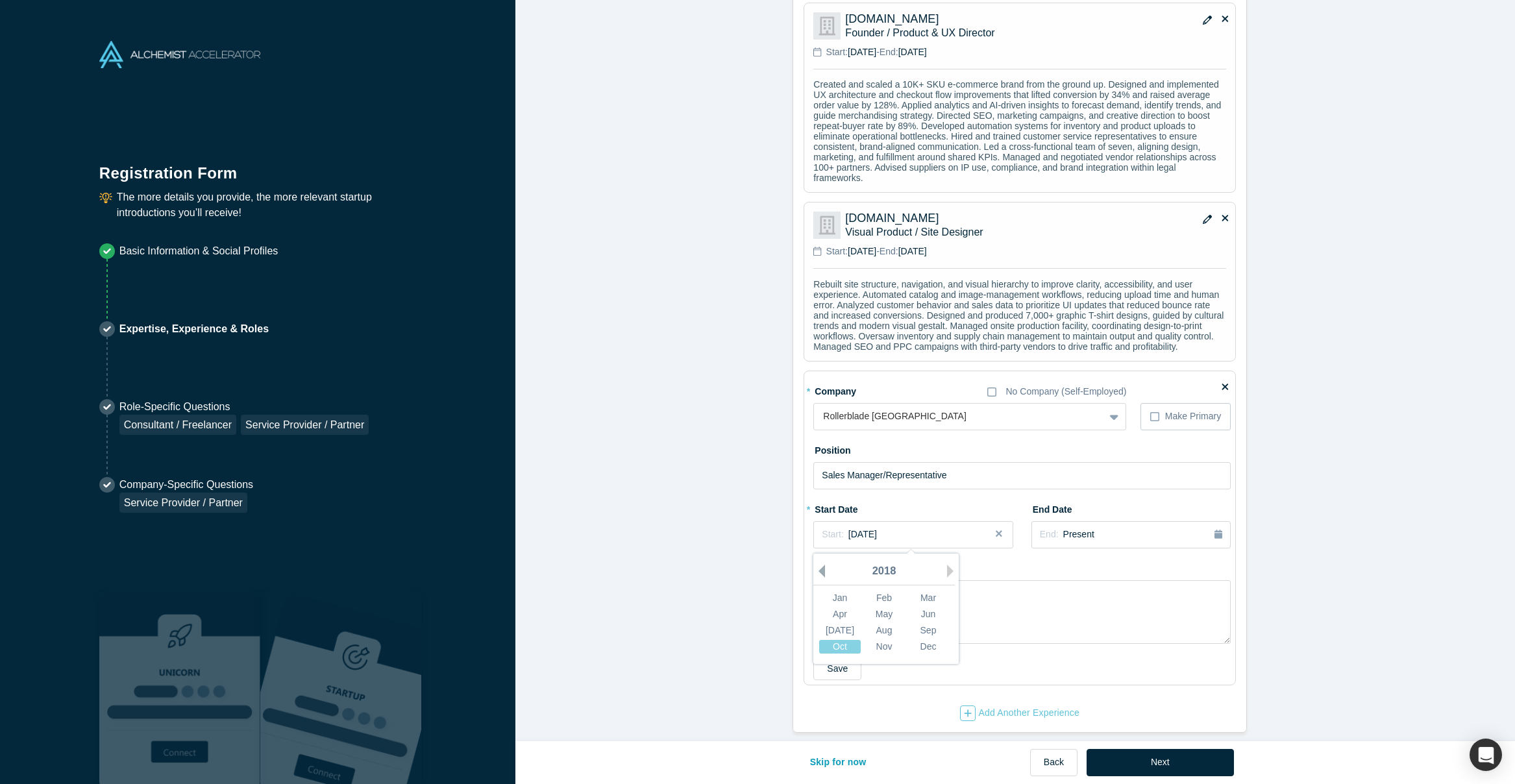
click at [816, 564] on button "Previous Year" at bounding box center [819, 571] width 13 height 13
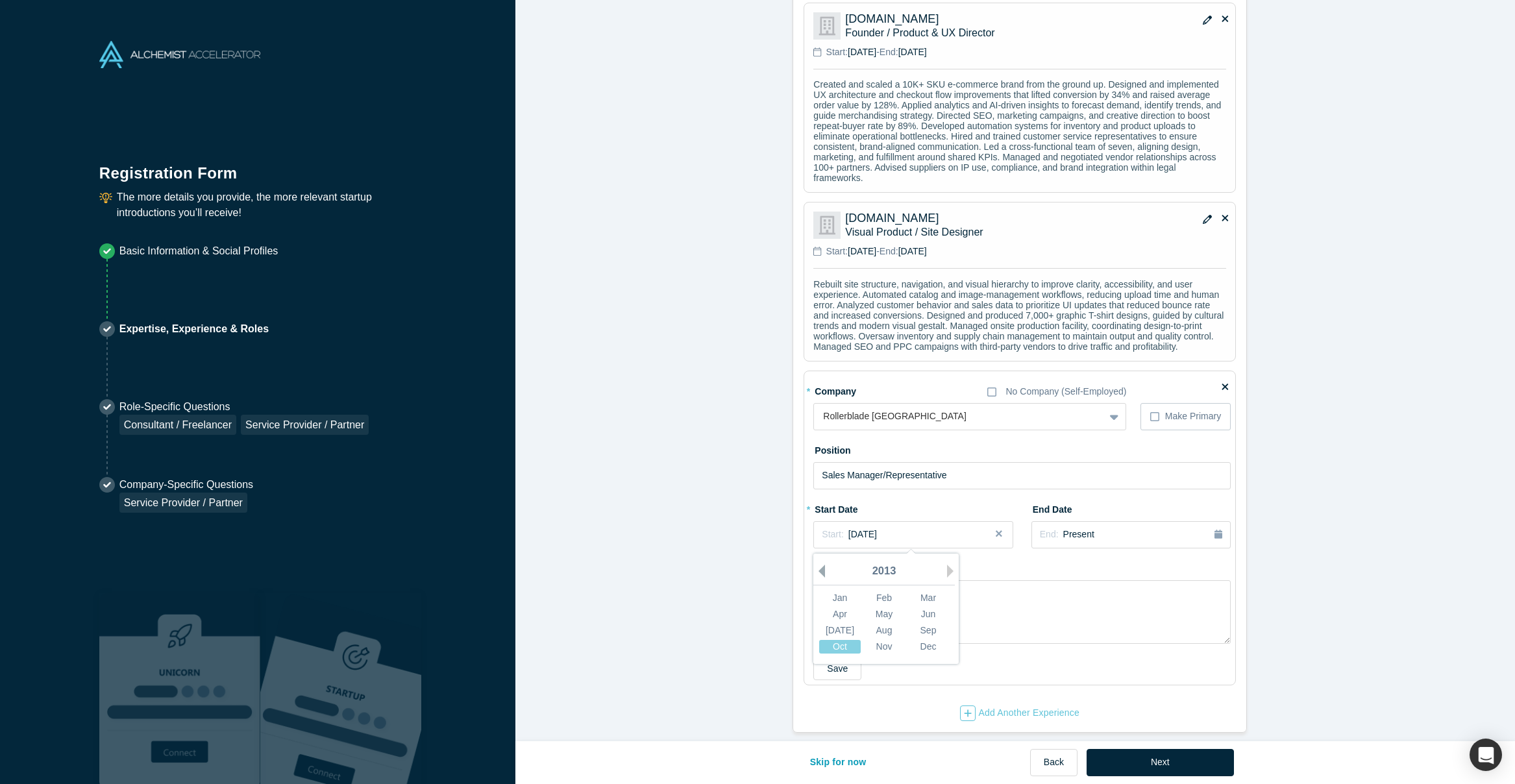
click at [816, 564] on button "Previous Year" at bounding box center [819, 571] width 13 height 13
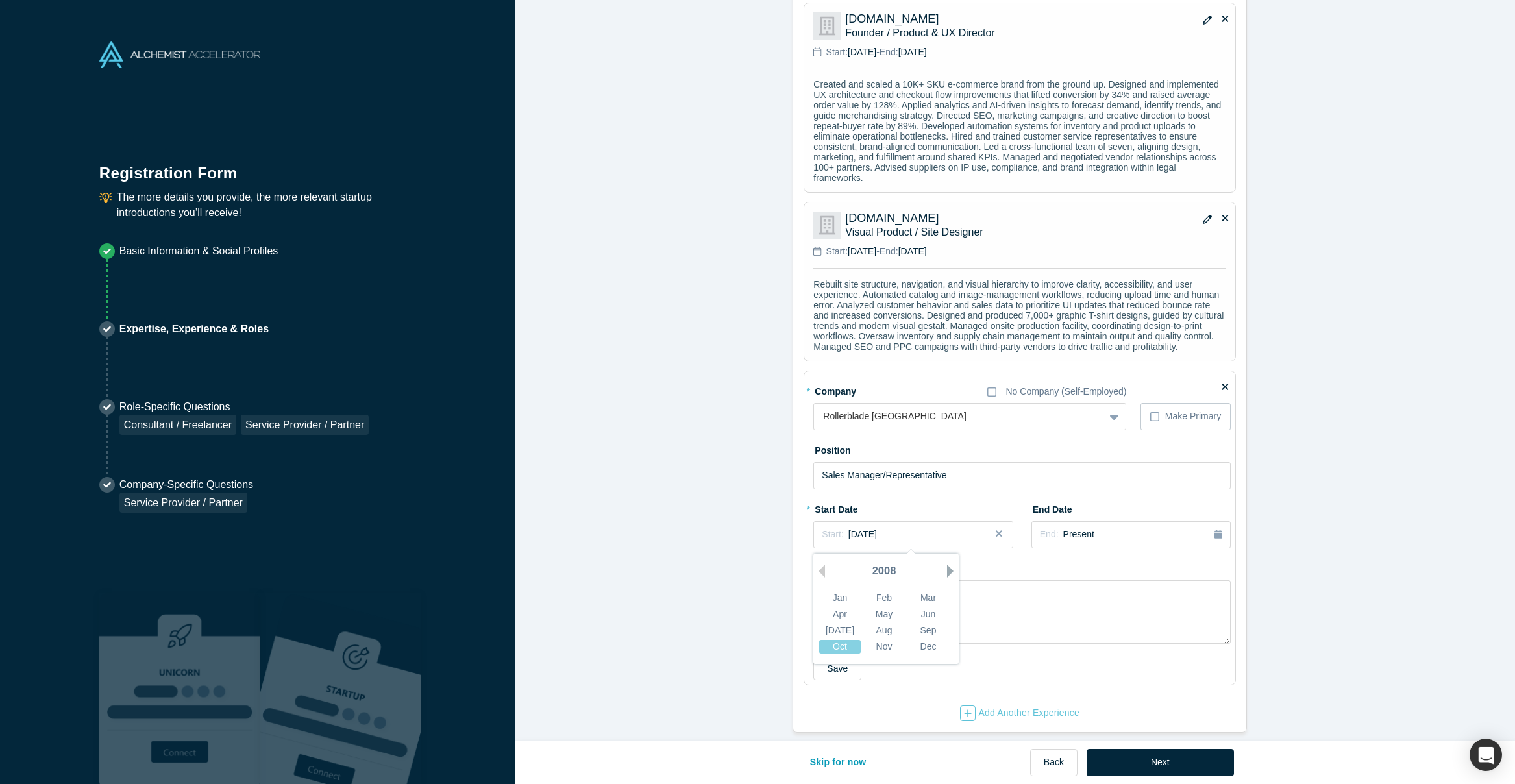
click at [947, 564] on button "Next Year" at bounding box center [954, 571] width 13 height 13
click at [917, 623] on div "Sep" at bounding box center [928, 629] width 41 height 13
click at [1096, 527] on div "End: Present" at bounding box center [1131, 534] width 183 height 14
click at [1087, 564] on button "Previous Year" at bounding box center [1090, 571] width 13 height 13
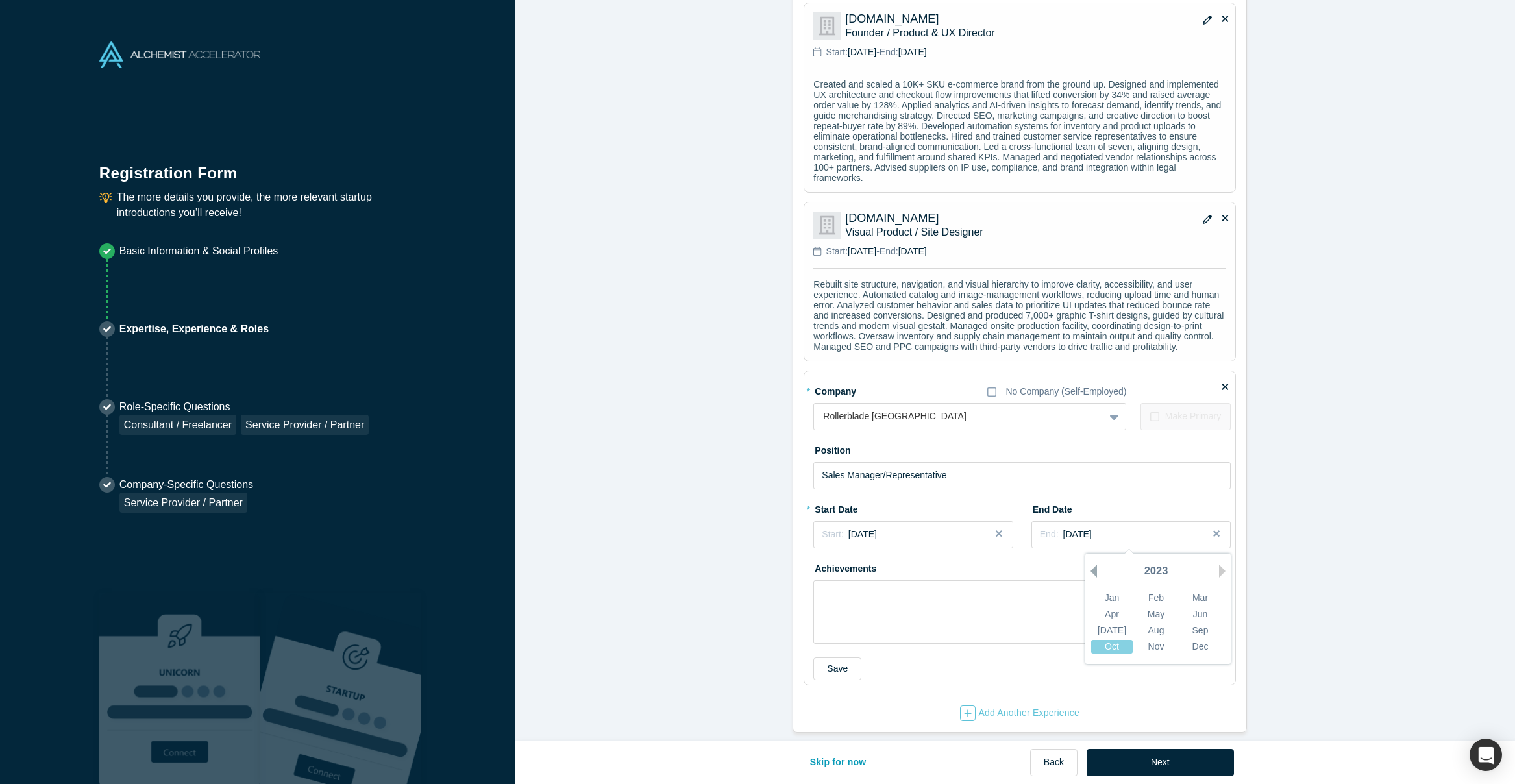
click at [1087, 564] on button "Previous Year" at bounding box center [1090, 571] width 13 height 13
click at [1109, 639] on div "Oct" at bounding box center [1111, 646] width 41 height 13
click at [874, 591] on textarea at bounding box center [1022, 612] width 417 height 63
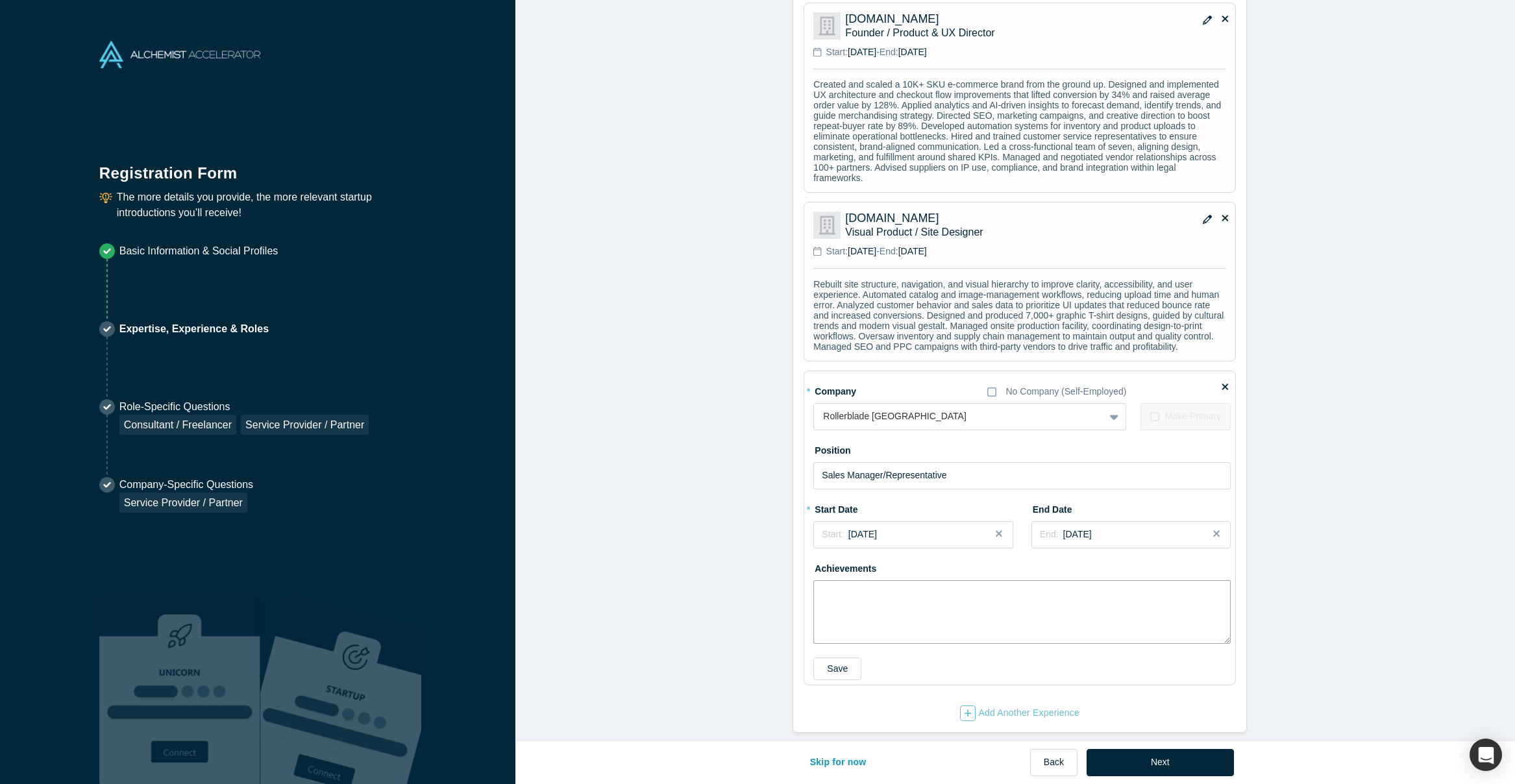
paste textarea "Managed [US_STATE], [US_STATE], [US_STATE], and [US_STATE] territories and nati…"
type textarea "Managed [US_STATE], [US_STATE], [US_STATE], and [US_STATE] territories and nati…"
click at [836, 657] on button "Save" at bounding box center [837, 669] width 48 height 23
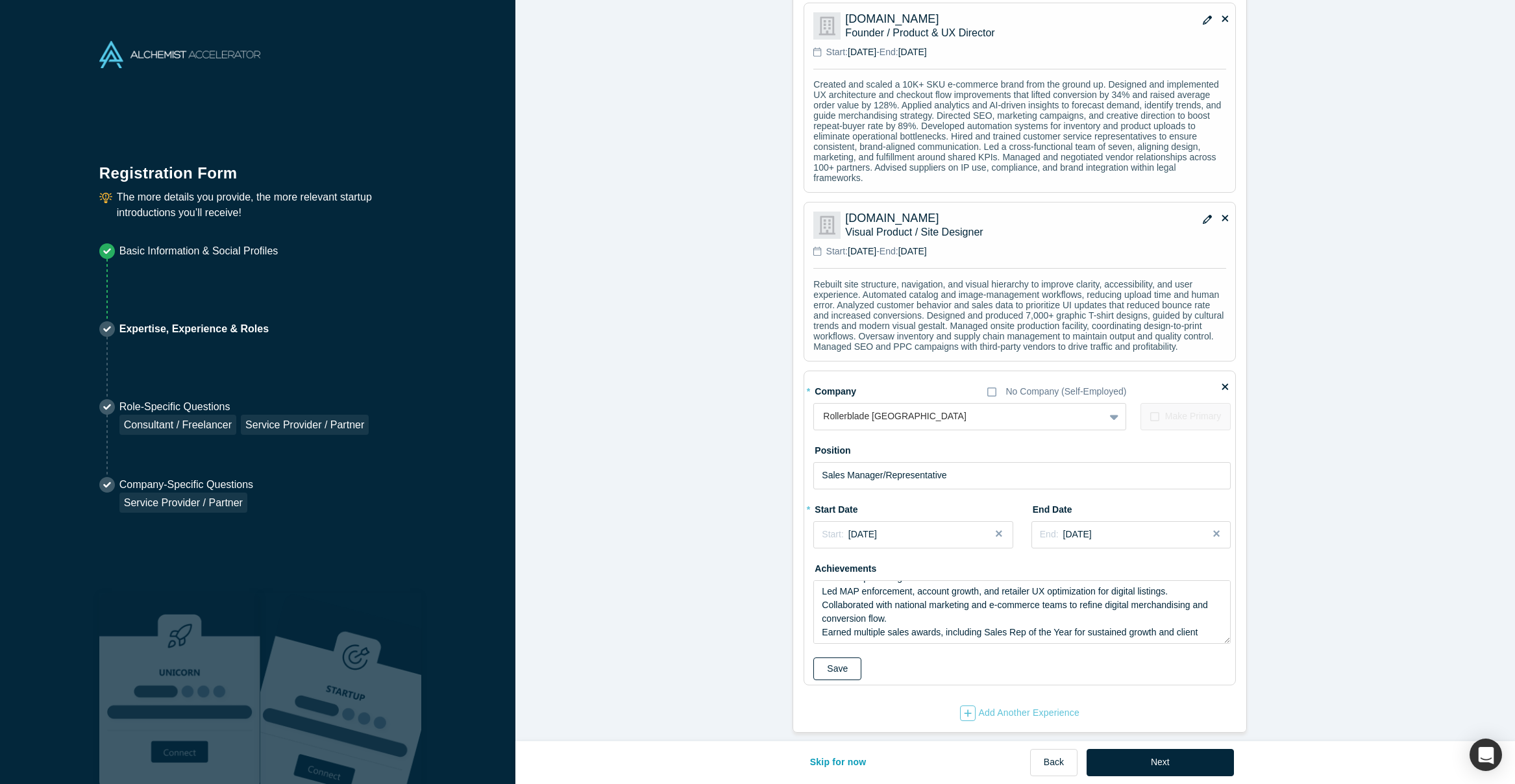
scroll to position [1203, 0]
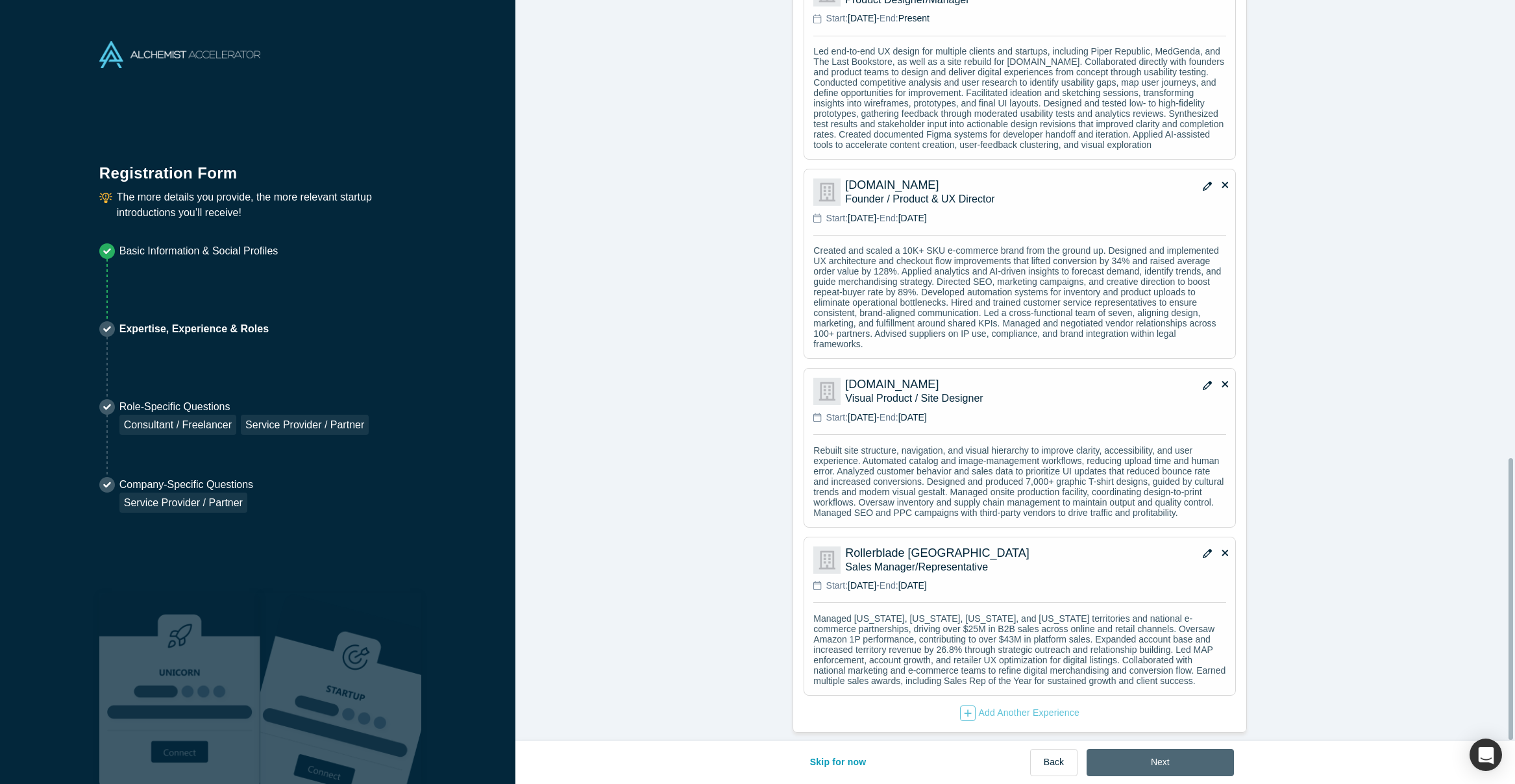
click at [1160, 761] on button "Next" at bounding box center [1159, 762] width 147 height 27
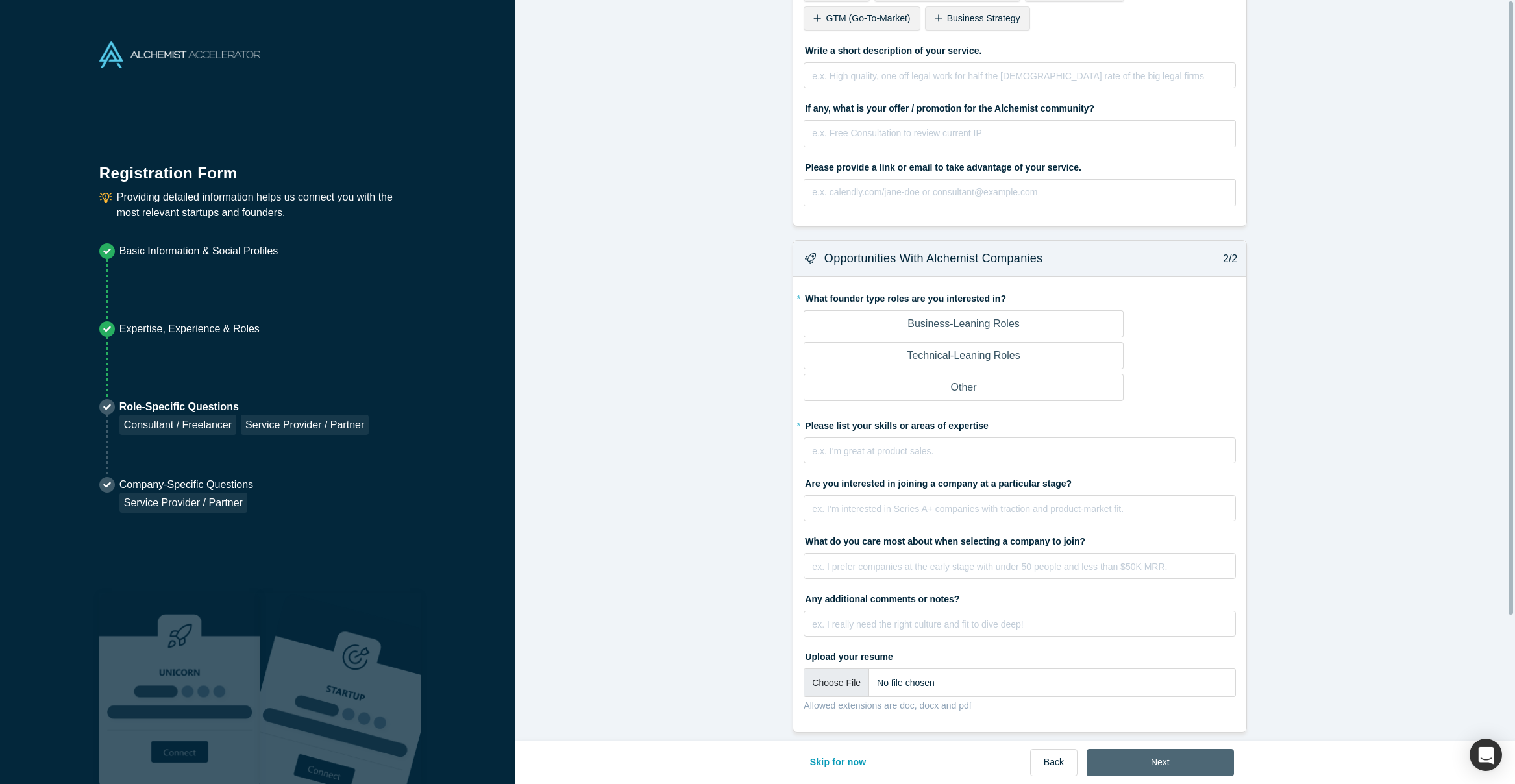
scroll to position [0, 0]
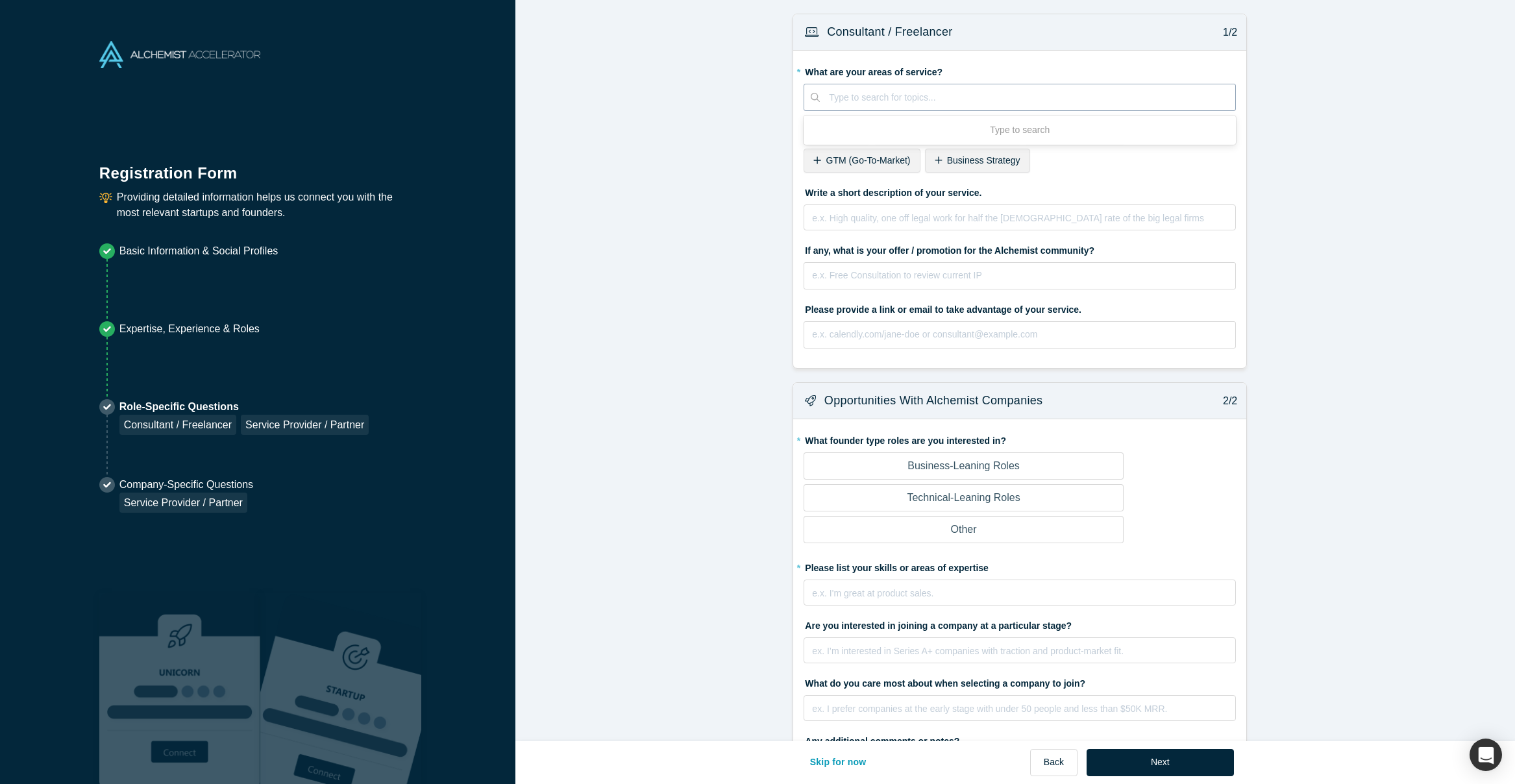
click at [907, 97] on div at bounding box center [1027, 97] width 397 height 16
type input "PRoduct"
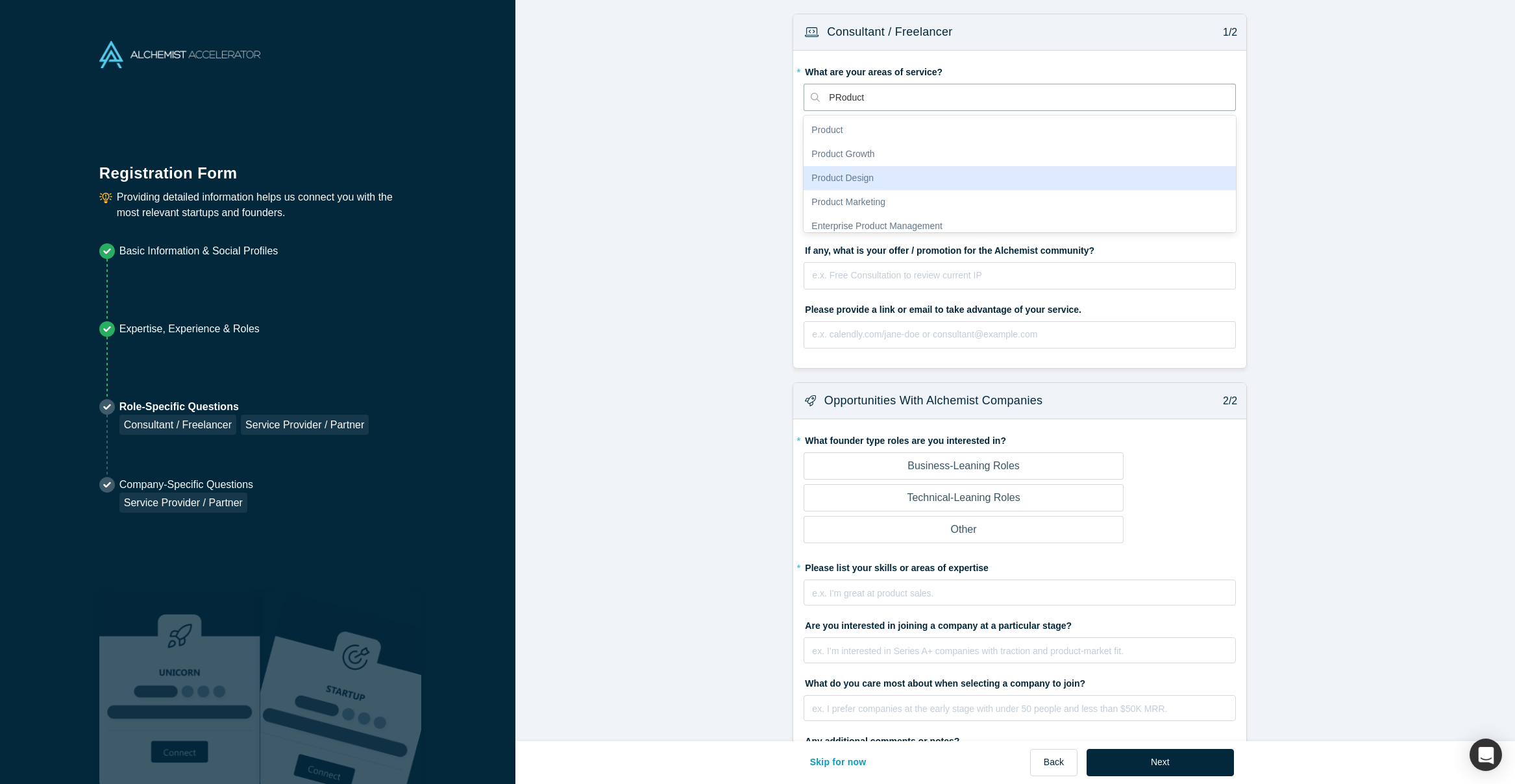
click at [879, 177] on div "Product Design" at bounding box center [1020, 178] width 433 height 24
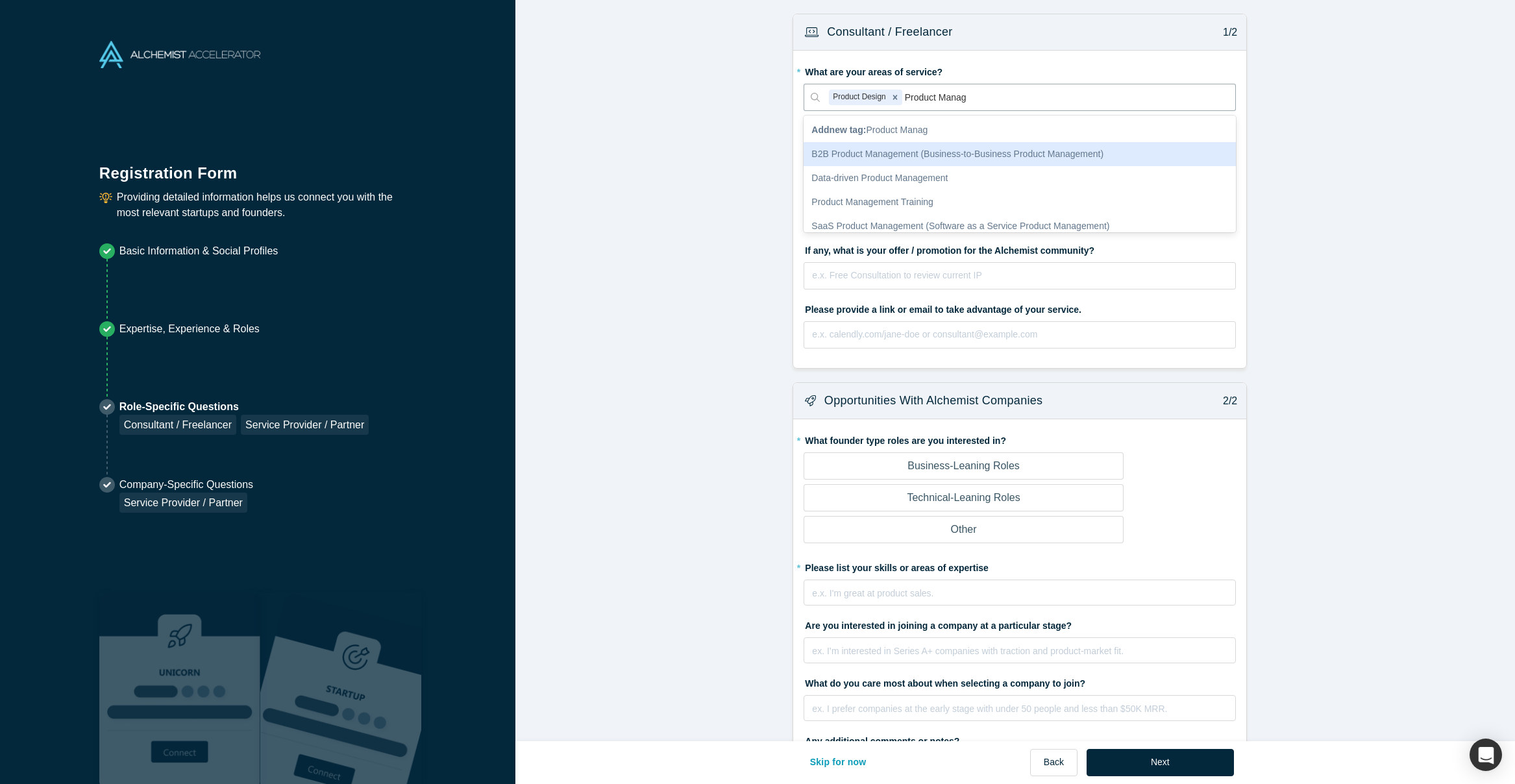
type input "Product Manage"
click at [912, 177] on div "Digital Product Management" at bounding box center [1020, 178] width 433 height 24
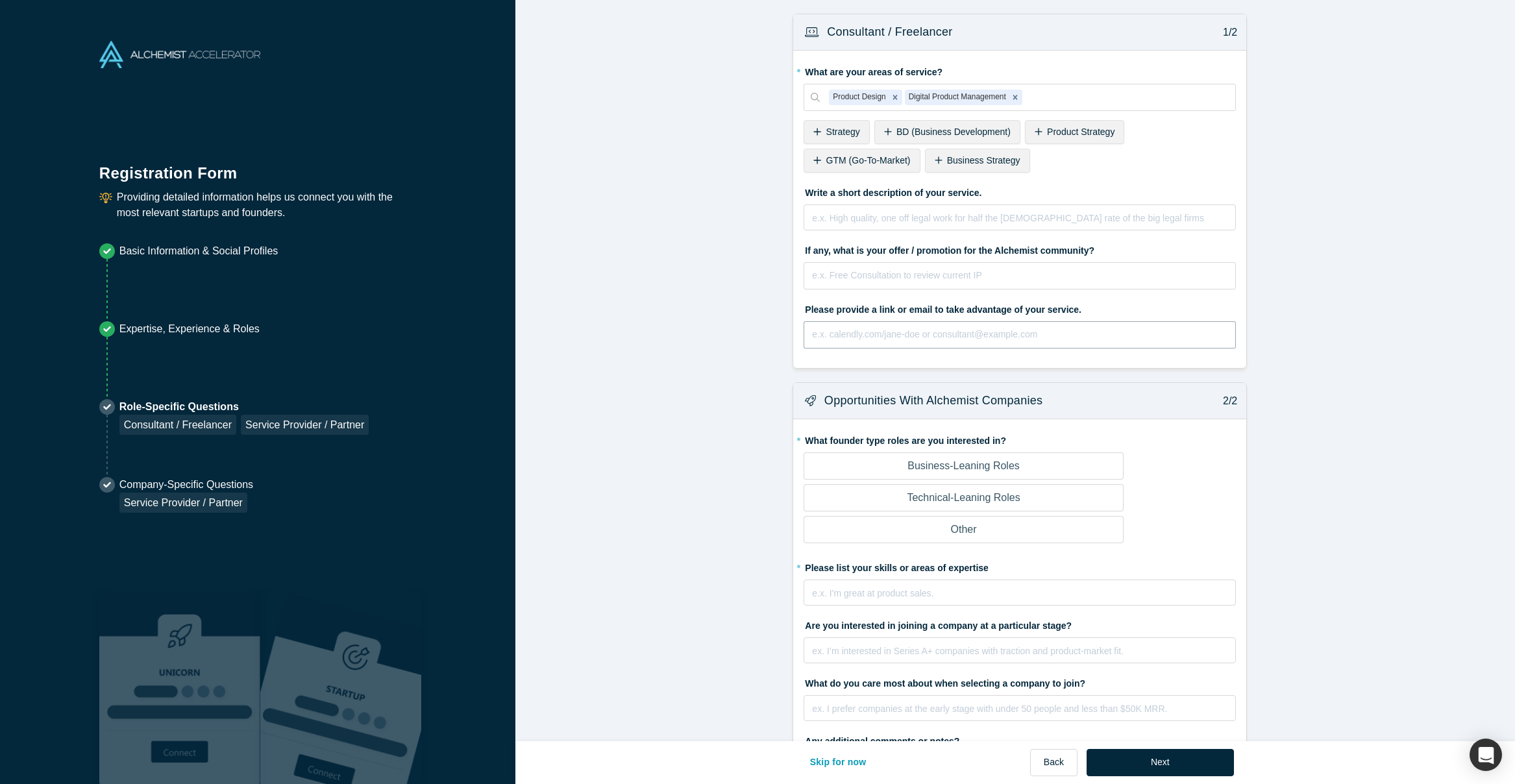
click at [871, 334] on input "text" at bounding box center [1020, 334] width 433 height 27
paste input "[URL][DOMAIN_NAME]"
type input "[URL][DOMAIN_NAME]"
click at [870, 274] on input "text" at bounding box center [1020, 276] width 433 height 27
type input "Free consultation/estimate and scope of work evaluation"
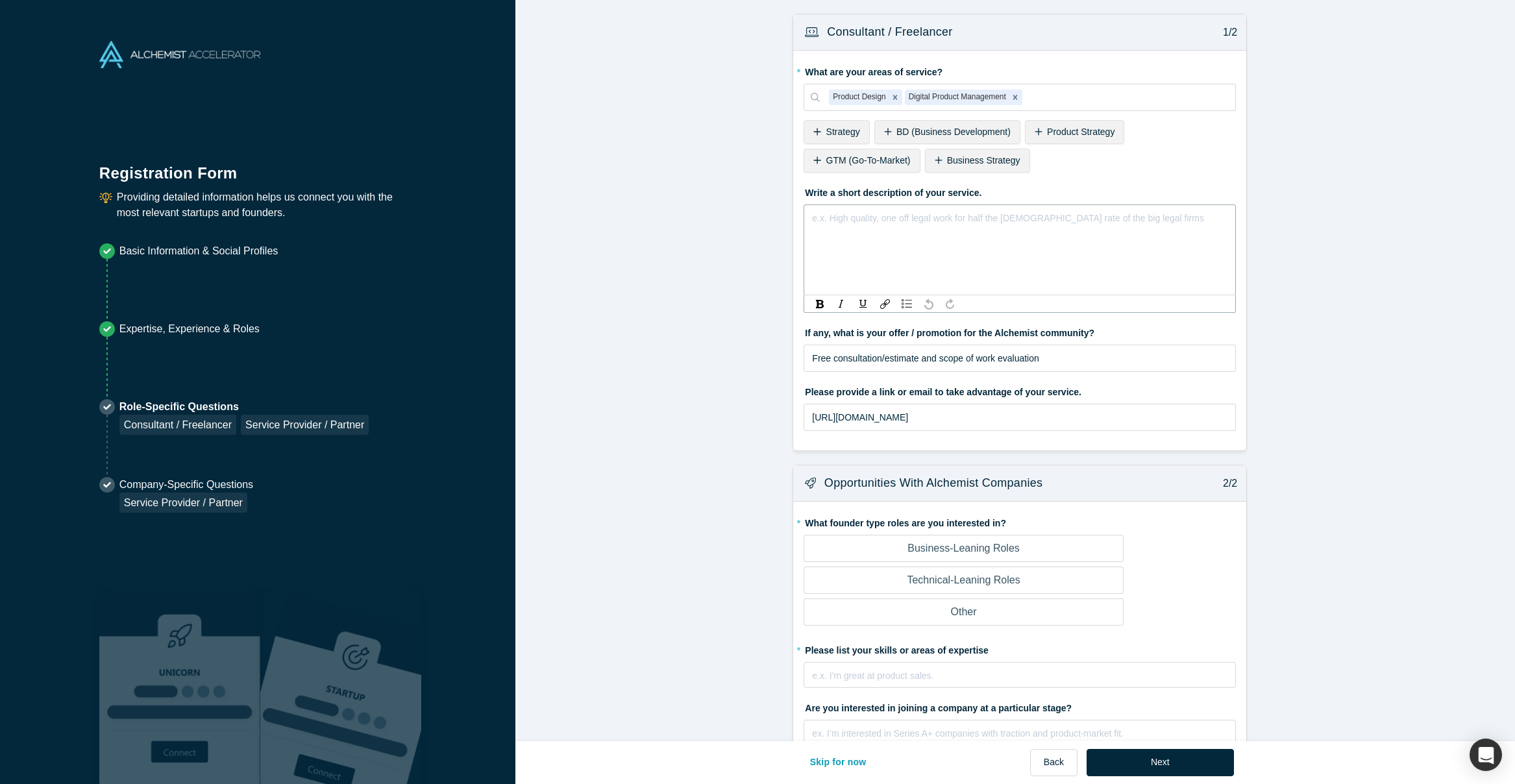
click at [872, 216] on div "rdw-editor" at bounding box center [1019, 218] width 414 height 15
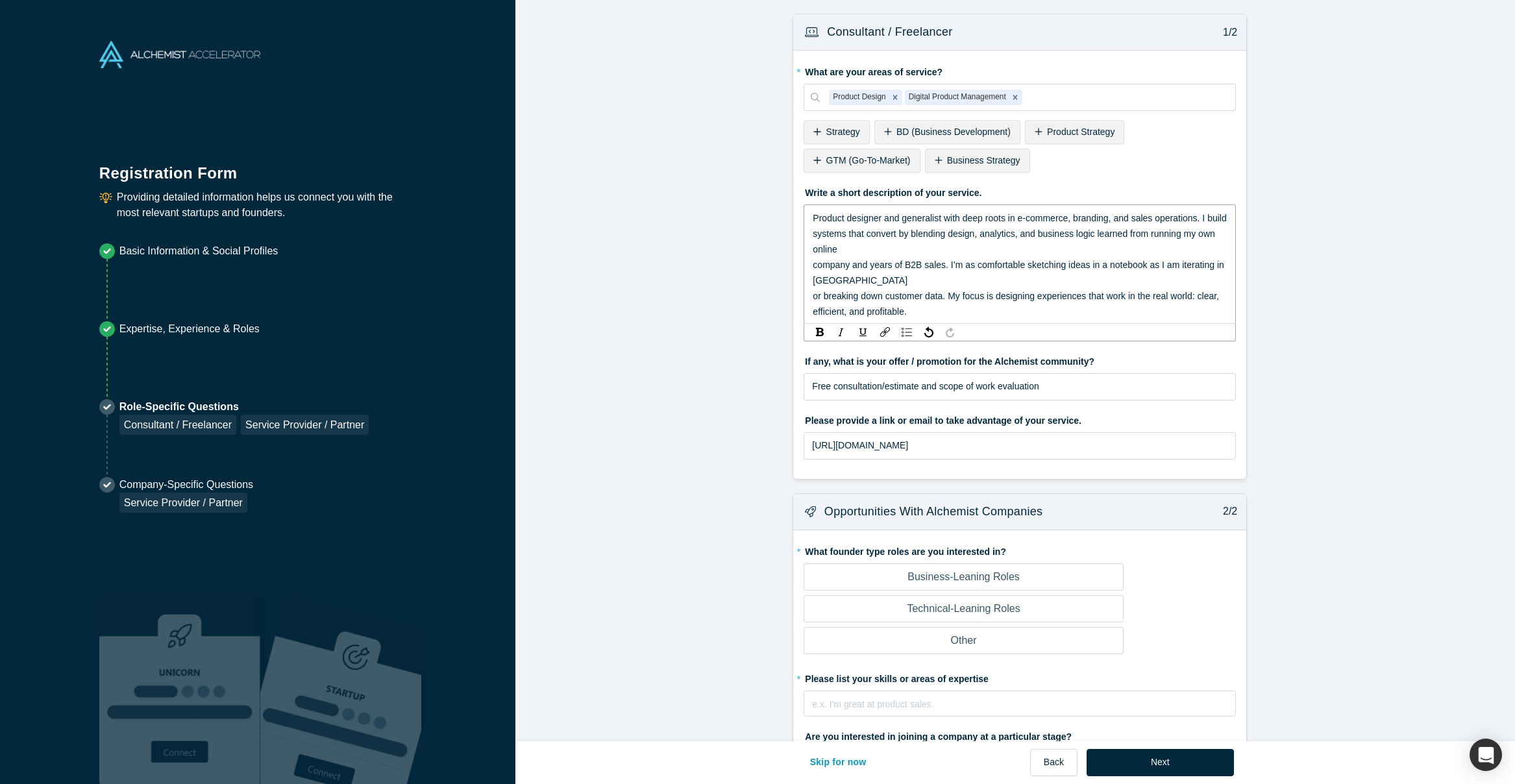
click at [812, 248] on span "systems that convert by blending design, analytics, and business logic learned …" at bounding box center [1014, 241] width 405 height 26
click at [812, 265] on span "company and years of B2B sales. I’m as comfortable sketching ideas in a noteboo…" at bounding box center [1019, 272] width 413 height 26
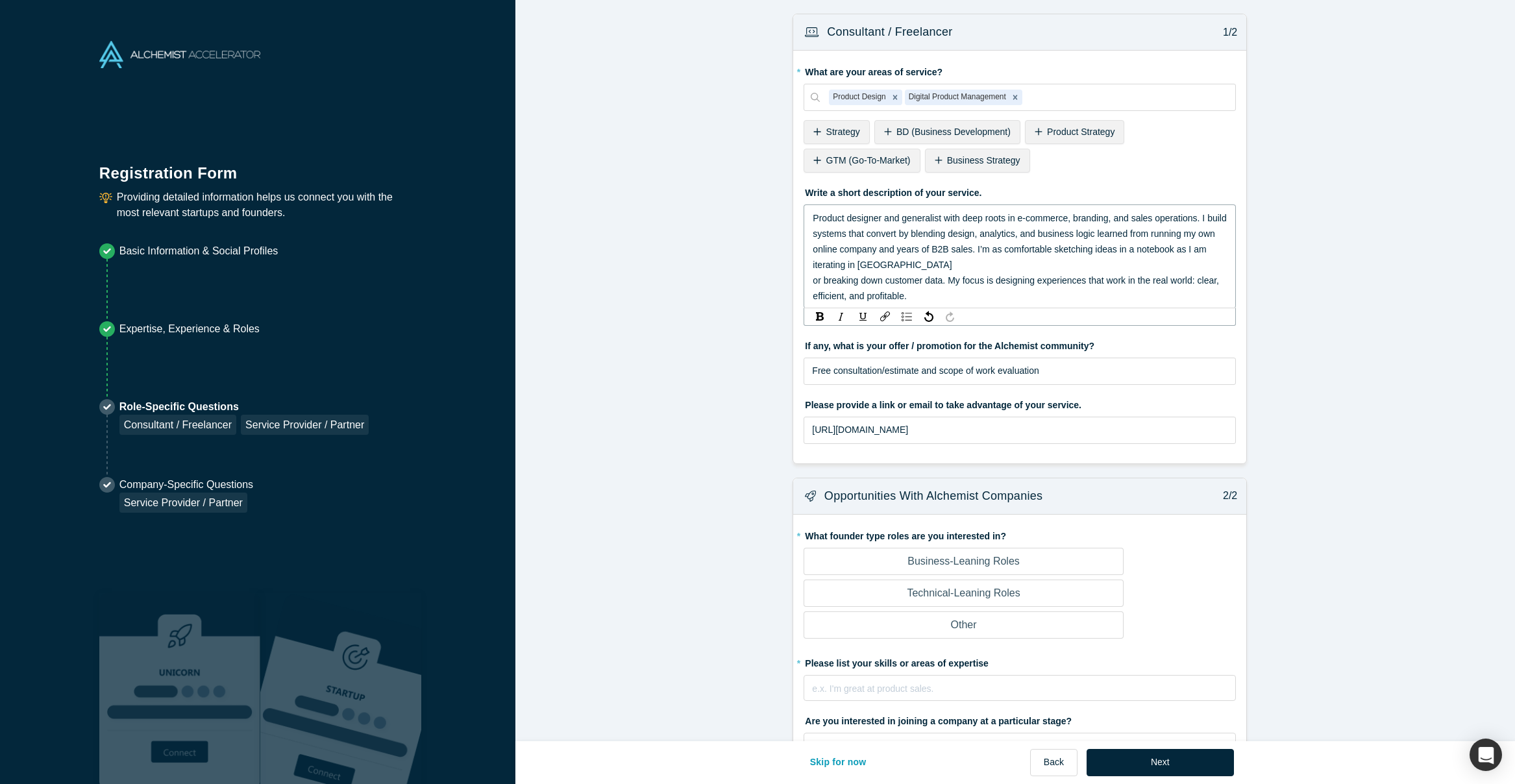
click at [812, 282] on span "or breaking down customer data. My focus is designing experiences that work in …" at bounding box center [1015, 280] width 407 height 11
click at [812, 294] on span "efficient, and profitable." at bounding box center [859, 295] width 94 height 11
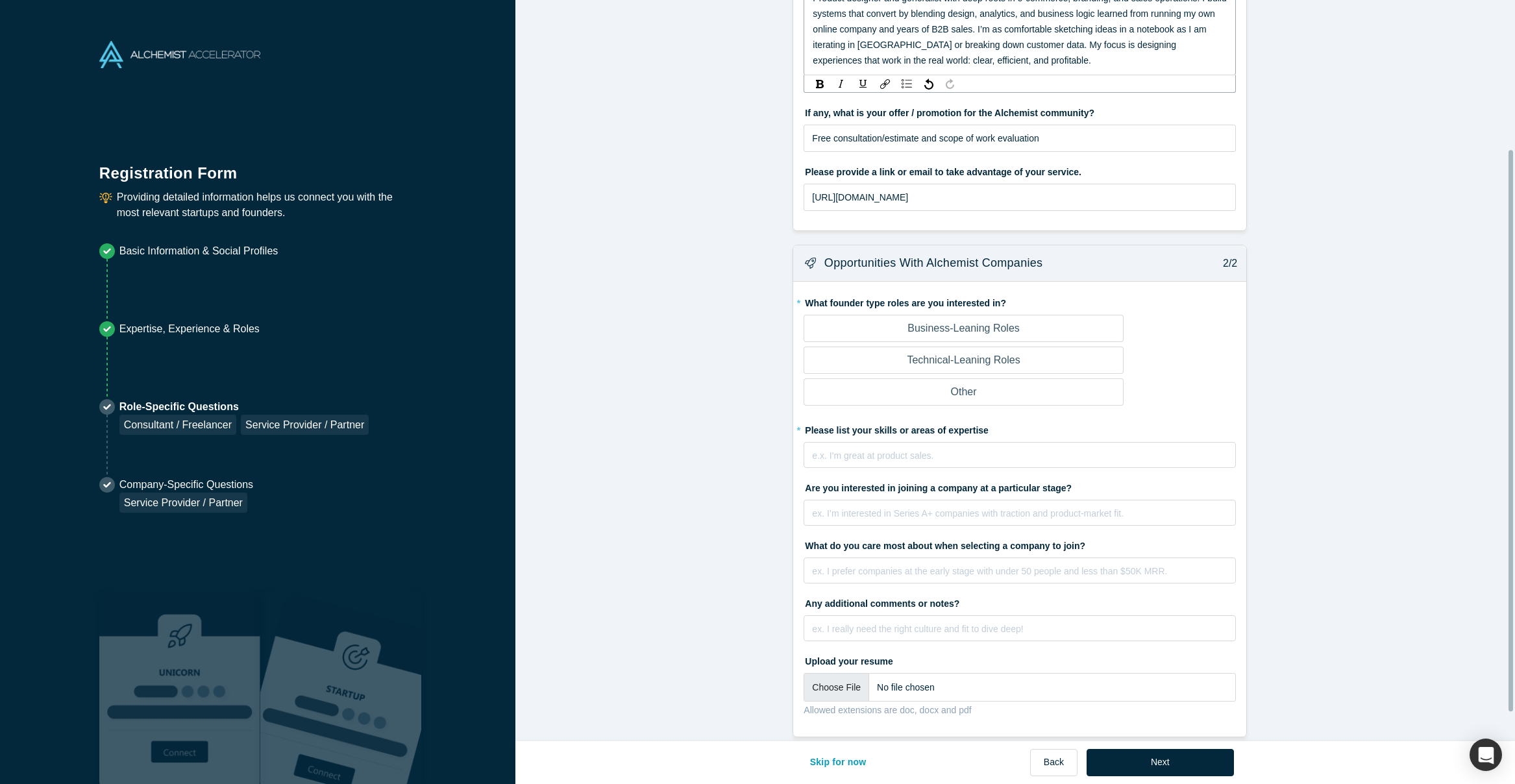
scroll to position [234, 0]
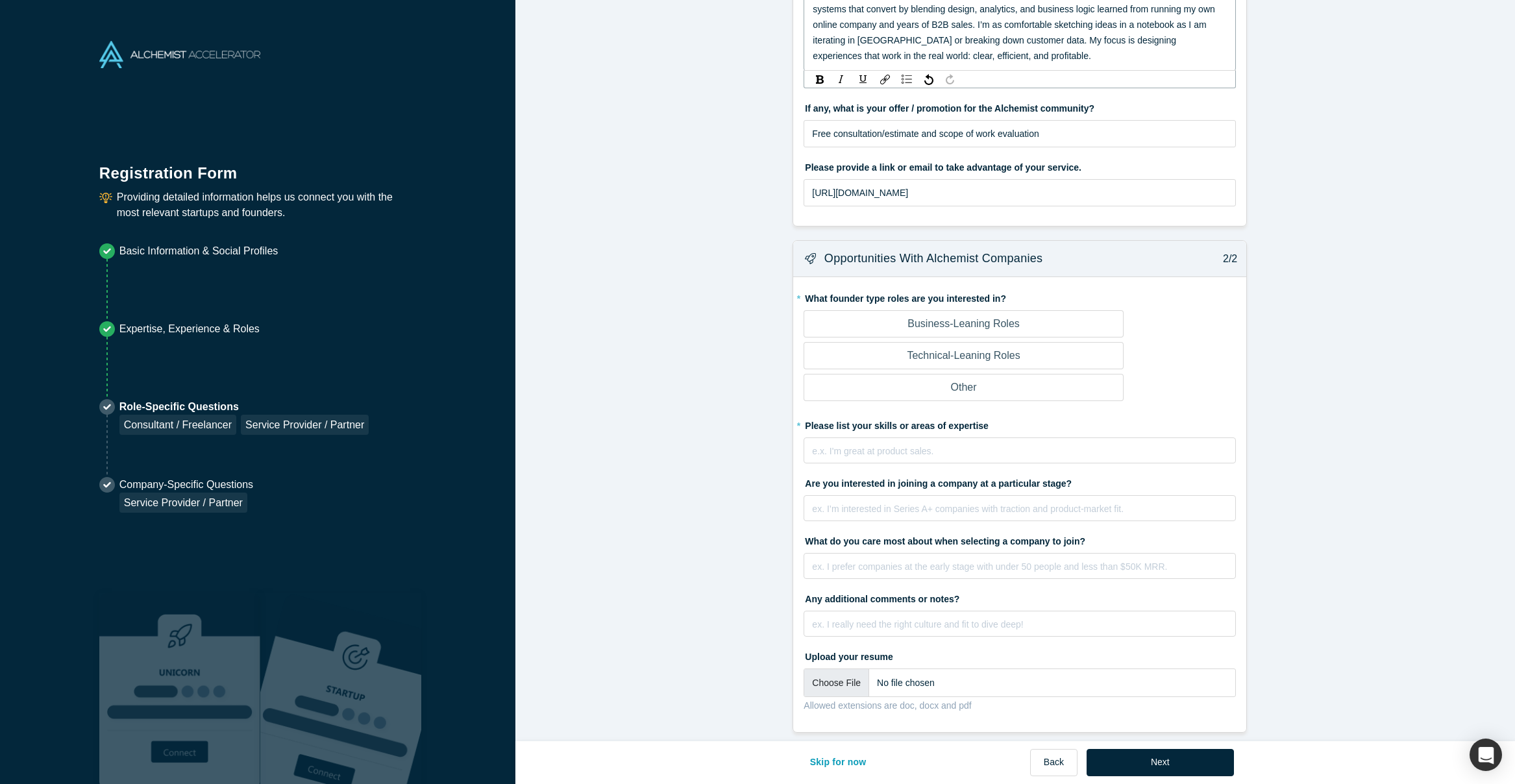
click at [931, 319] on p "Business-Leaning Roles" at bounding box center [963, 324] width 112 height 15
click at [0, 0] on input "Business-Leaning Roles" at bounding box center [0, 0] width 0 height 0
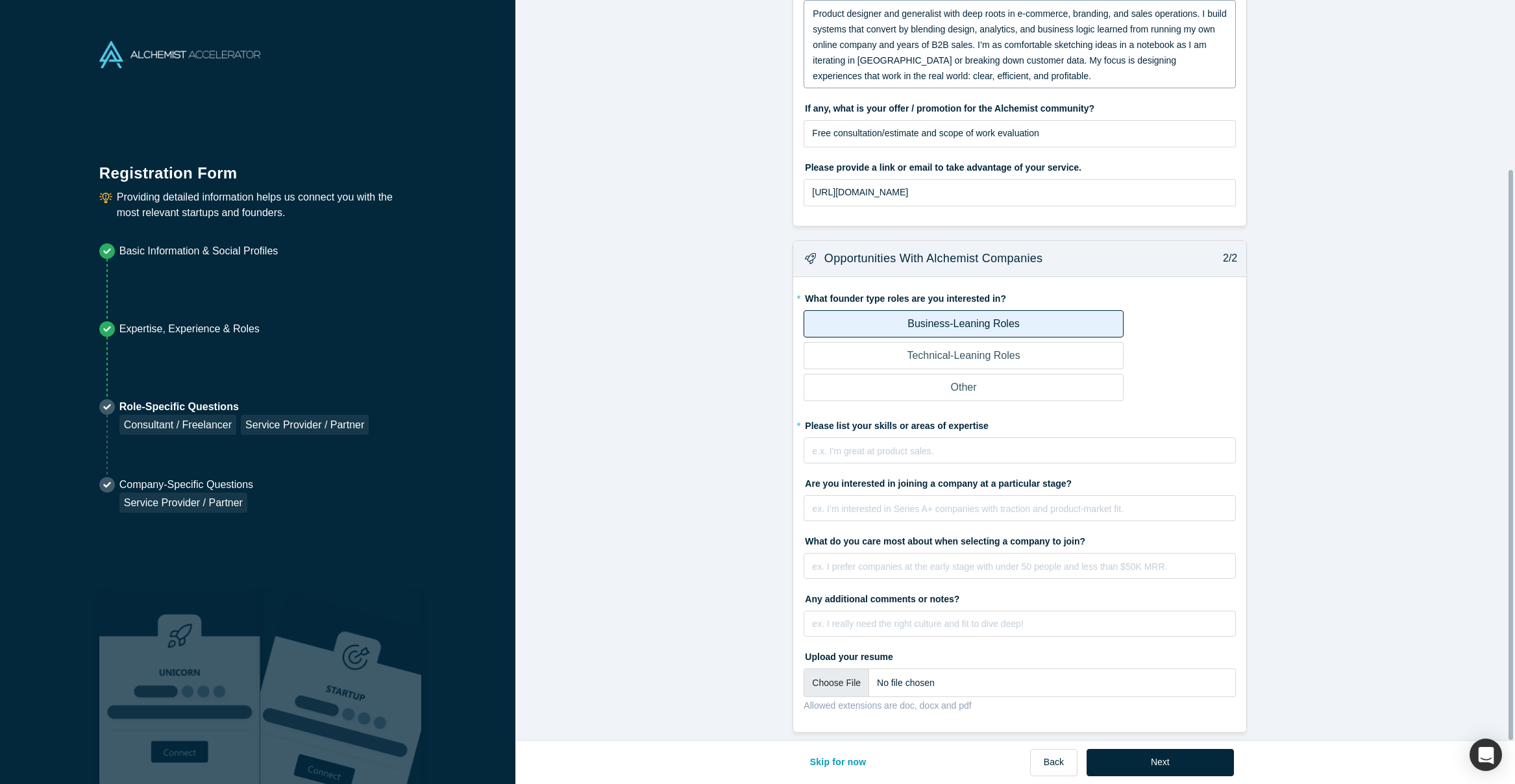
scroll to position [214, 0]
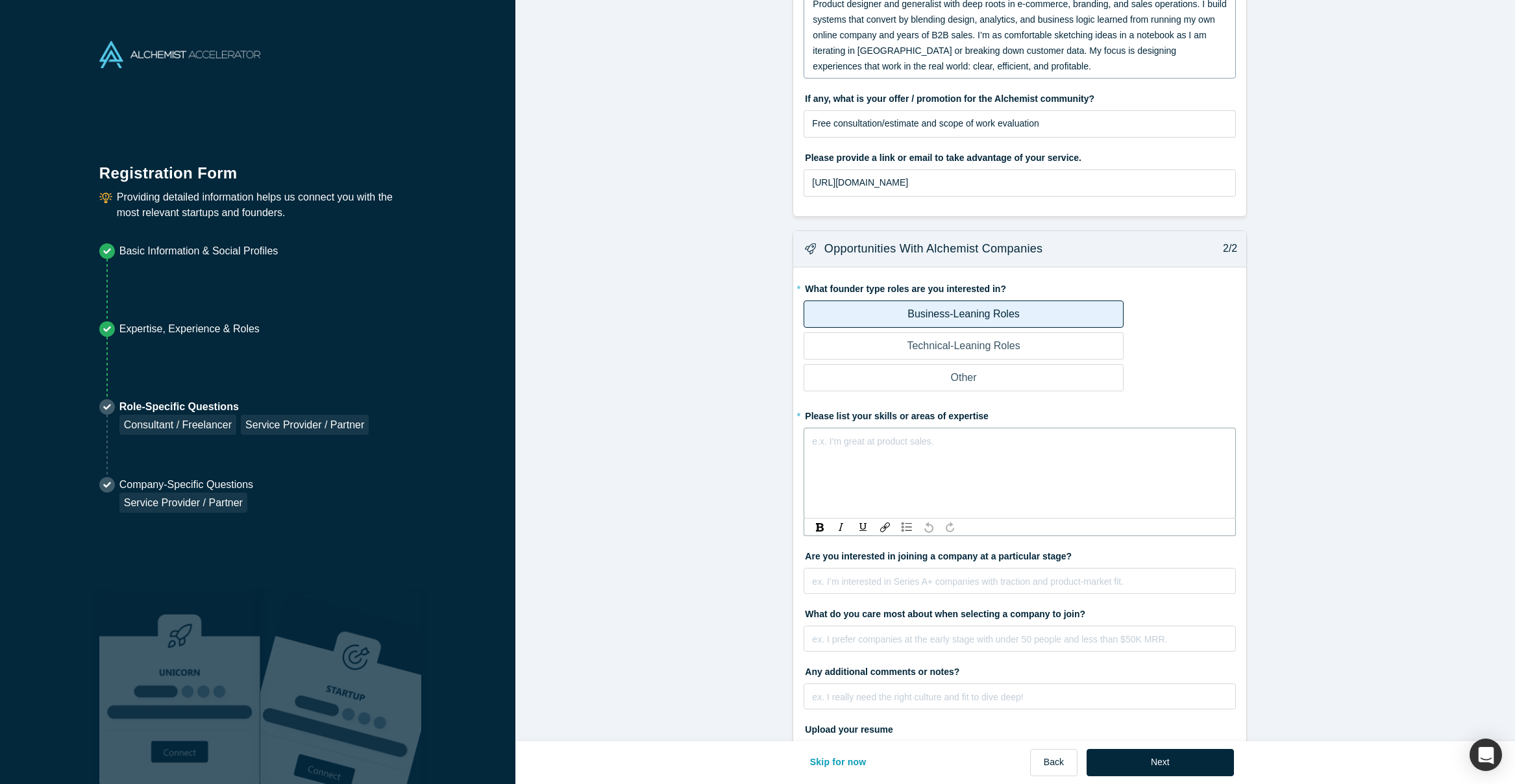
click at [926, 442] on div "rdw-editor" at bounding box center [1019, 441] width 414 height 15
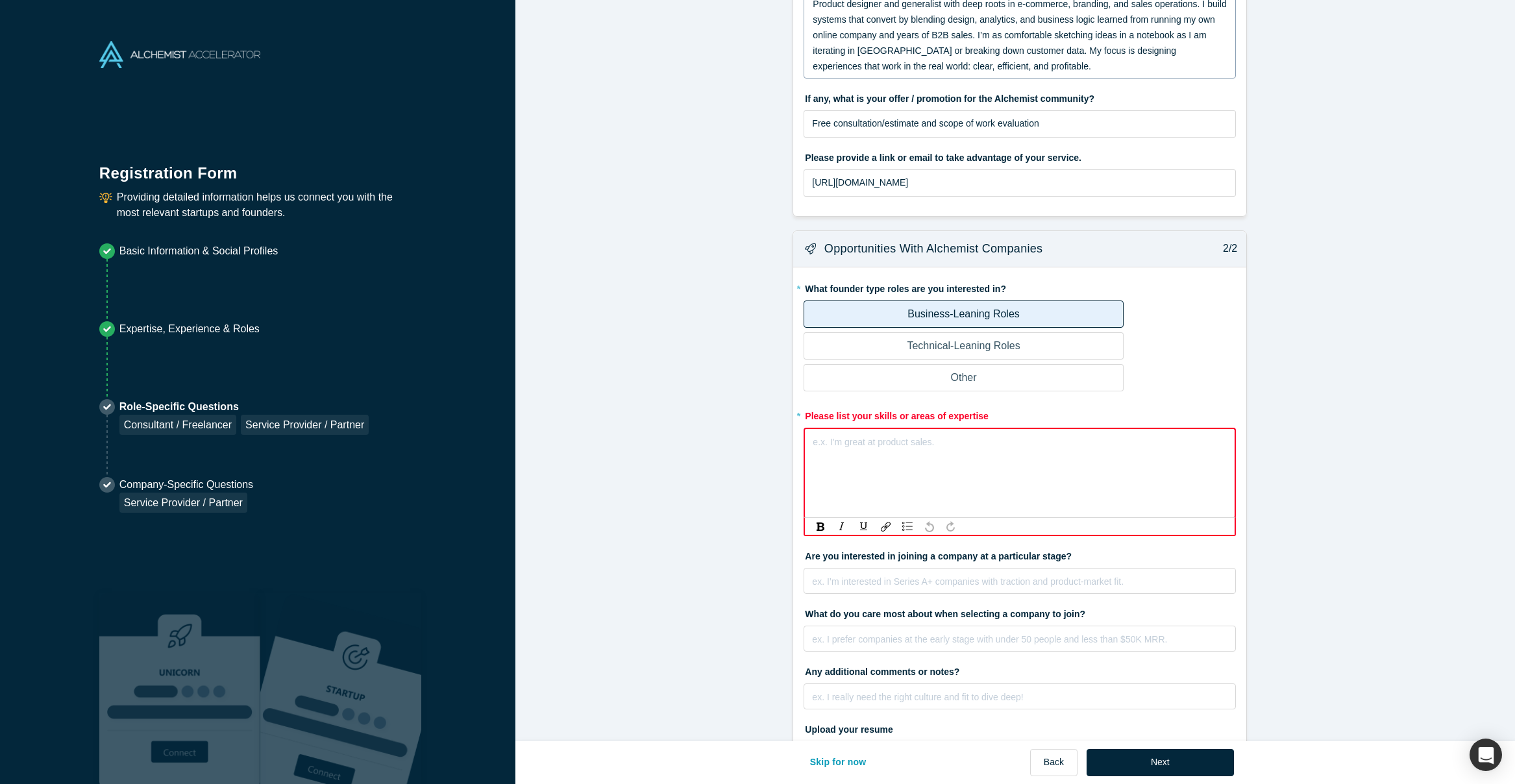
click at [929, 446] on div "rdw-editor" at bounding box center [1020, 442] width 413 height 15
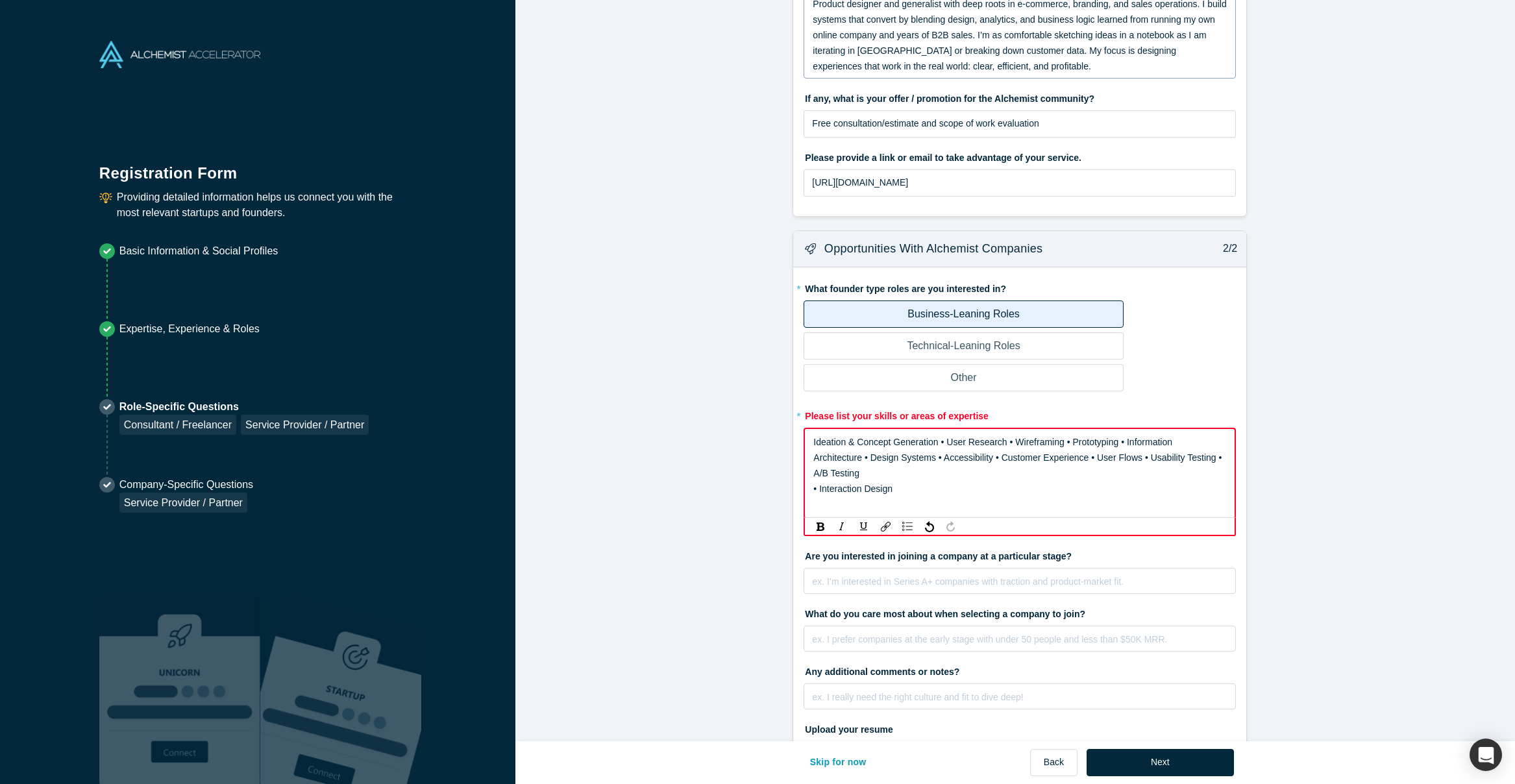
click at [813, 488] on span "• Interaction Design" at bounding box center [853, 488] width 79 height 11
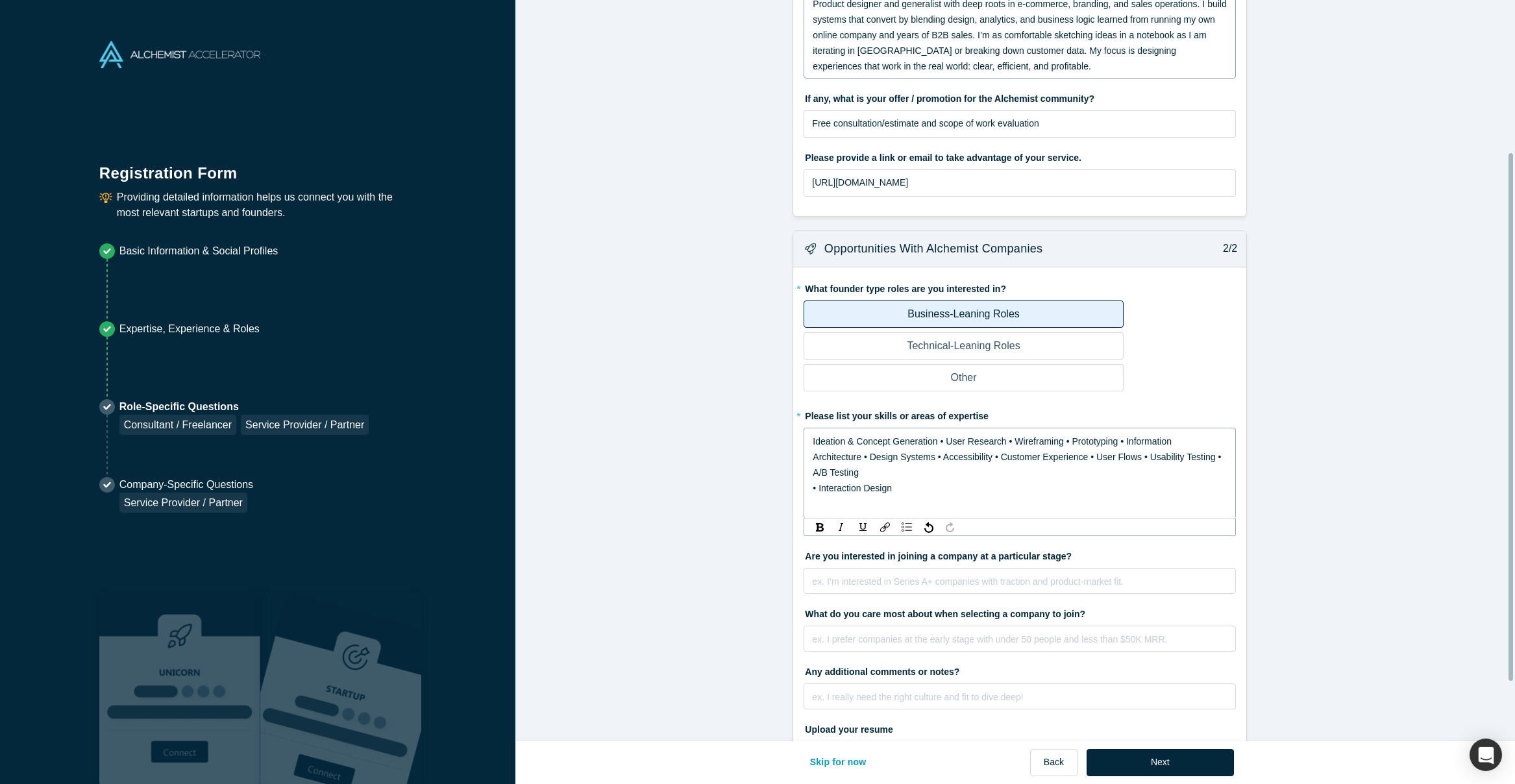
scroll to position [213, 0]
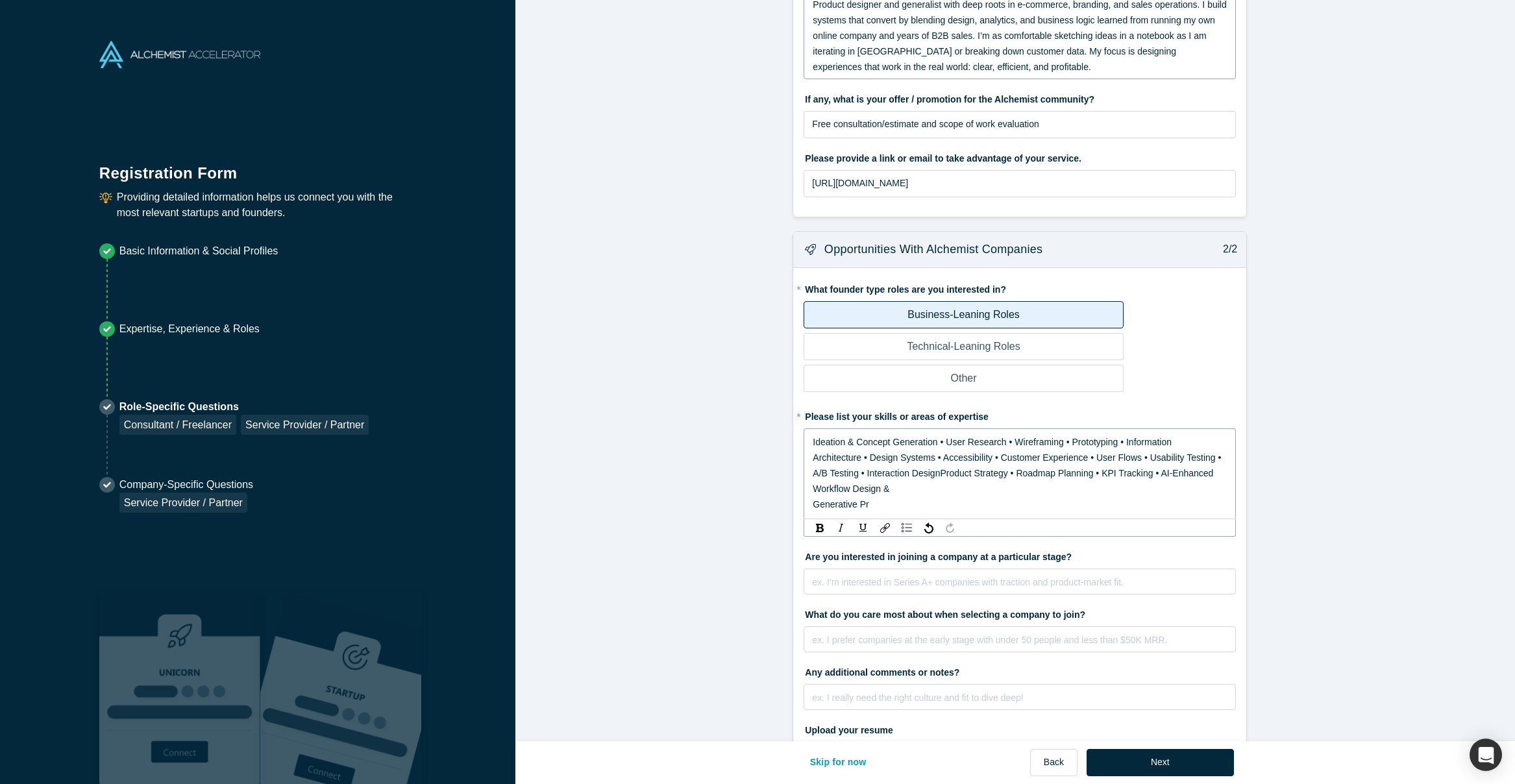
click at [936, 471] on span "Architecture • Design Systems • Accessibility • Customer Experience • User Flow…" at bounding box center [1017, 473] width 410 height 41
click at [934, 472] on span "Architecture • Design Systems • Accessibility • Customer Experience • User Flow…" at bounding box center [1017, 473] width 410 height 41
click at [812, 504] on span "Generative Pr" at bounding box center [840, 503] width 56 height 11
click at [971, 492] on div "Architecture • Design Systems • Accessibility • Customer Experience • User Flow…" at bounding box center [1019, 473] width 414 height 47
click at [959, 492] on div "Architecture • Design Systems • Accessibility • Customer Experience • User Flow…" at bounding box center [1019, 473] width 414 height 47
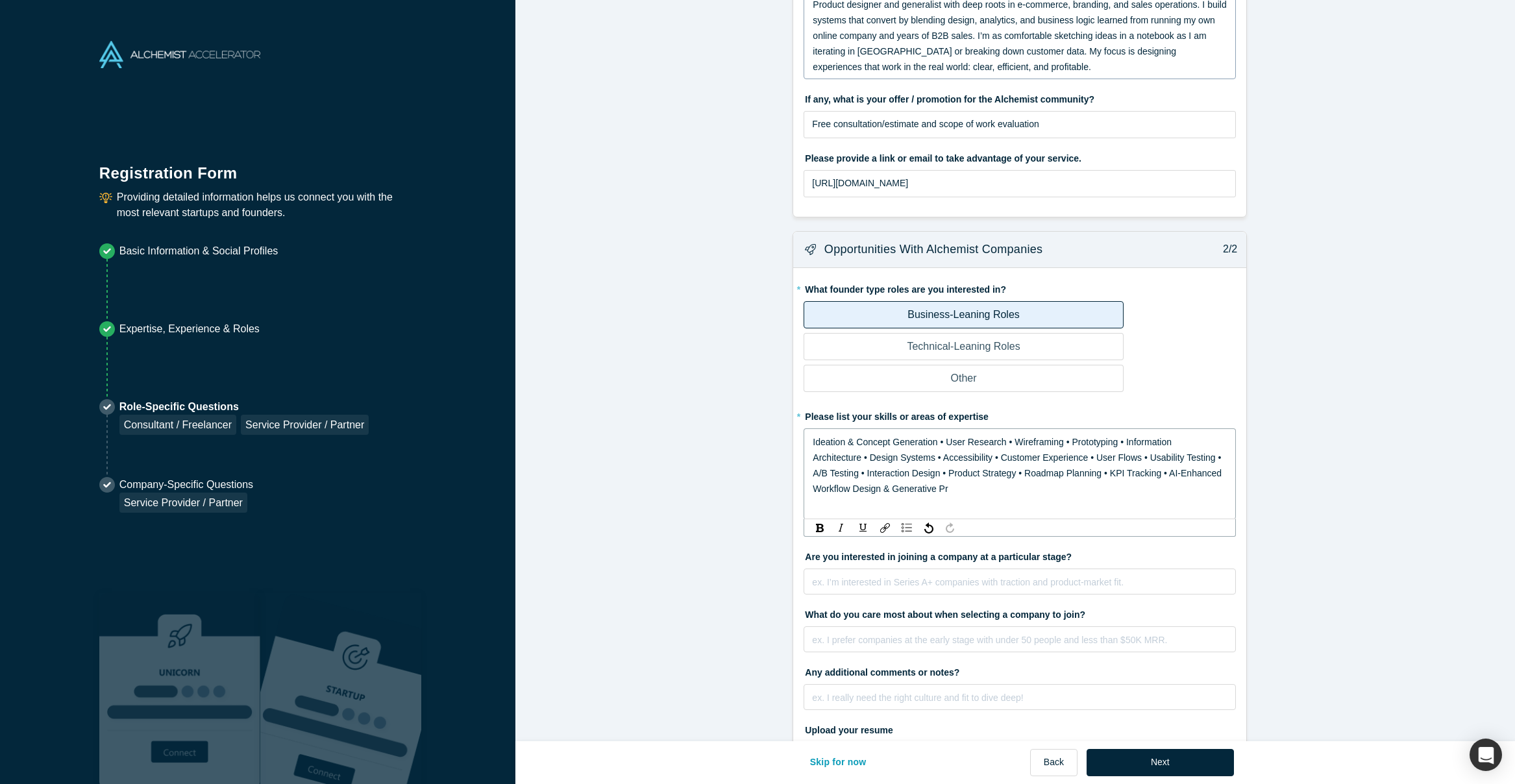
click at [959, 492] on div "Architecture • Design Systems • Accessibility • Customer Experience • User Flow…" at bounding box center [1019, 473] width 414 height 47
click at [938, 490] on span "Architecture • Design Systems • Accessibility • Customer Experience • User Flow…" at bounding box center [1018, 473] width 411 height 41
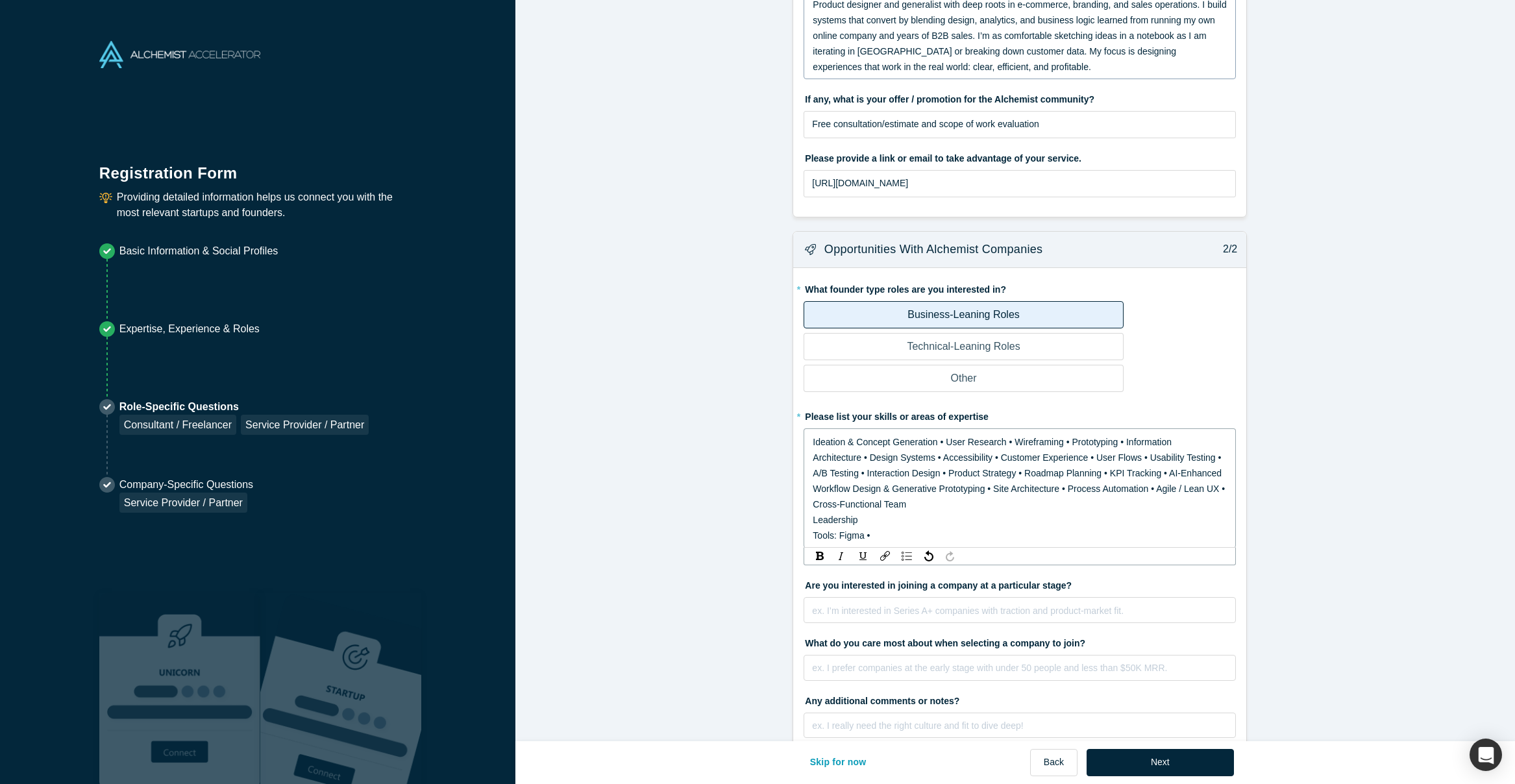
click at [812, 521] on span "Leadership" at bounding box center [834, 519] width 45 height 11
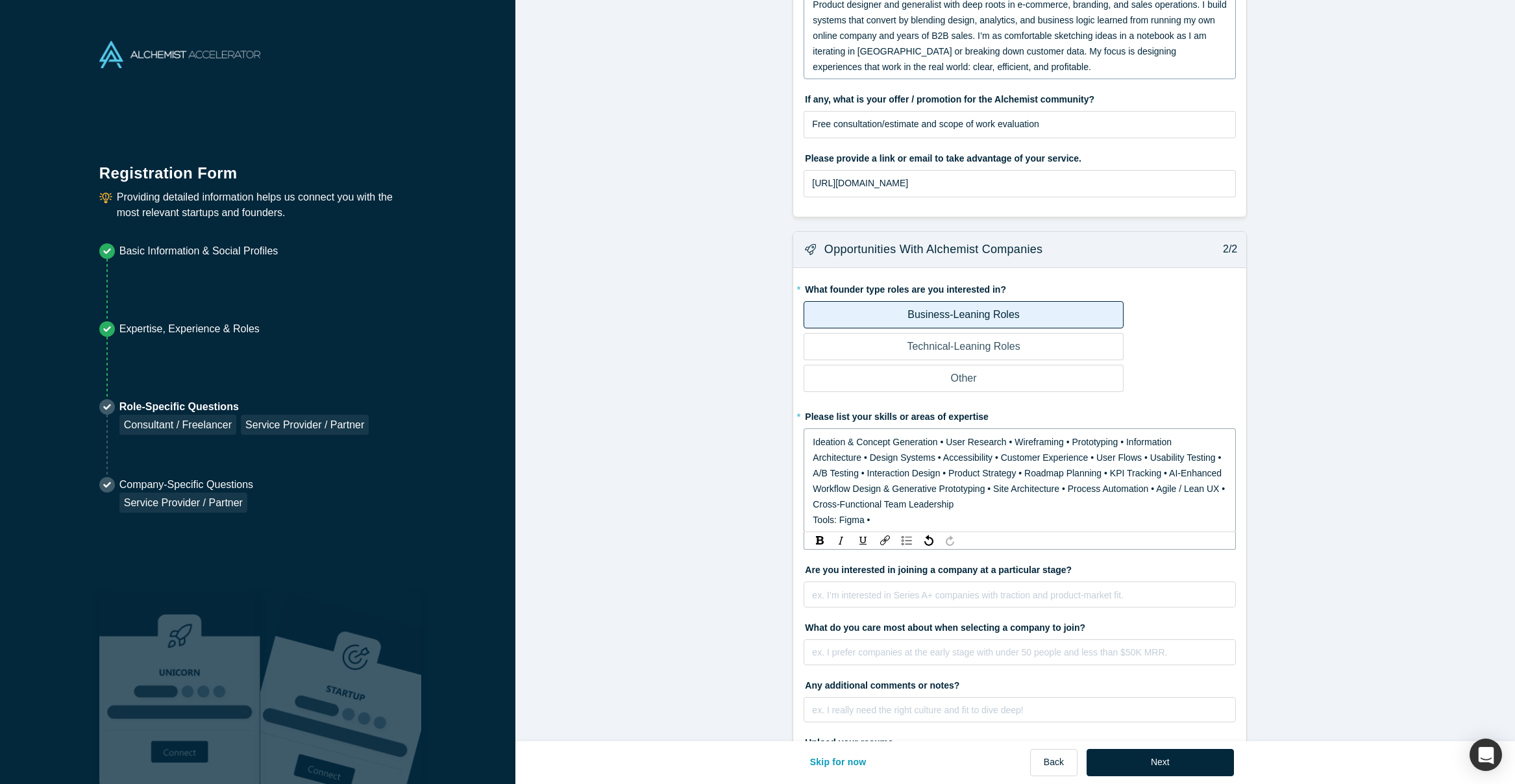
click at [870, 520] on div "Tools: Figma •" at bounding box center [1019, 520] width 414 height 15
drag, startPoint x: 853, startPoint y: 523, endPoint x: 794, endPoint y: 527, distance: 59.1
click at [794, 527] on div "* What founder type roles are you interested in? Business-Leaning Roles Technic…" at bounding box center [1019, 543] width 453 height 551
click at [971, 502] on div "Architecture • Design Systems • Accessibility • Customer Experience • User Flow…" at bounding box center [1019, 480] width 414 height 62
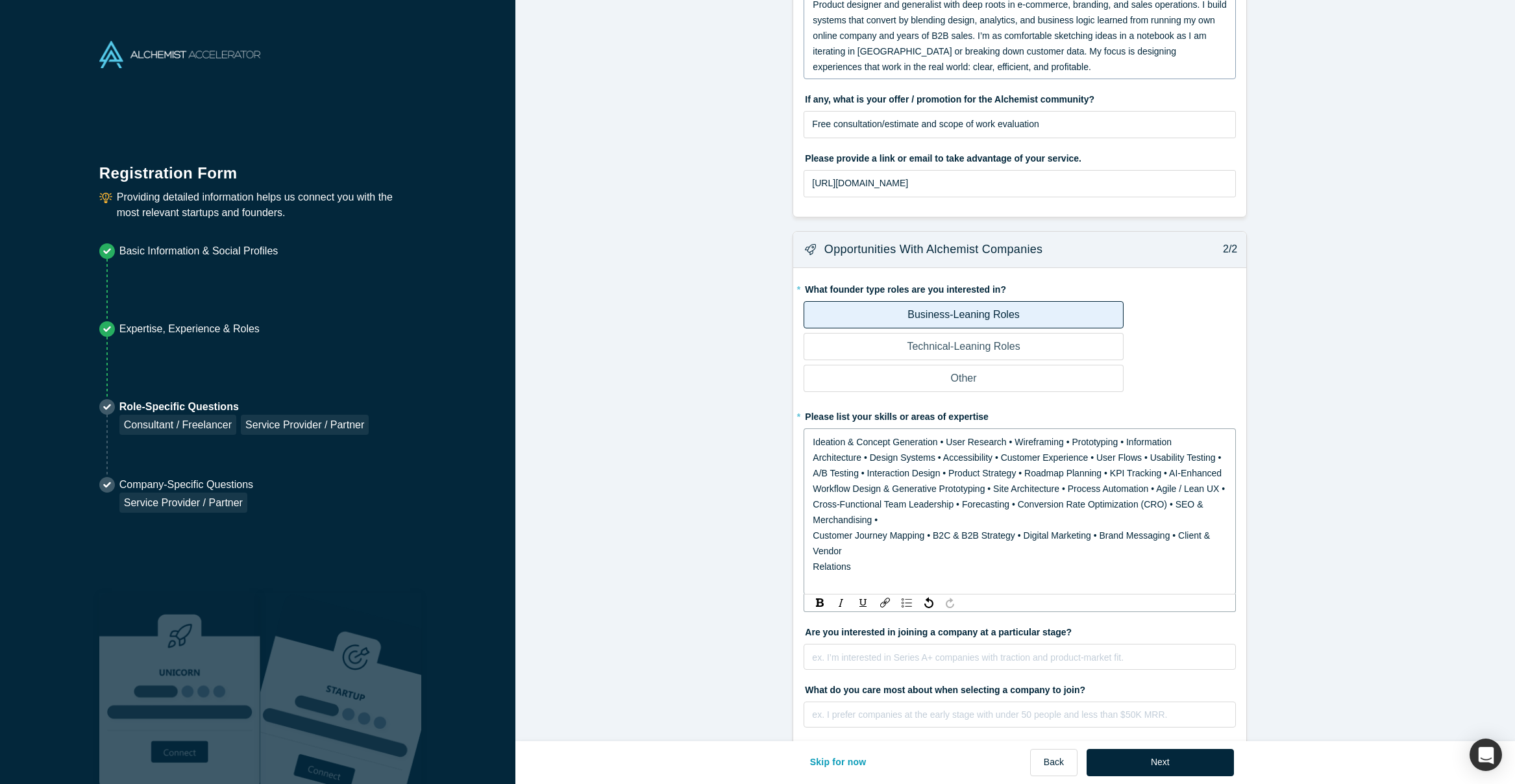
click at [812, 533] on span "Customer Journey Mapping • B2C & B2B Strategy • Digital Marketing • Brand Messa…" at bounding box center [1012, 543] width 400 height 26
click at [812, 534] on span "Customer Journey Mapping • B2C & B2B Strategy • Digital Marketing • Brand Messa…" at bounding box center [1012, 543] width 400 height 26
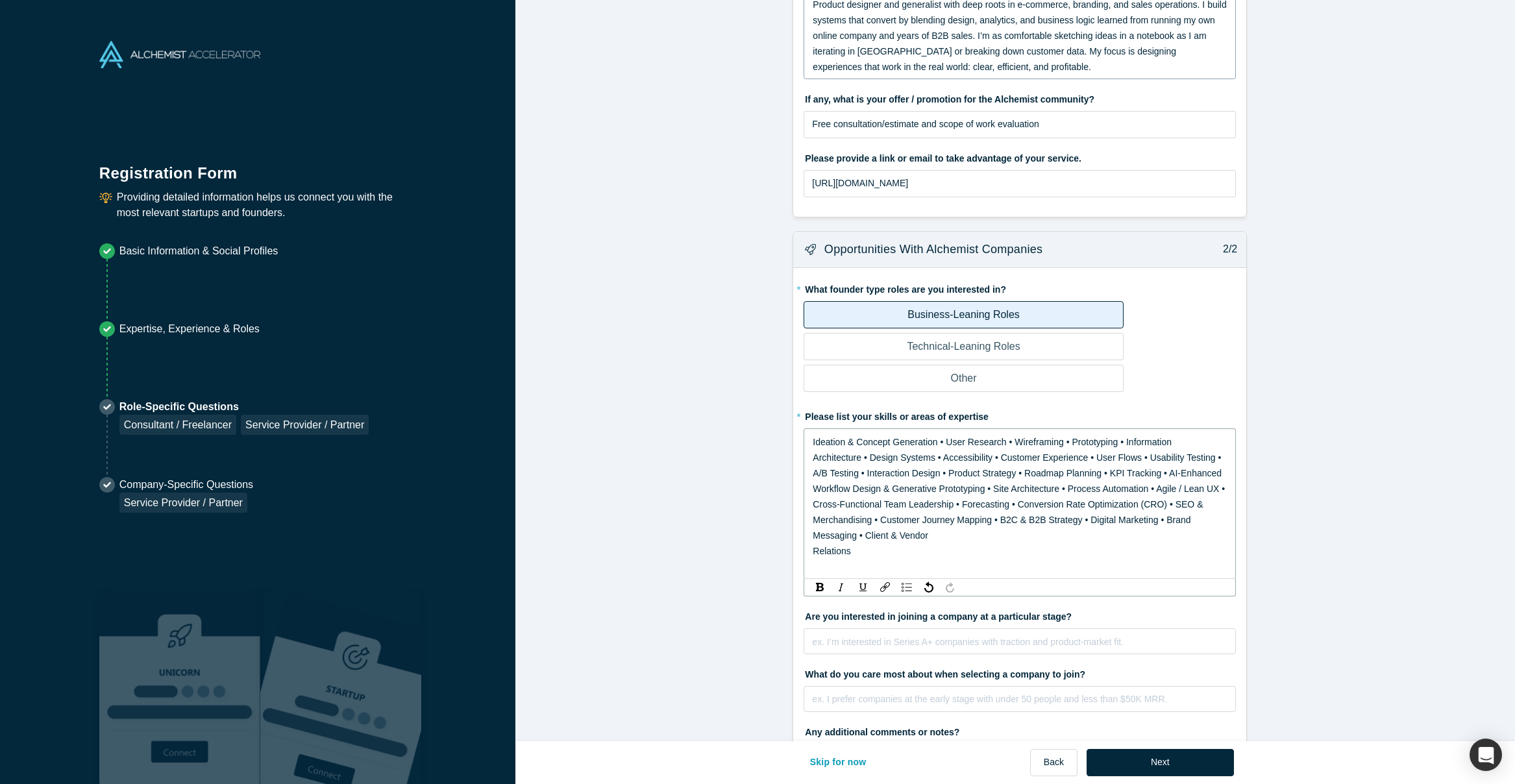
click at [812, 551] on span "Relations" at bounding box center [831, 551] width 37 height 11
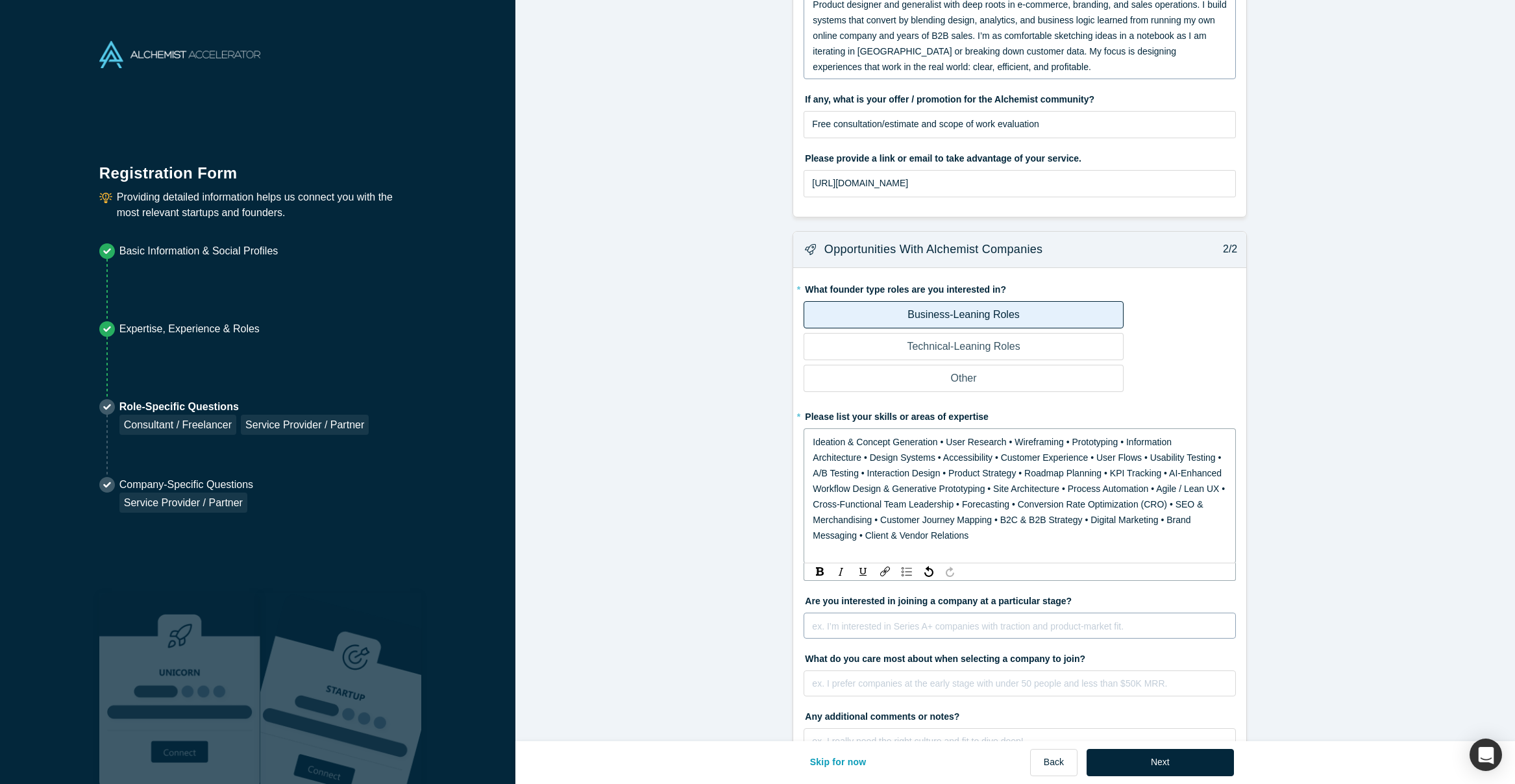
click at [875, 626] on div "ex. I’m interested in Series A+ companies with traction and product-market fit." at bounding box center [1020, 625] width 433 height 26
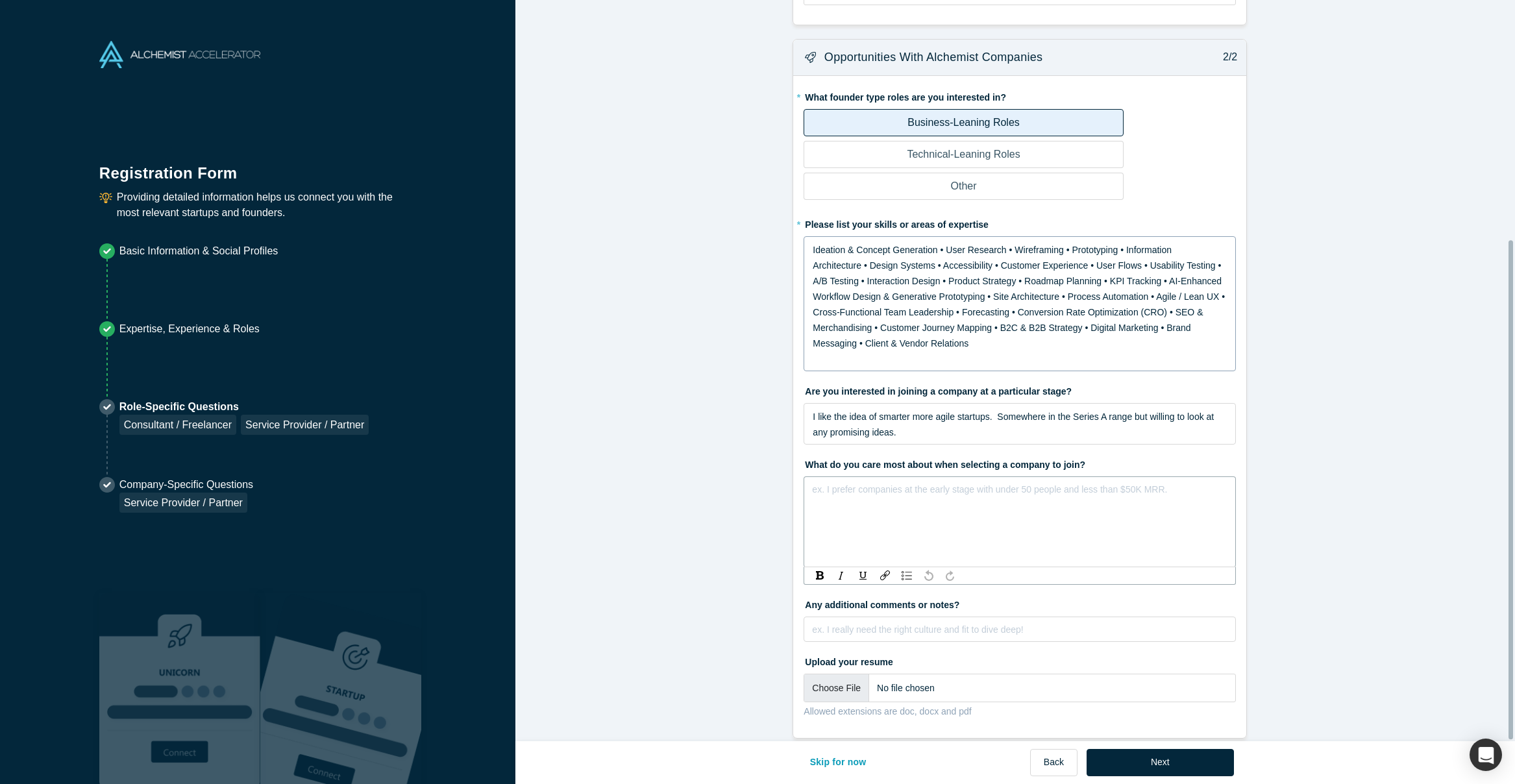
scroll to position [355, 0]
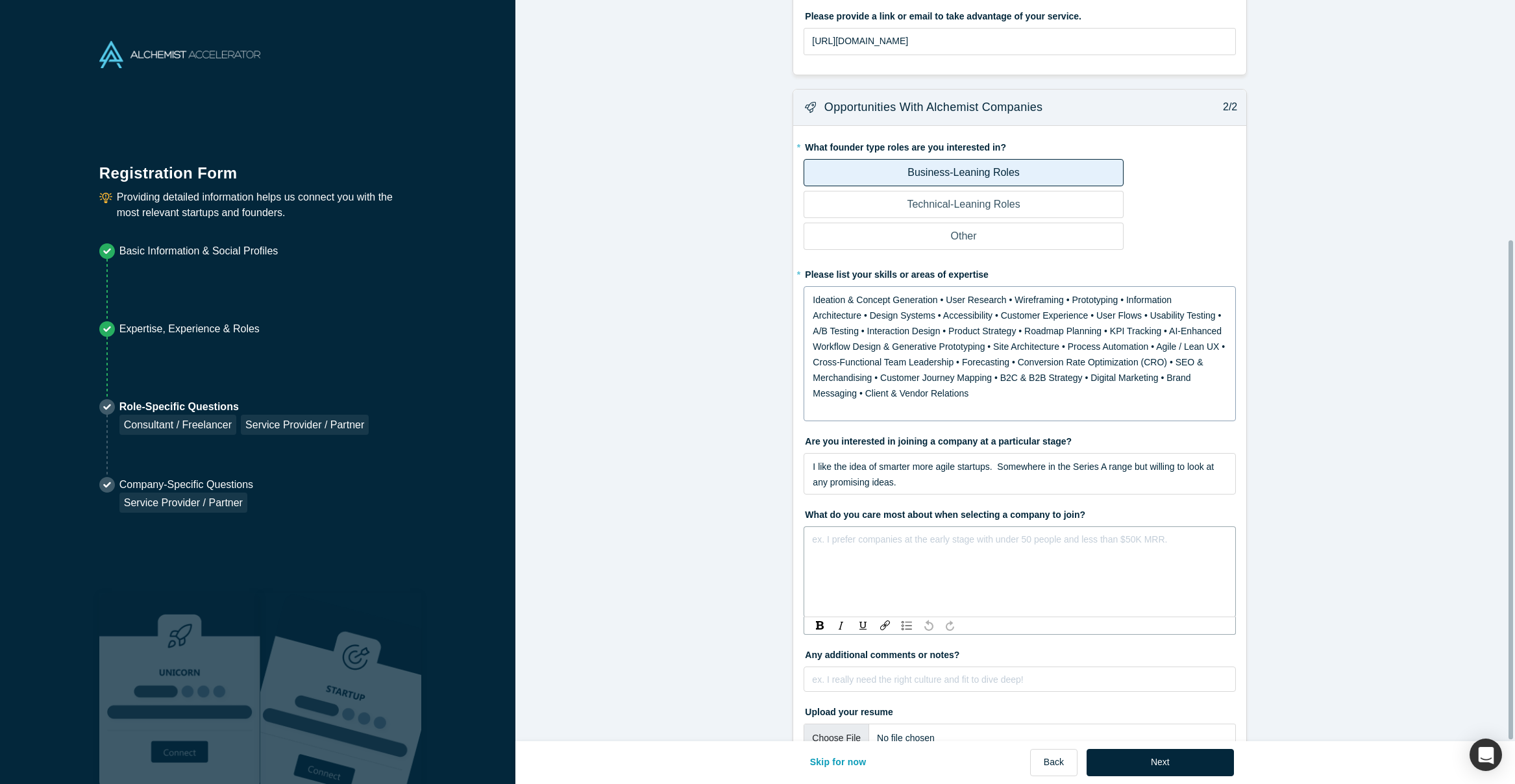
click at [871, 559] on div "ex. I prefer companies at the early stage with under 50 people and less than $5…" at bounding box center [1020, 572] width 433 height 91
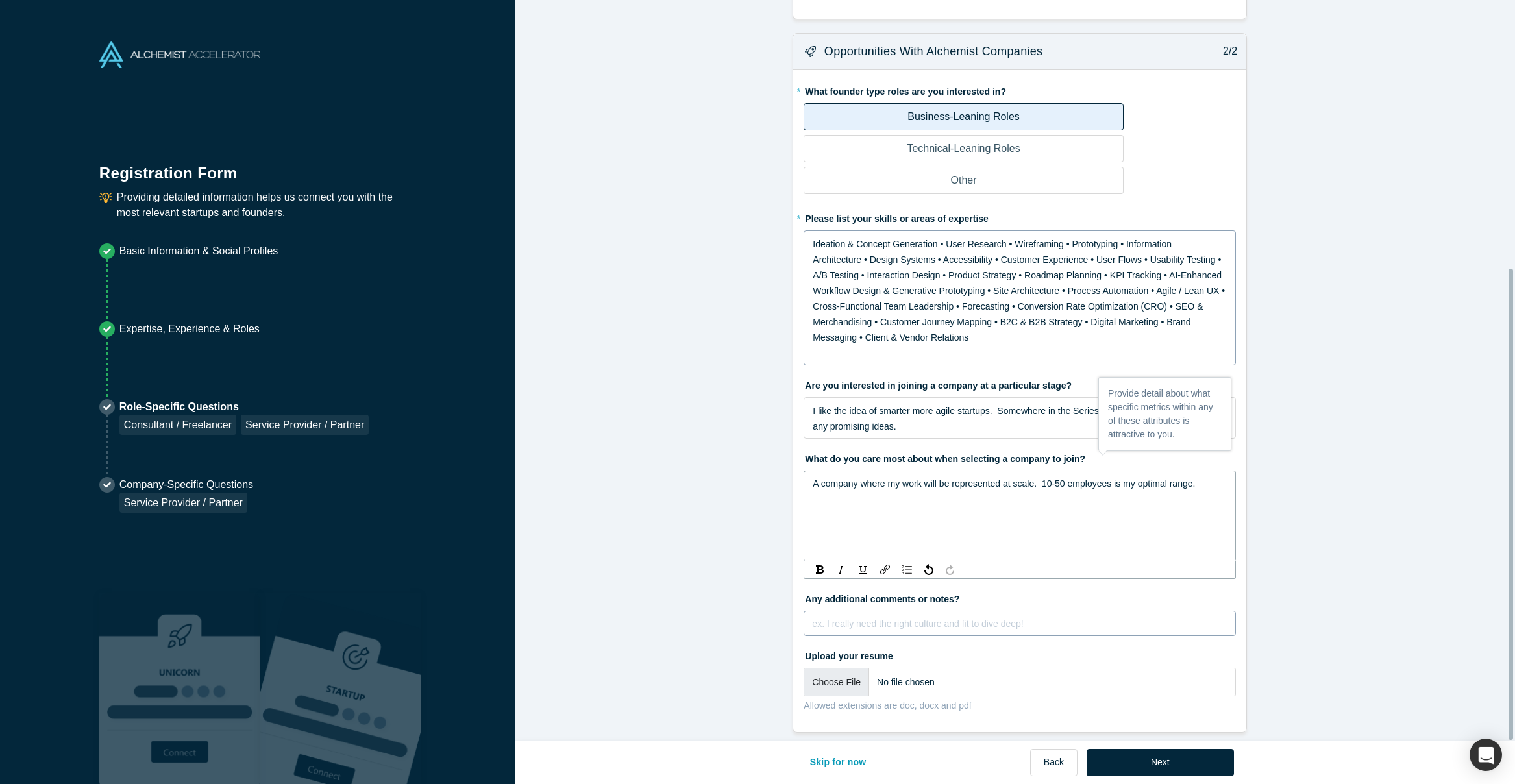
scroll to position [356, 0]
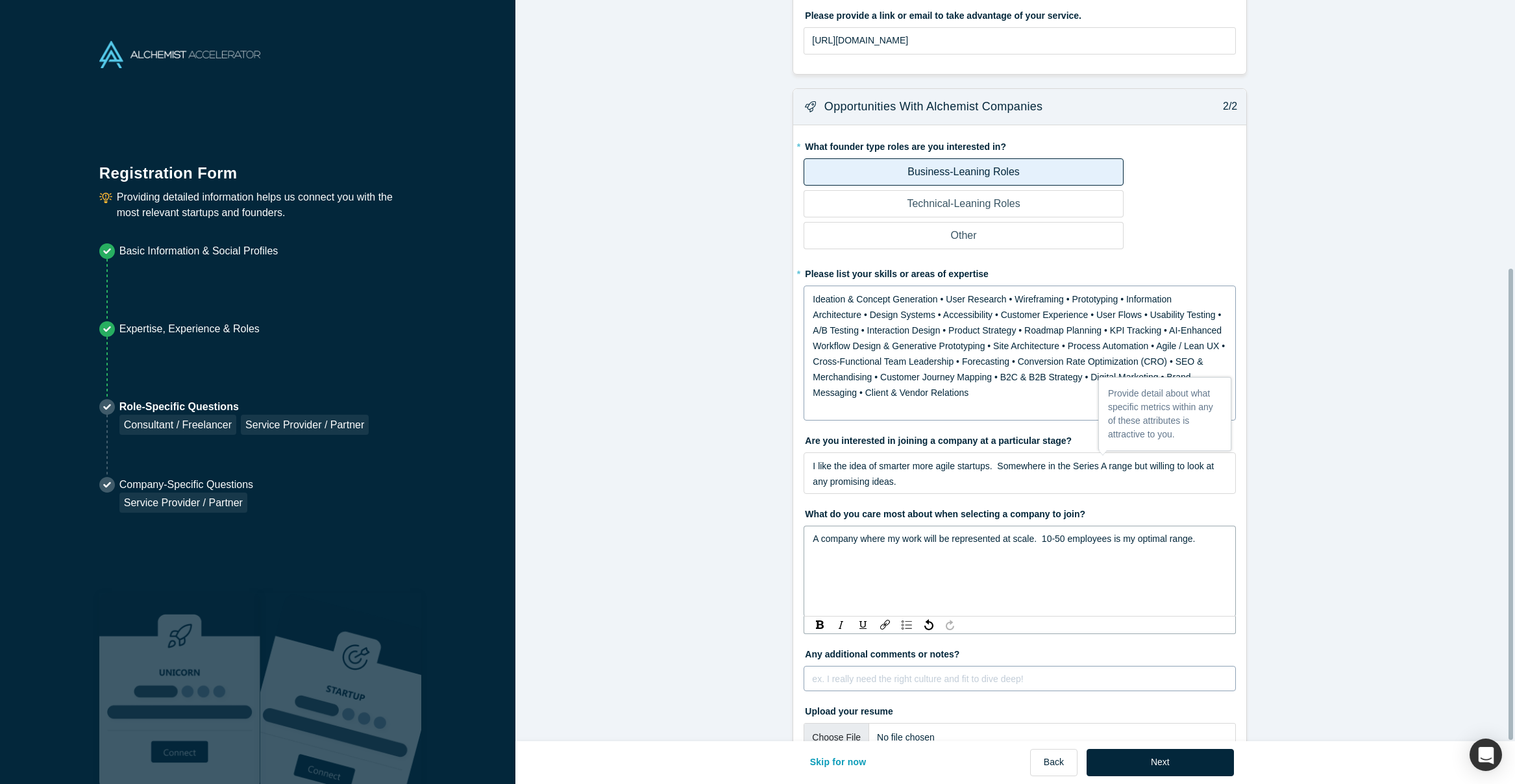
click at [848, 666] on div "ex. I really need the right culture and fit to dive deep!" at bounding box center [1020, 678] width 433 height 26
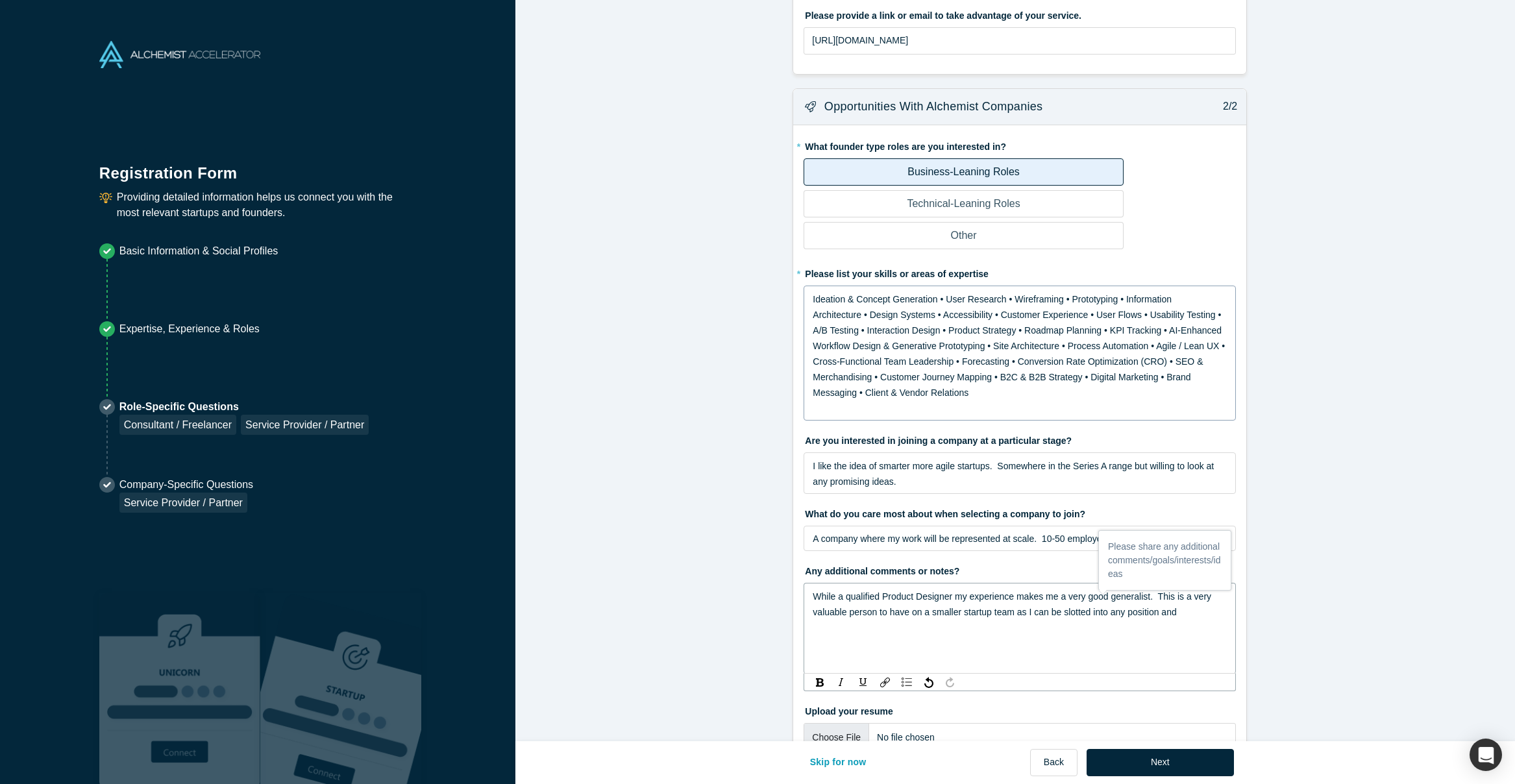
click at [1190, 611] on div "While a qualified Product Designer my experience makes me a very good generalis…" at bounding box center [1019, 603] width 414 height 31
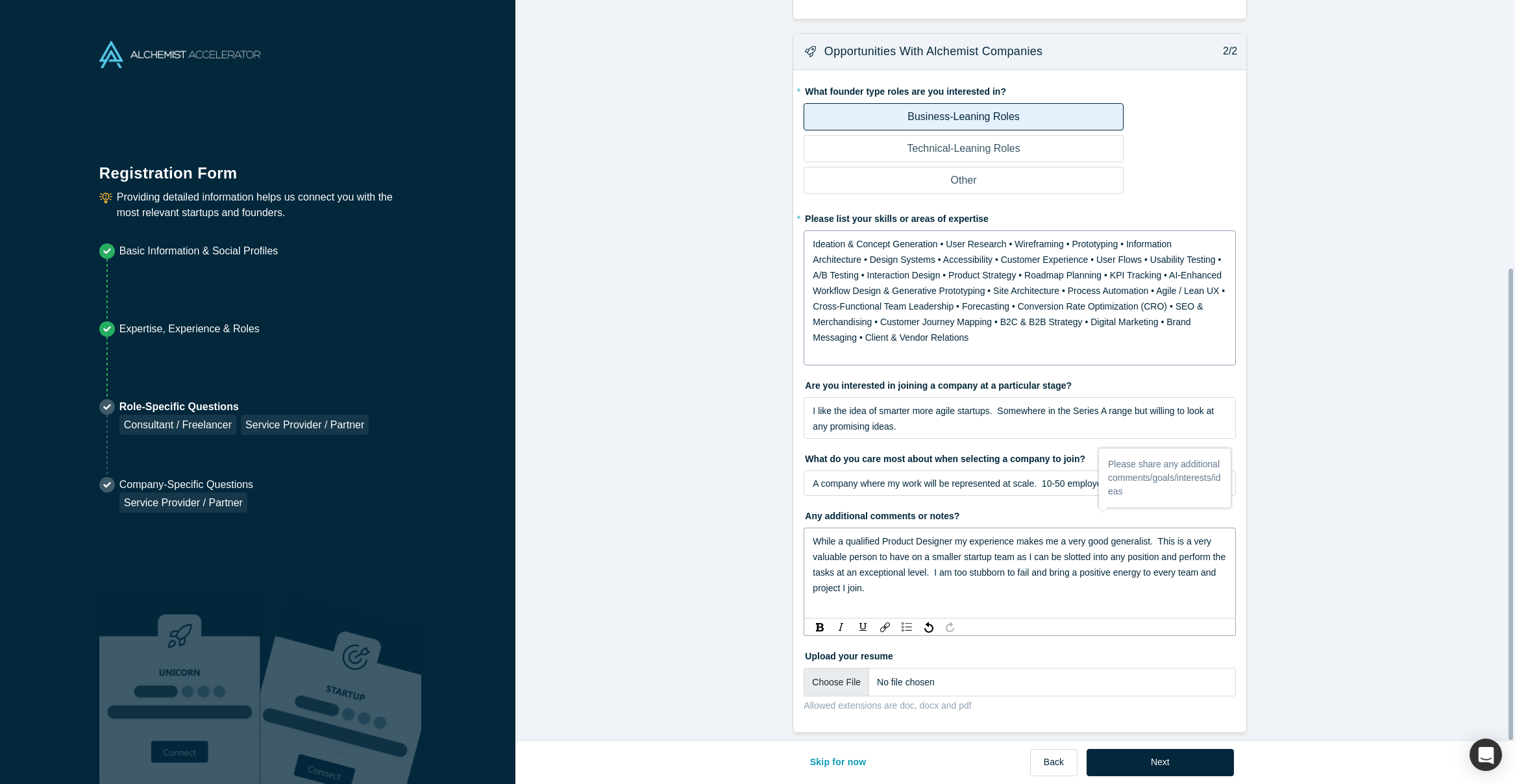
scroll to position [421, 0]
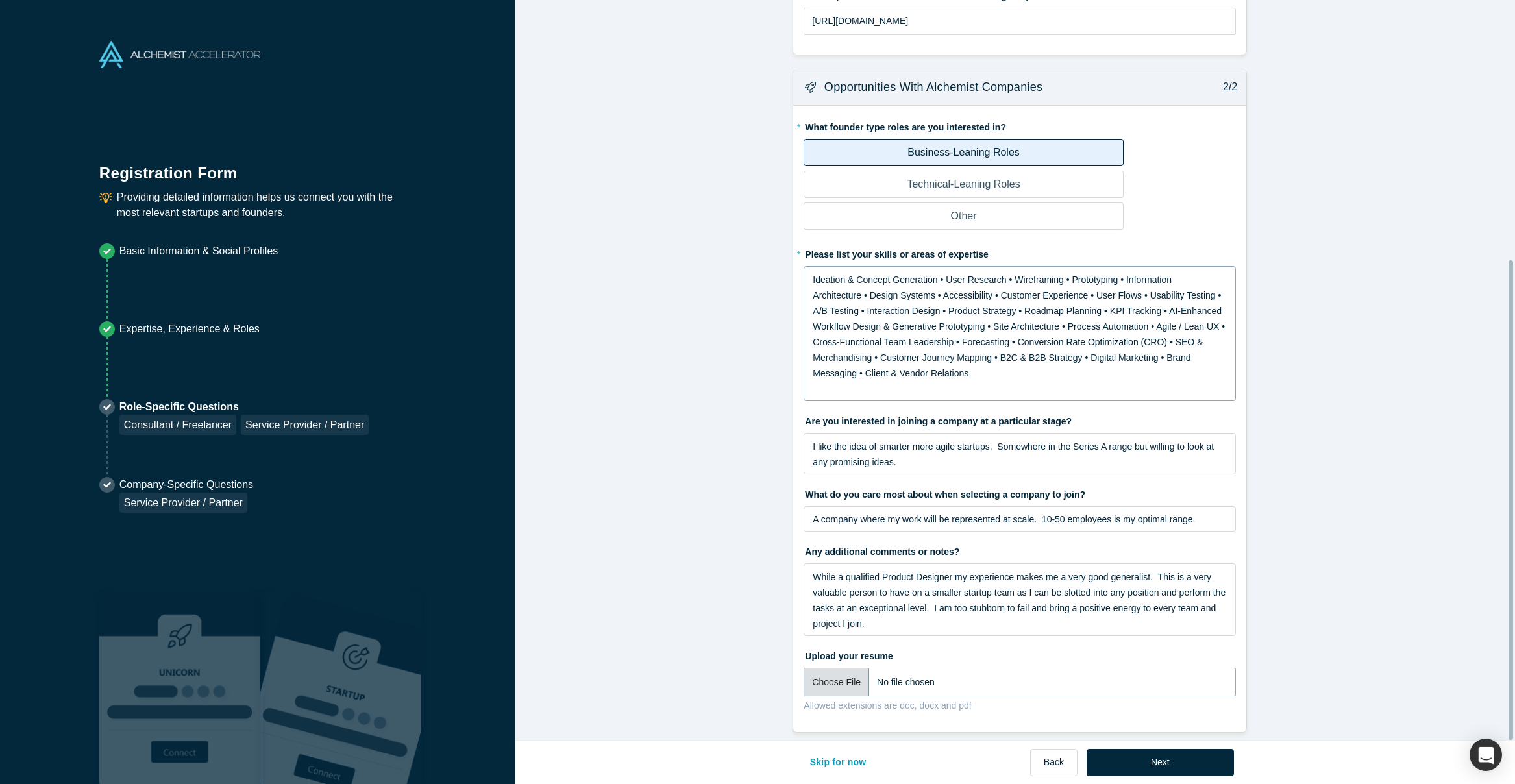
click at [820, 674] on input "file" at bounding box center [1020, 682] width 433 height 29
type input "C:\fakepath\[PERSON_NAME] Resume 100625.pdf"
click at [1158, 765] on button "Next" at bounding box center [1159, 762] width 147 height 27
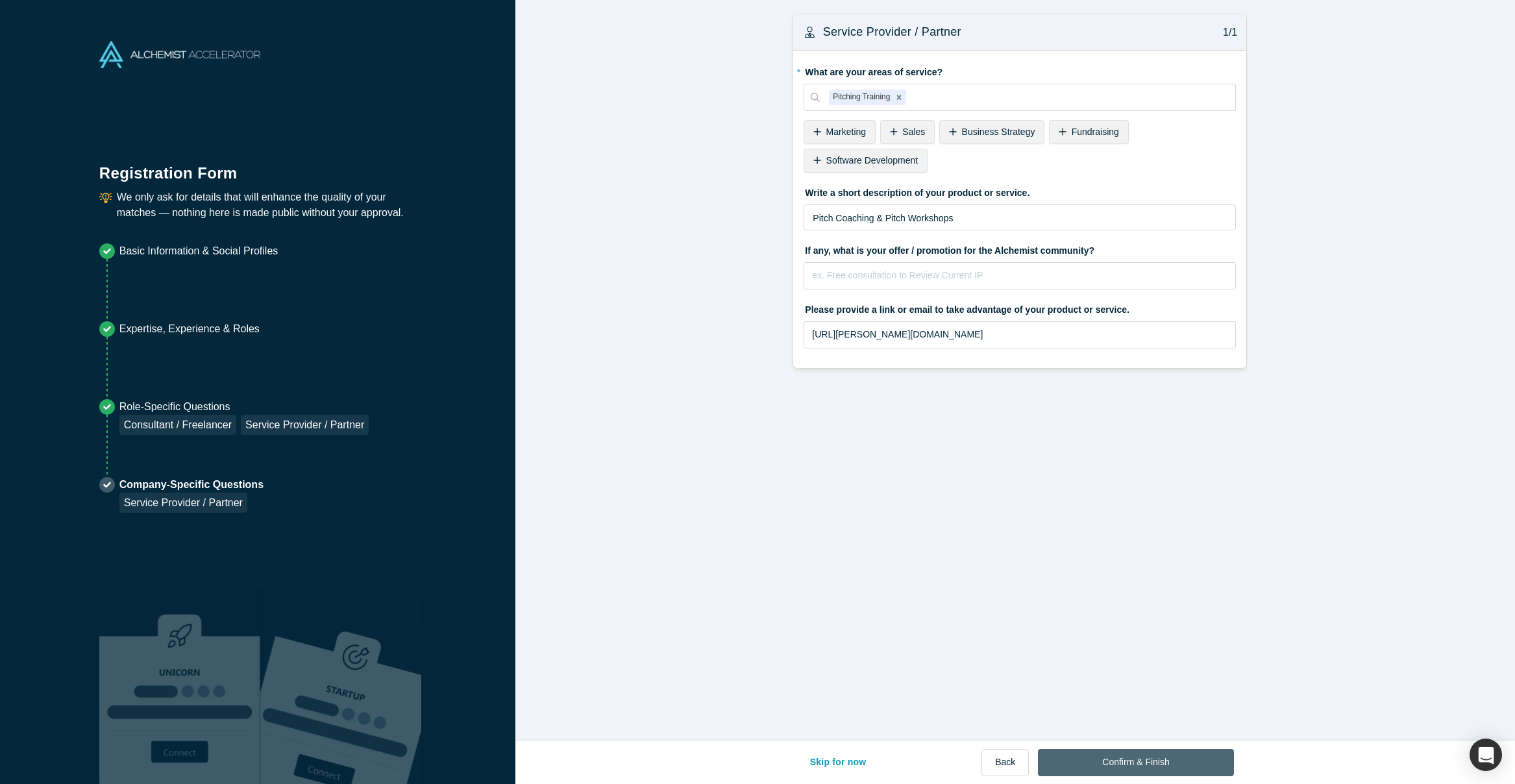
scroll to position [0, 0]
click at [897, 94] on icon "Remove Pitching Training" at bounding box center [898, 97] width 9 height 9
click at [848, 134] on span "Marketing" at bounding box center [845, 132] width 39 height 11
click at [885, 160] on span "BD (Business Development)" at bounding box center [882, 159] width 114 height 11
click at [907, 135] on span "Business Strategy" at bounding box center [922, 132] width 73 height 11
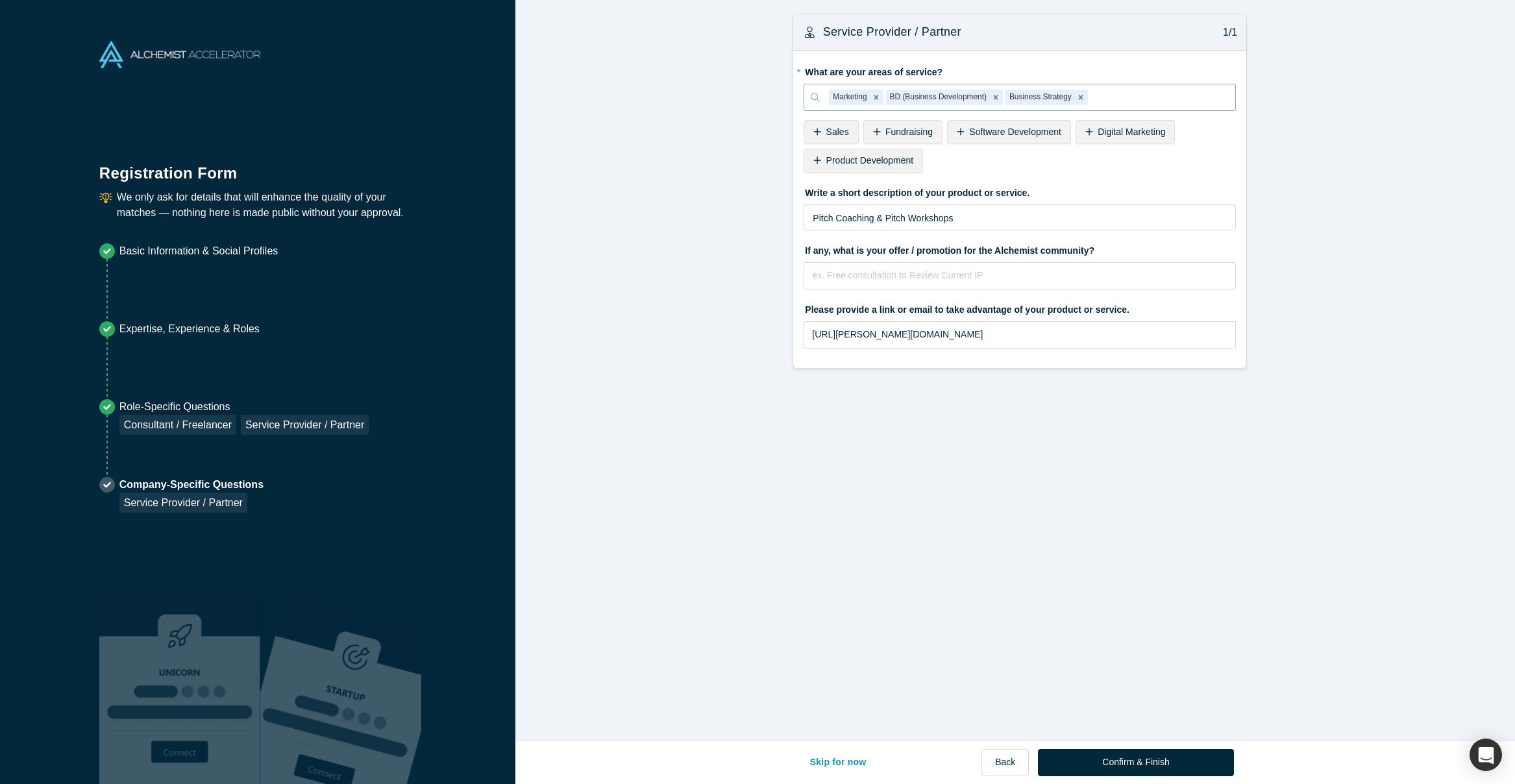
click at [883, 160] on span "Product Development" at bounding box center [869, 159] width 87 height 11
click at [848, 165] on div "Strategy" at bounding box center [836, 160] width 65 height 24
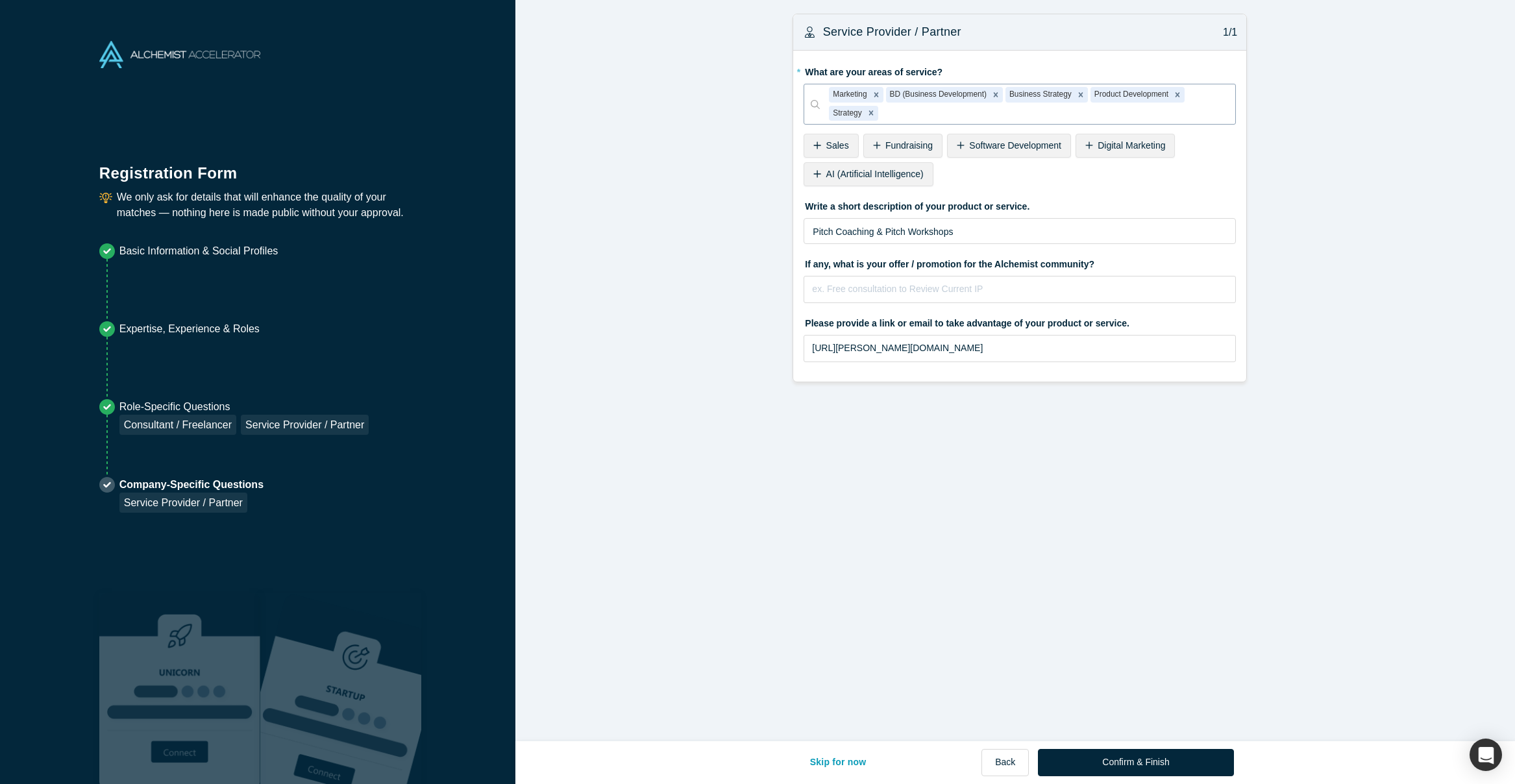
click at [866, 173] on span "AI (Artificial Intelligence)" at bounding box center [874, 174] width 97 height 11
click at [879, 176] on span "Web Development" at bounding box center [863, 174] width 75 height 11
click at [826, 177] on span "Branding" at bounding box center [844, 174] width 37 height 11
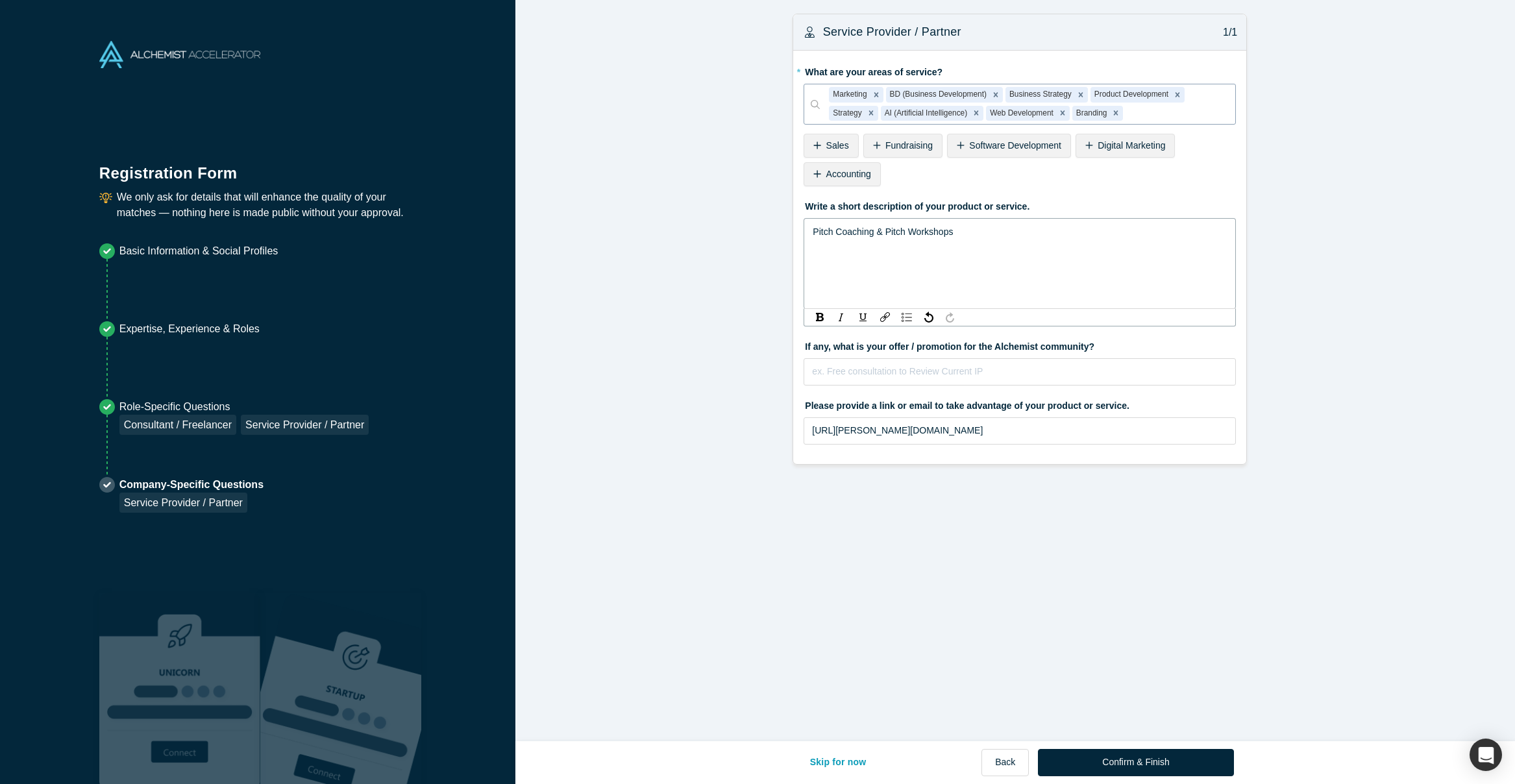
click at [976, 230] on div "Pitch Coaching & Pitch Workshops" at bounding box center [1019, 232] width 414 height 15
drag, startPoint x: 959, startPoint y: 231, endPoint x: 767, endPoint y: 237, distance: 192.1
click at [767, 237] on form "Service Provider / Partner 1/1 * What are your areas of service? Marketing BD (…" at bounding box center [1020, 238] width 1009 height 451
drag, startPoint x: 981, startPoint y: 230, endPoint x: 718, endPoint y: 225, distance: 263.0
click at [718, 225] on form "Service Provider / Partner 1/1 * What are your areas of service? Marketing BD (…" at bounding box center [1020, 238] width 1009 height 451
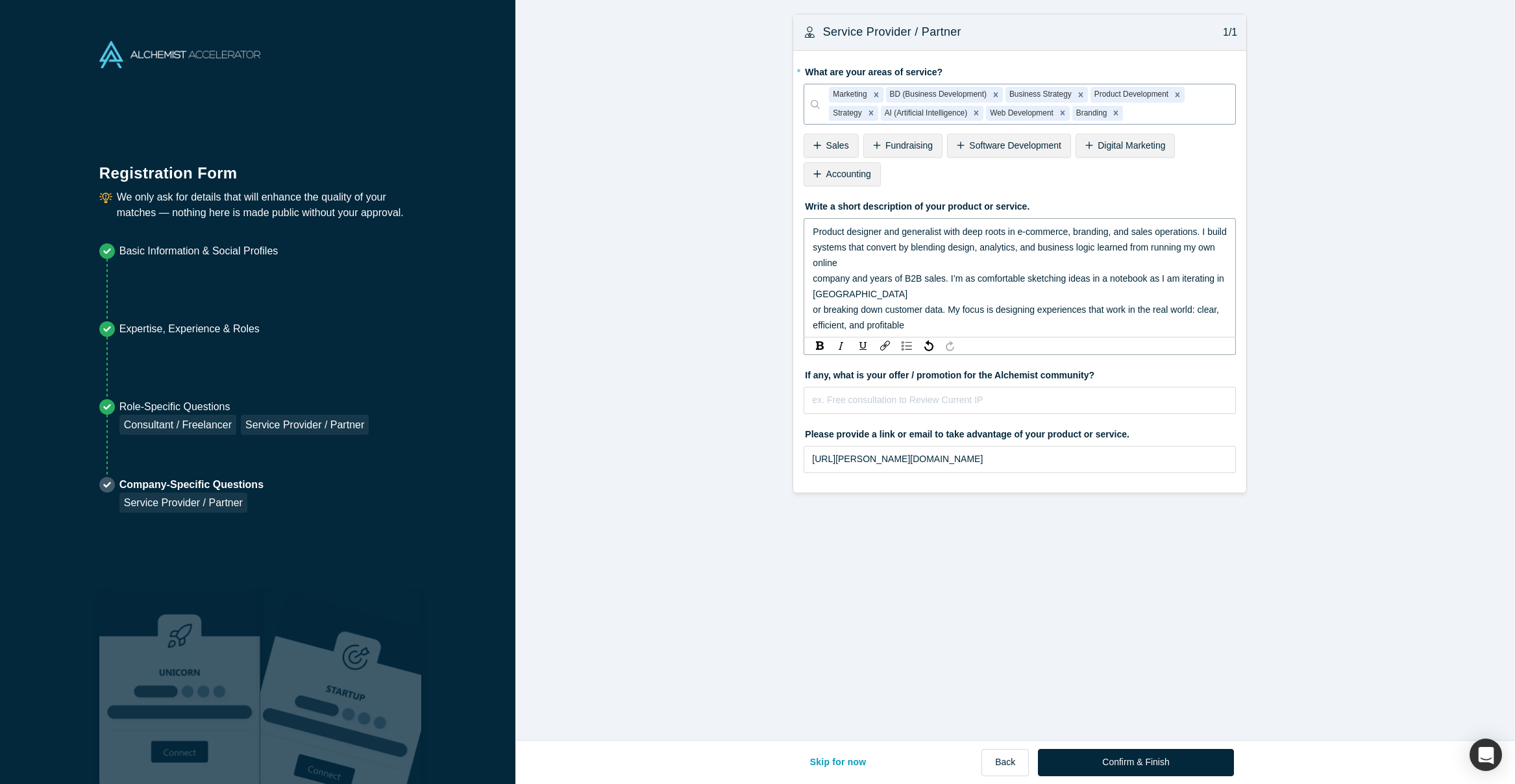
click at [812, 314] on span "or breaking down customer data. My focus is designing experiences that work in …" at bounding box center [1015, 309] width 407 height 11
click at [812, 293] on span "company and years of B2B sales. I’m as comfortable sketching ideas in a noteboo…" at bounding box center [1019, 293] width 413 height 41
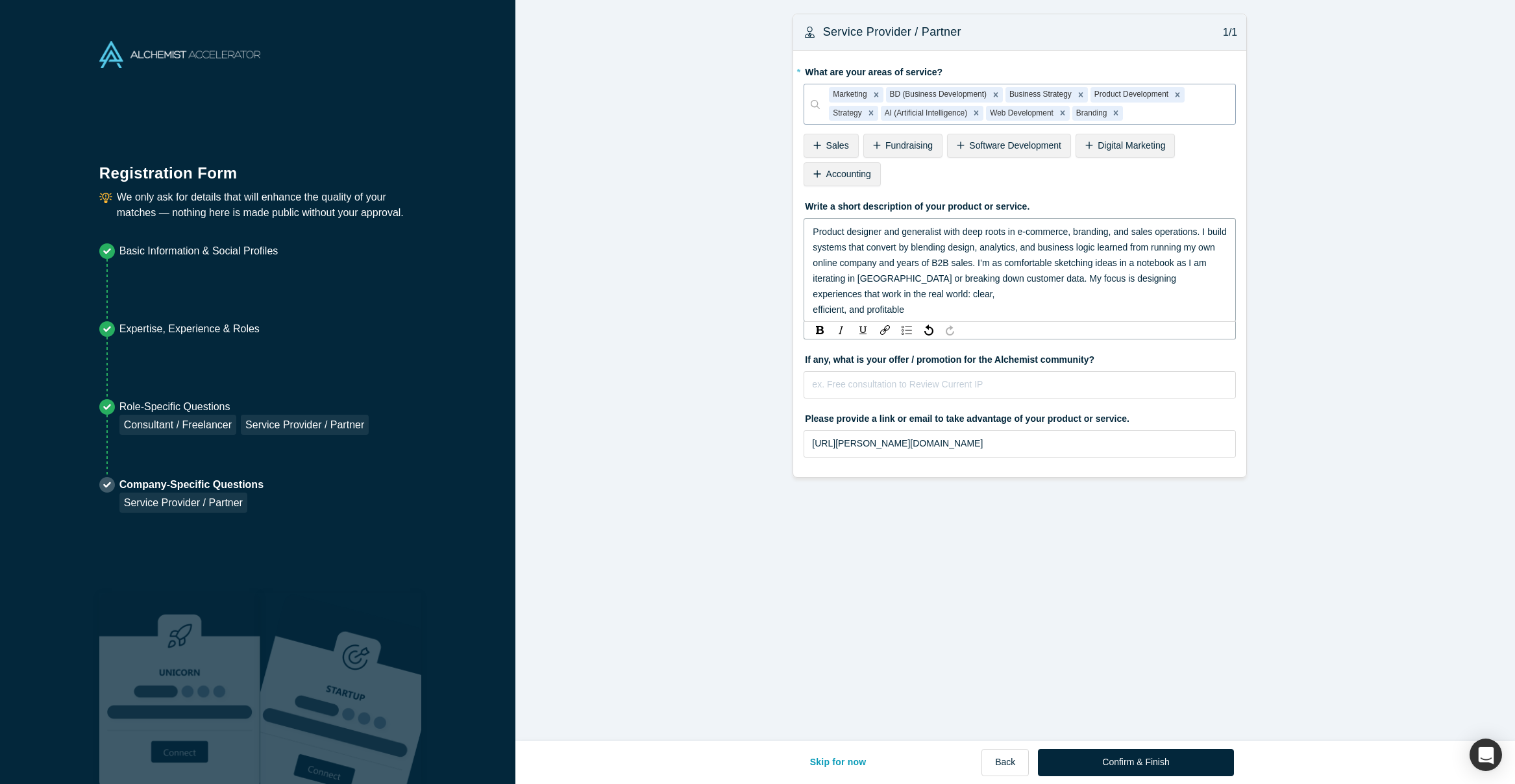
click at [812, 263] on span "systems that convert by blending design, analytics, and business logic learned …" at bounding box center [1014, 270] width 405 height 57
click at [812, 310] on span "efficient, and profitable" at bounding box center [857, 309] width 91 height 11
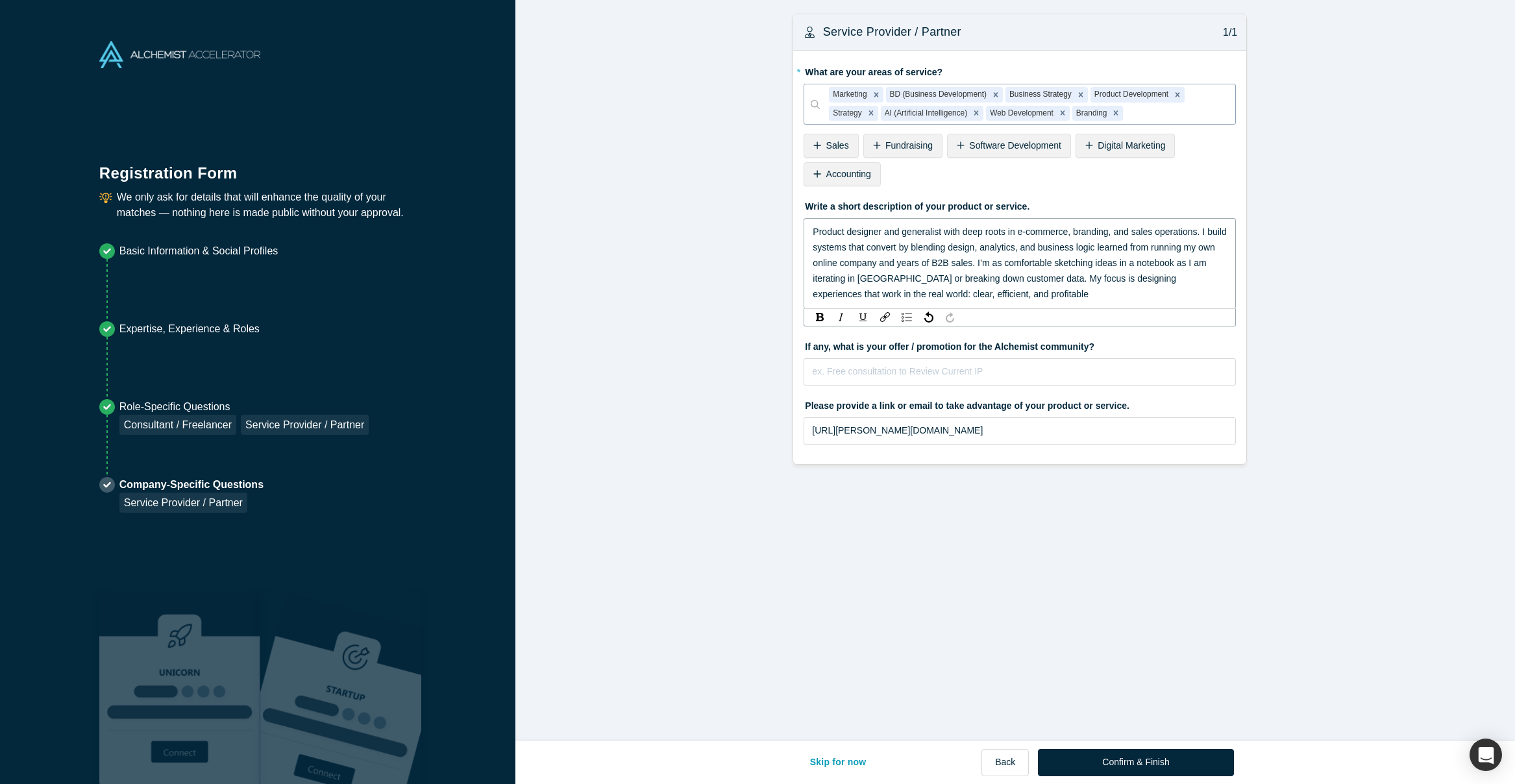
click at [1008, 293] on div "Product designer and generalist with deep roots in e-commerce, branding, and sa…" at bounding box center [1019, 262] width 414 height 78
click at [950, 372] on input "text" at bounding box center [1020, 372] width 433 height 27
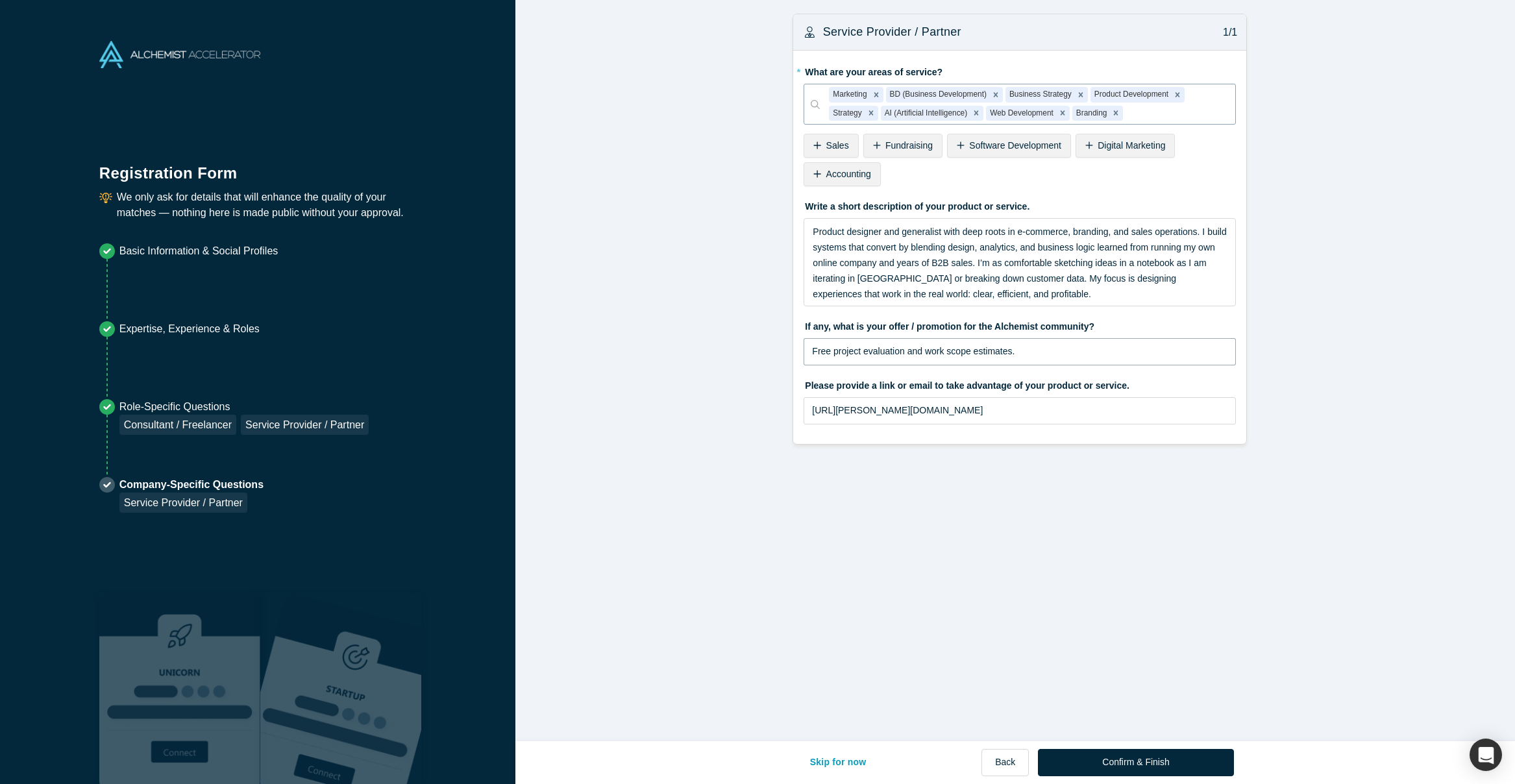
type input "Free project evaluation and work scope estimates."
click at [862, 411] on input "[URL][PERSON_NAME][DOMAIN_NAME]" at bounding box center [1020, 410] width 433 height 27
paste input "Product designer and generalist with deep roots in e-commerce, branding, and sa…"
type input "[URL] designer and generalist with deep roots in e-commerce, branding, and sale…"
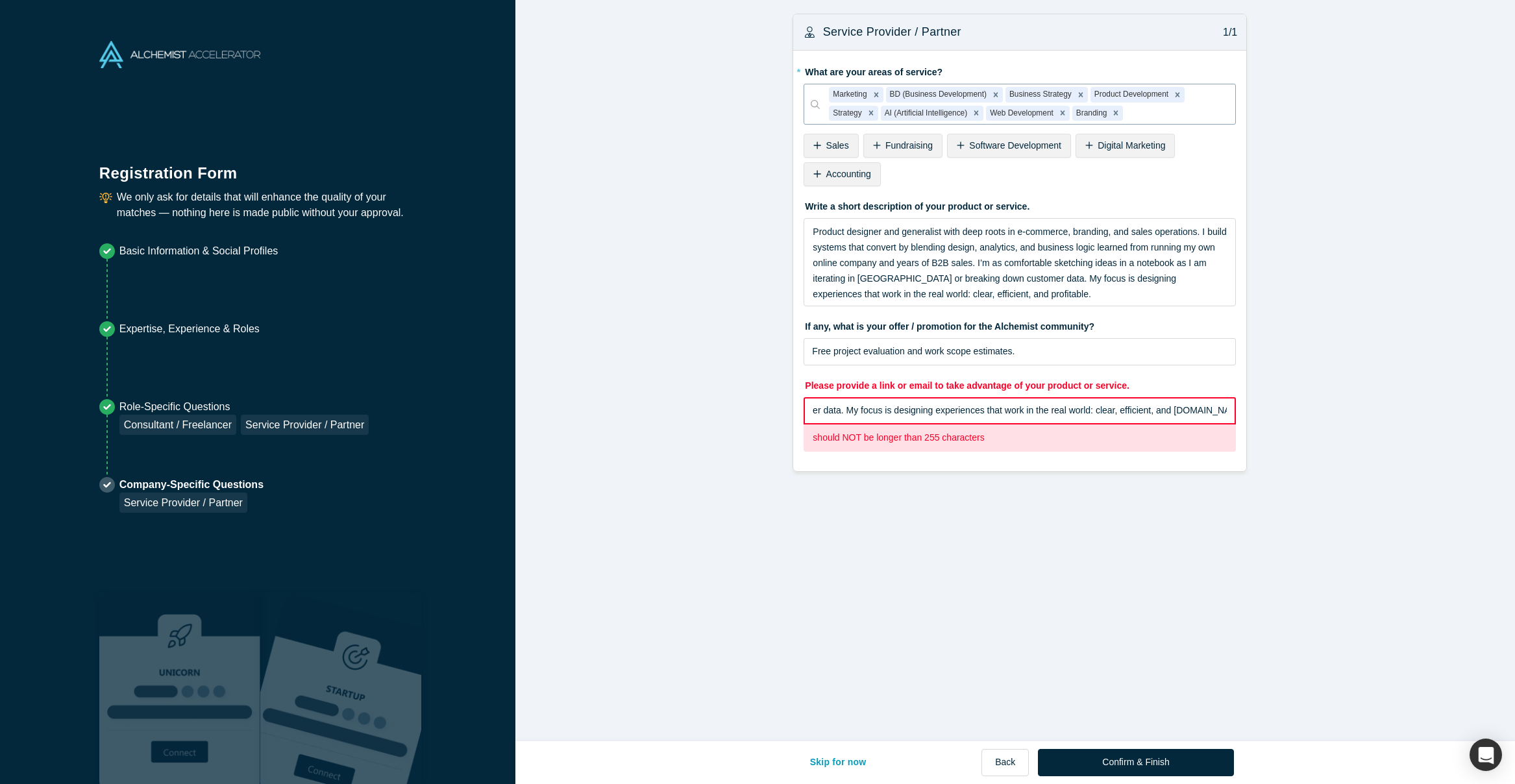
click at [864, 411] on input "[URL] designer and generalist with deep roots in e-commerce, branding, and sale…" at bounding box center [1020, 410] width 433 height 27
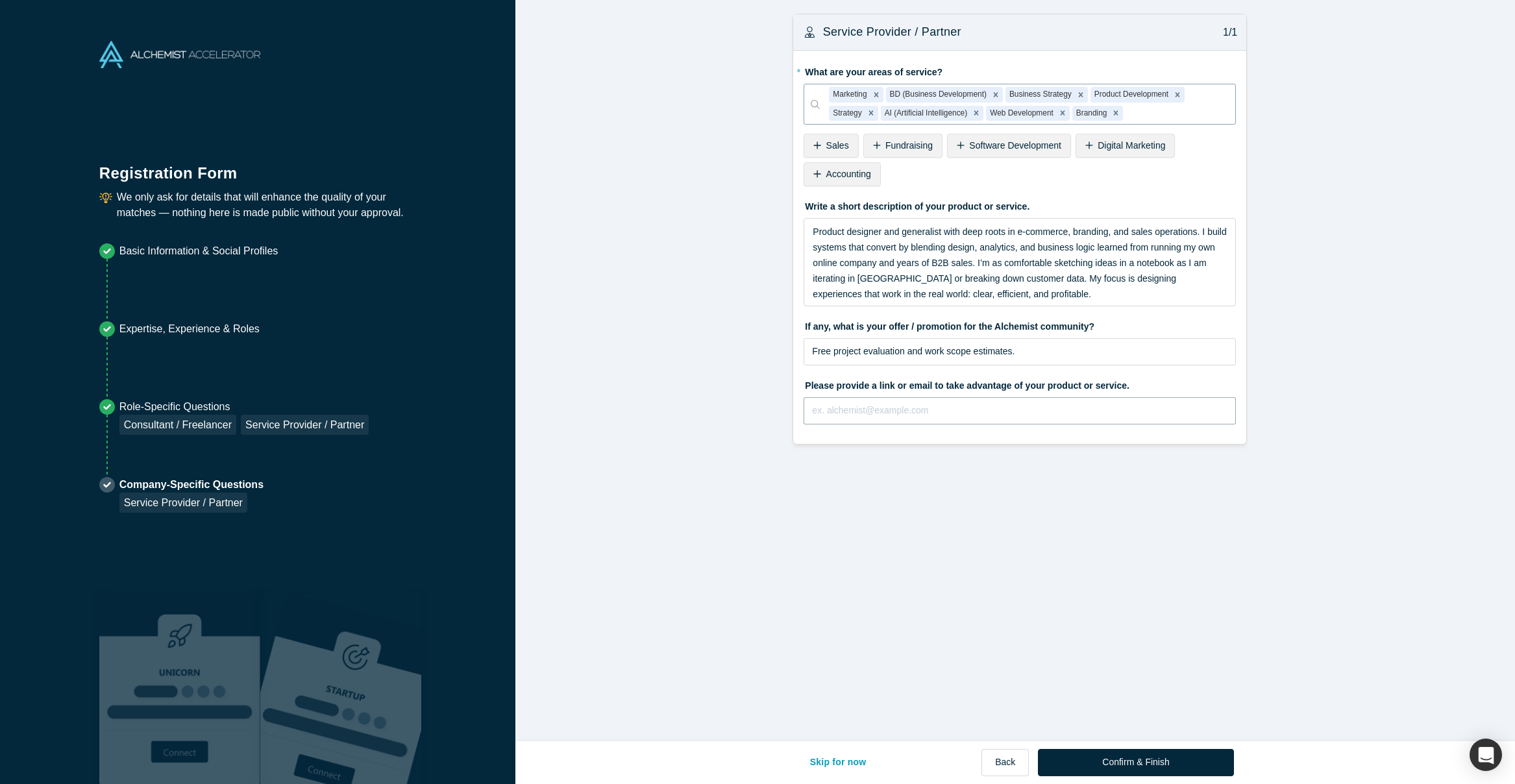
scroll to position [0, 0]
click at [879, 410] on input "text" at bounding box center [1020, 410] width 433 height 27
paste input "[URL][DOMAIN_NAME]"
type input "[URL][DOMAIN_NAME]"
click at [1193, 761] on button "Confirm & Finish" at bounding box center [1135, 762] width 195 height 27
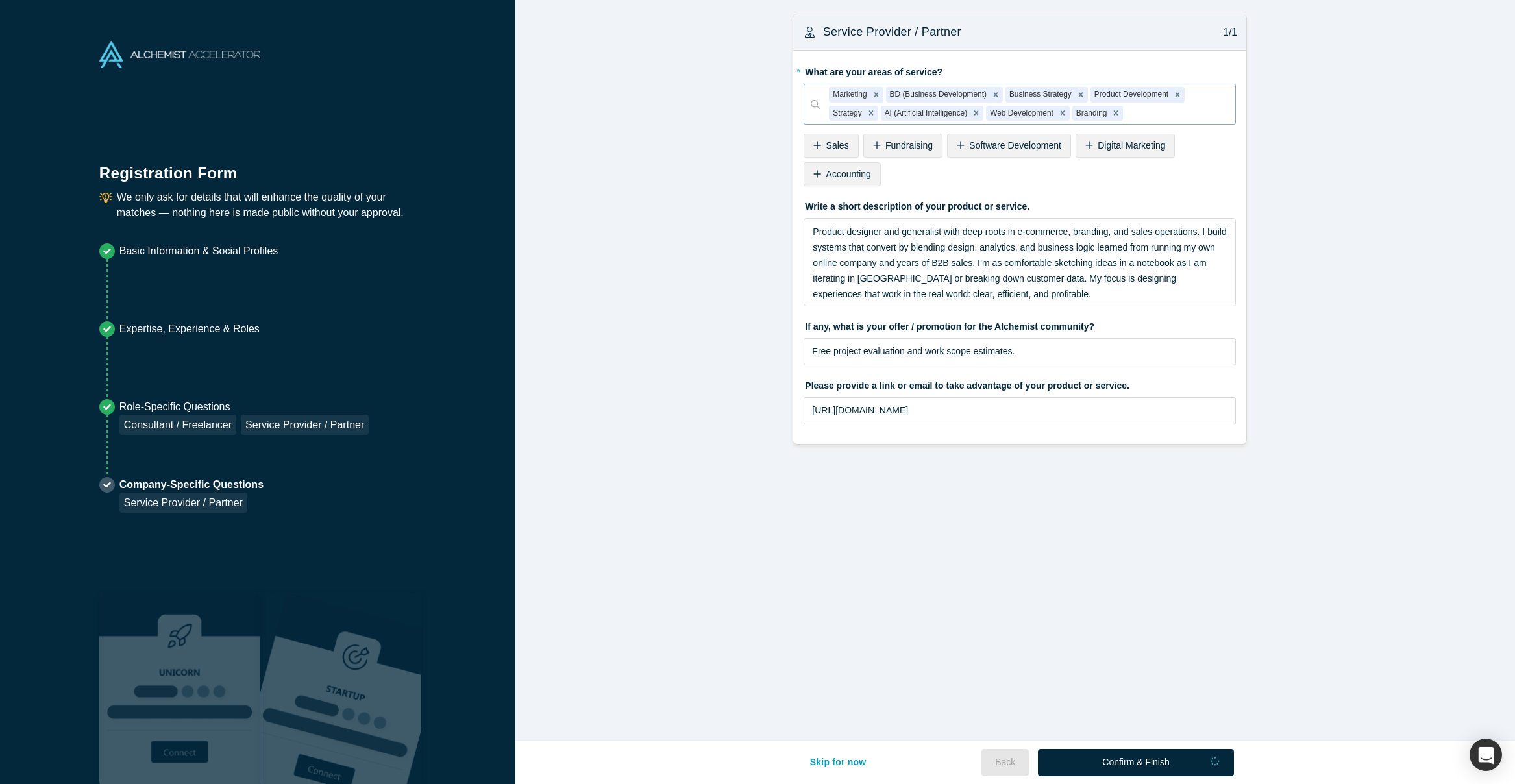
click at [1148, 764] on div "Confirm & Finish" at bounding box center [1135, 762] width 195 height 27
